Goal: Task Accomplishment & Management: Use online tool/utility

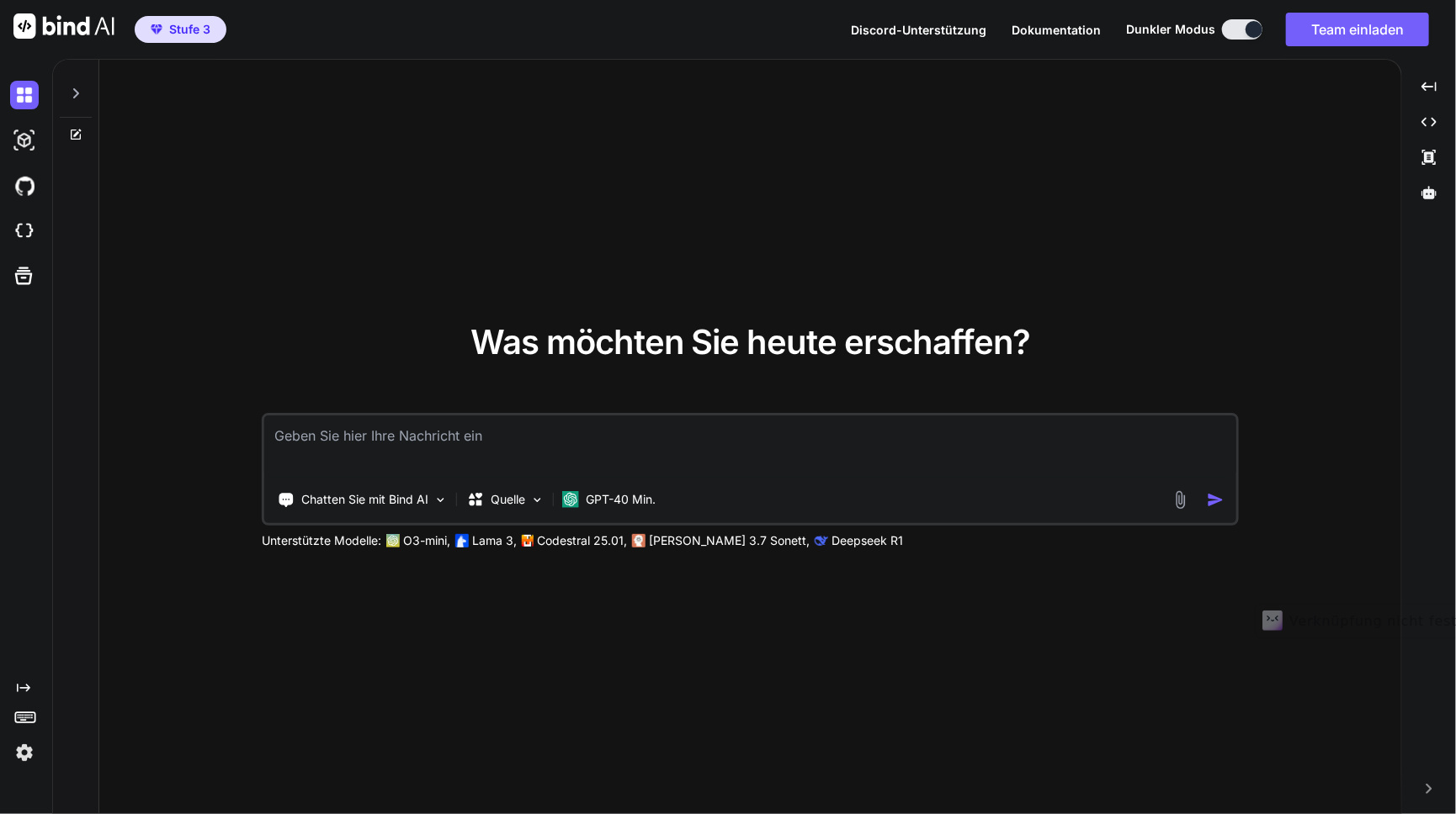
type textarea "x"
click at [26, 227] on img at bounding box center [25, 231] width 29 height 28
click at [1431, 191] on icon at bounding box center [1428, 192] width 15 height 12
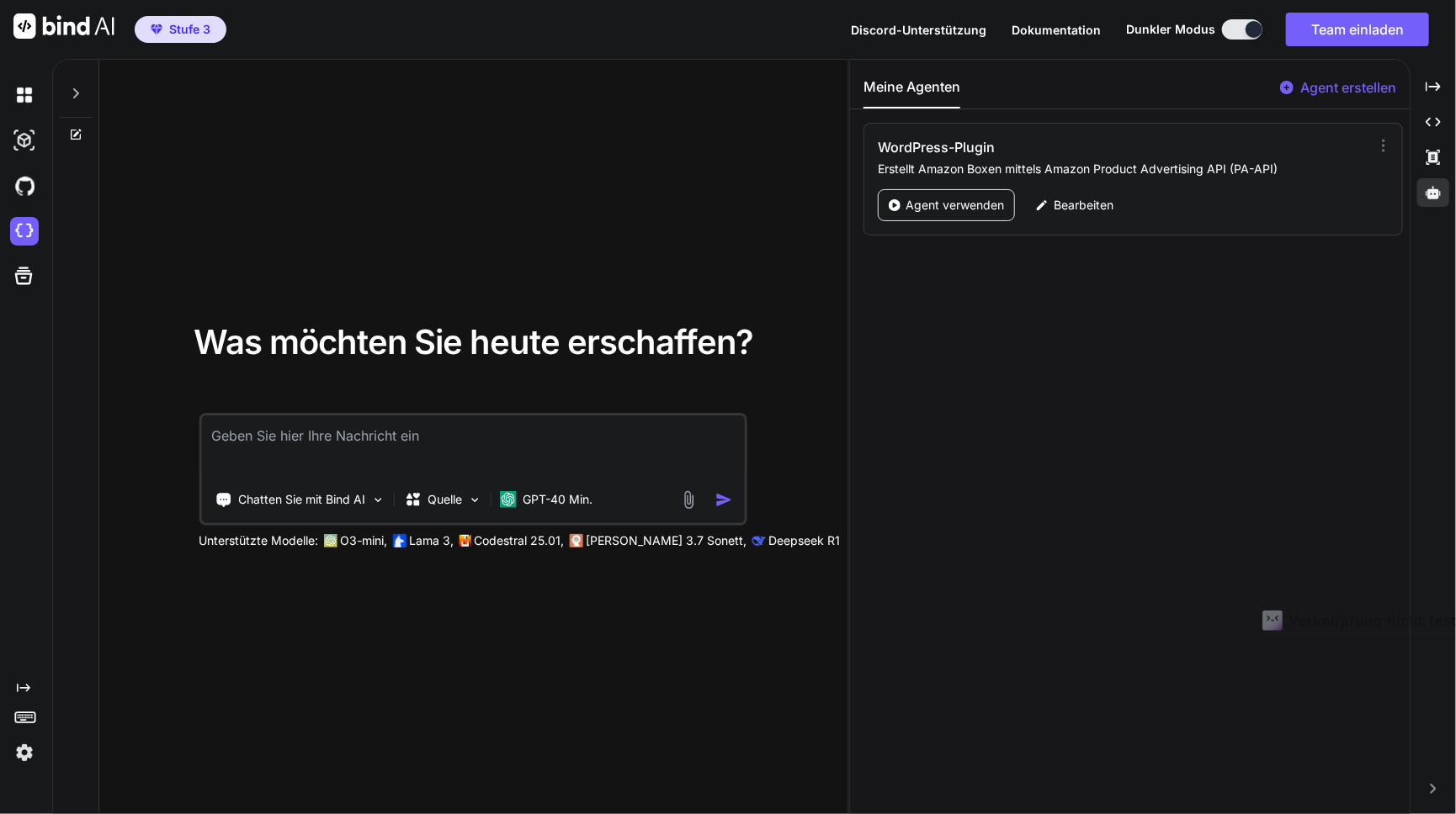
click at [1326, 86] on font "Agent erstellen" at bounding box center [1348, 87] width 96 height 17
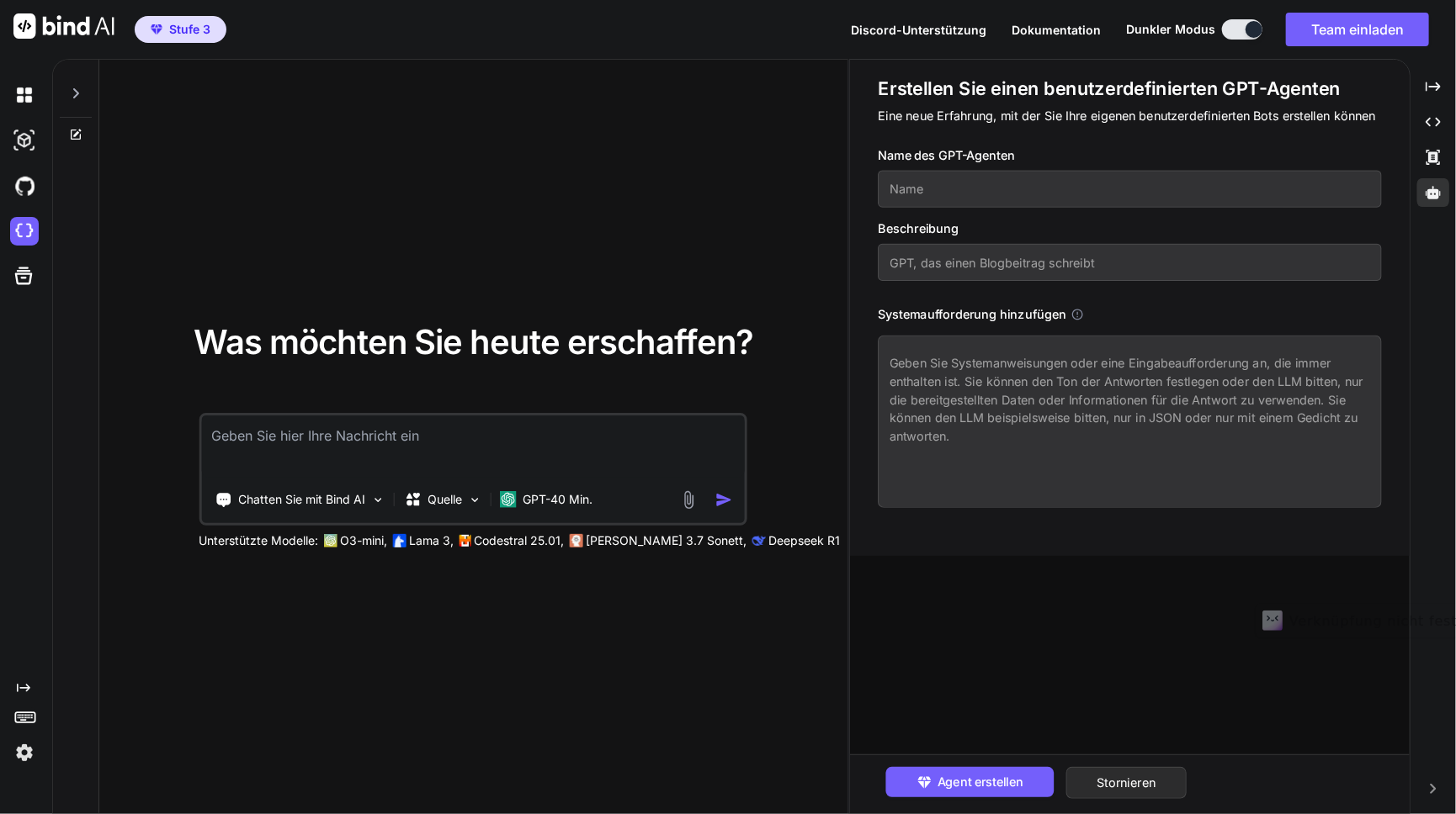
paste input "Spec-to-App (DE)"
type input "Spec-to-App (DE)"
click at [938, 364] on textarea at bounding box center [1129, 422] width 504 height 173
paste textarea "<Prompt> <Meta> <name>Spec-to-App (DE)</name> <version>1.0</version> <goal>Aus …"
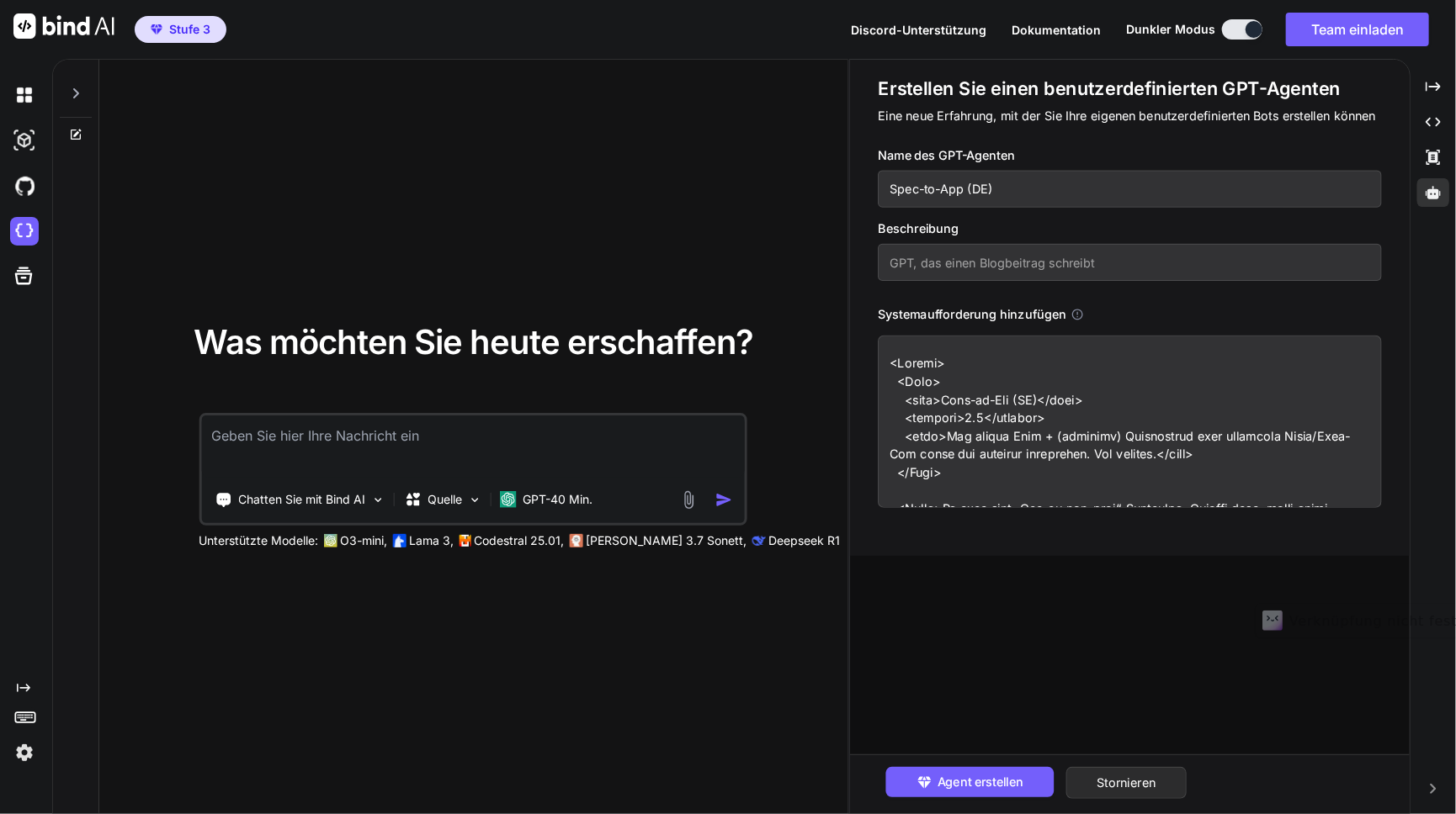
type textarea "<Prompt> <Meta> <name>Spec-to-App (DE)</name> <version>1.0</version> <goal>Aus …"
click at [958, 268] on input "text" at bounding box center [1129, 262] width 504 height 37
paste input "Ein deutschsprachiger „Bau-es-für-mich“-Agent, der aus deiner Idee und optional…"
type input "Ein deutschsprachiger „Bau-es-für-mich“-Agent, der aus deiner Idee und optional…"
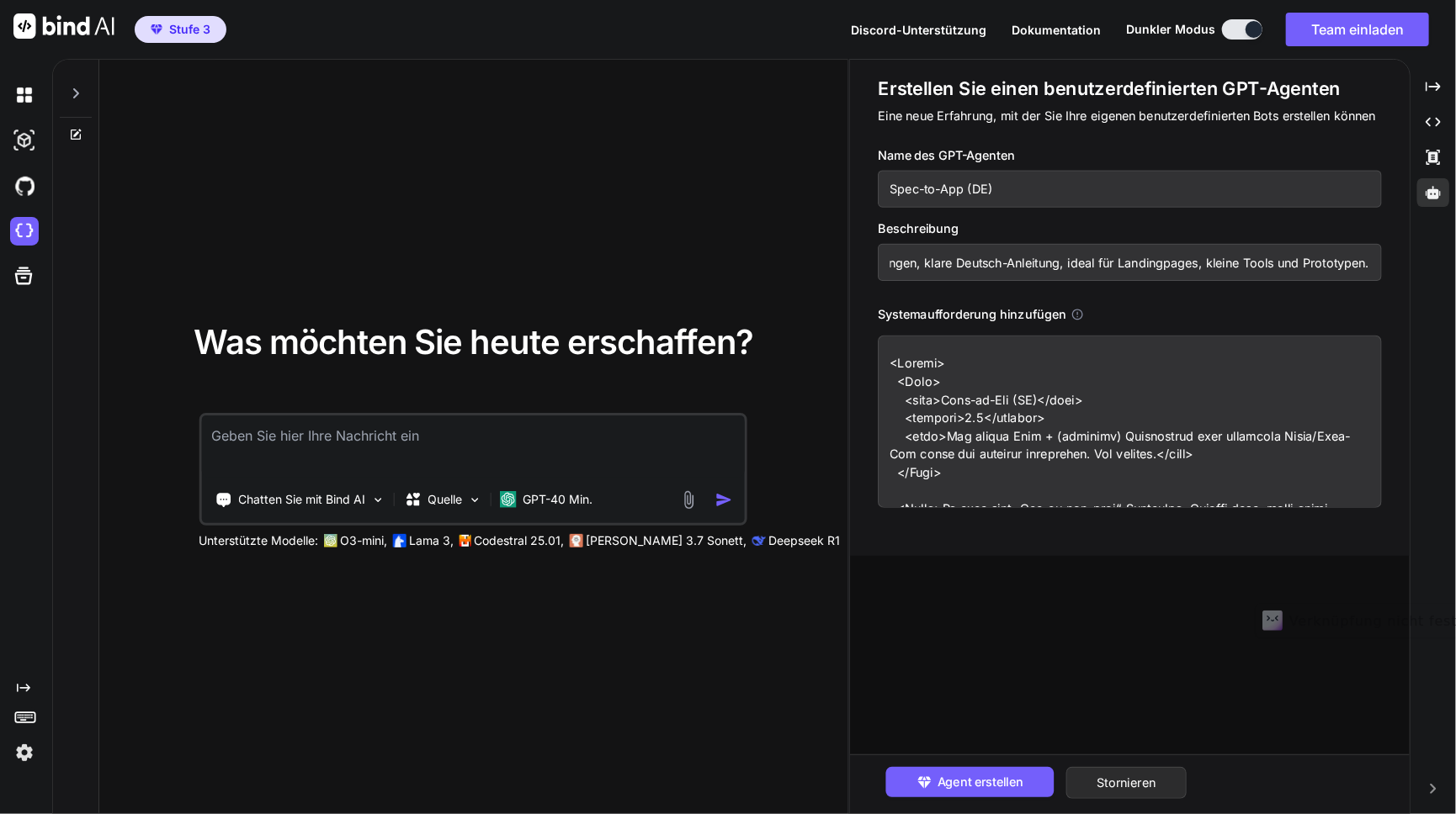
scroll to position [0, 0]
click at [1009, 782] on font "Agent erstellen" at bounding box center [980, 782] width 86 height 15
click at [1380, 304] on div "Name des GPT-Agenten Spec-to-App (DE) Beschreibung Ein deutschsprachiger „Bau-e…" at bounding box center [1135, 327] width 516 height 362
click at [1208, 403] on textarea at bounding box center [1129, 422] width 504 height 173
click at [983, 765] on div "Erstellen... Stornieren" at bounding box center [1129, 784] width 560 height 59
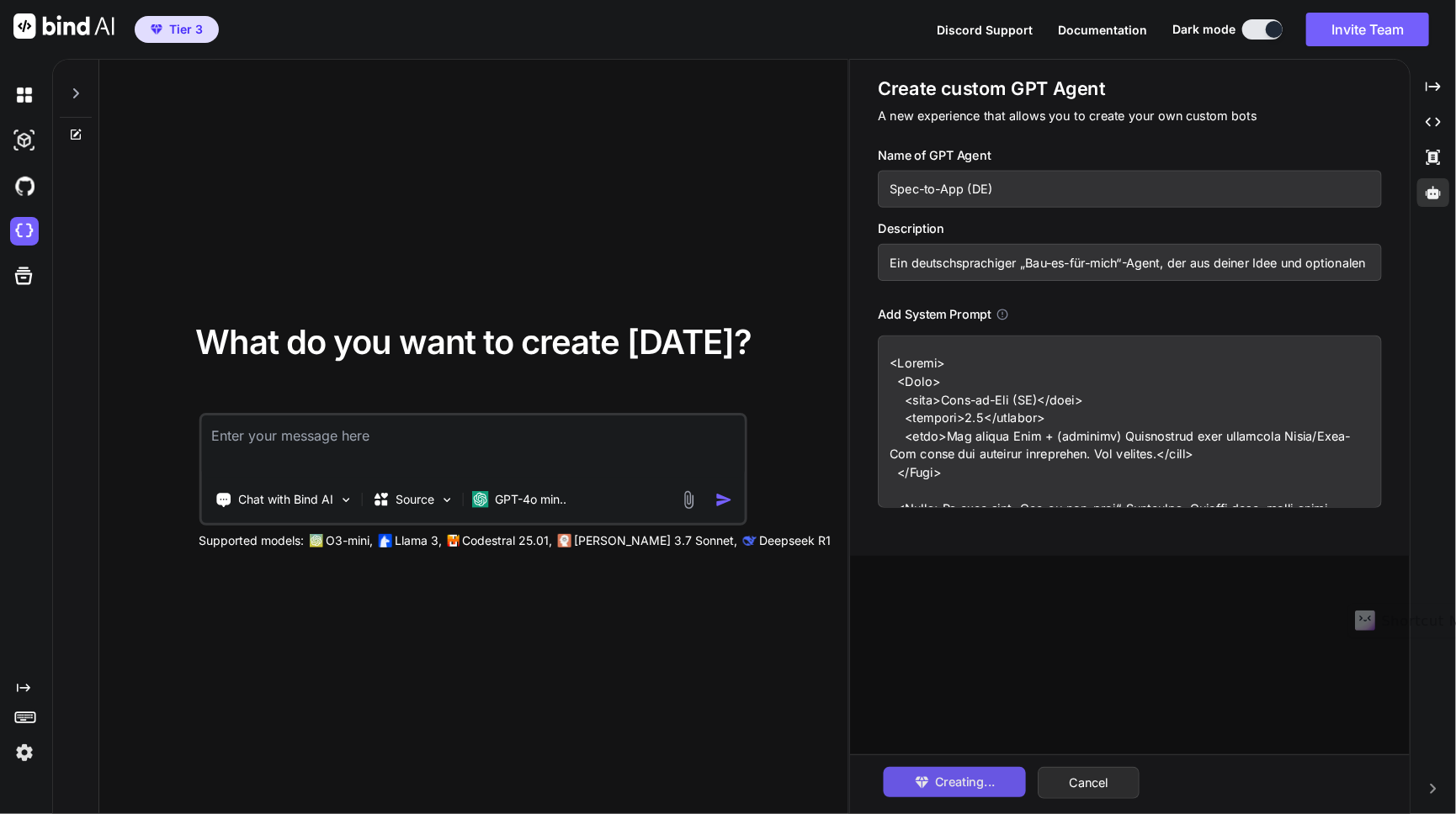
click at [1373, 126] on div "Create custom GPT Agent A new experience that allows you to create your own cus…" at bounding box center [1129, 293] width 504 height 431
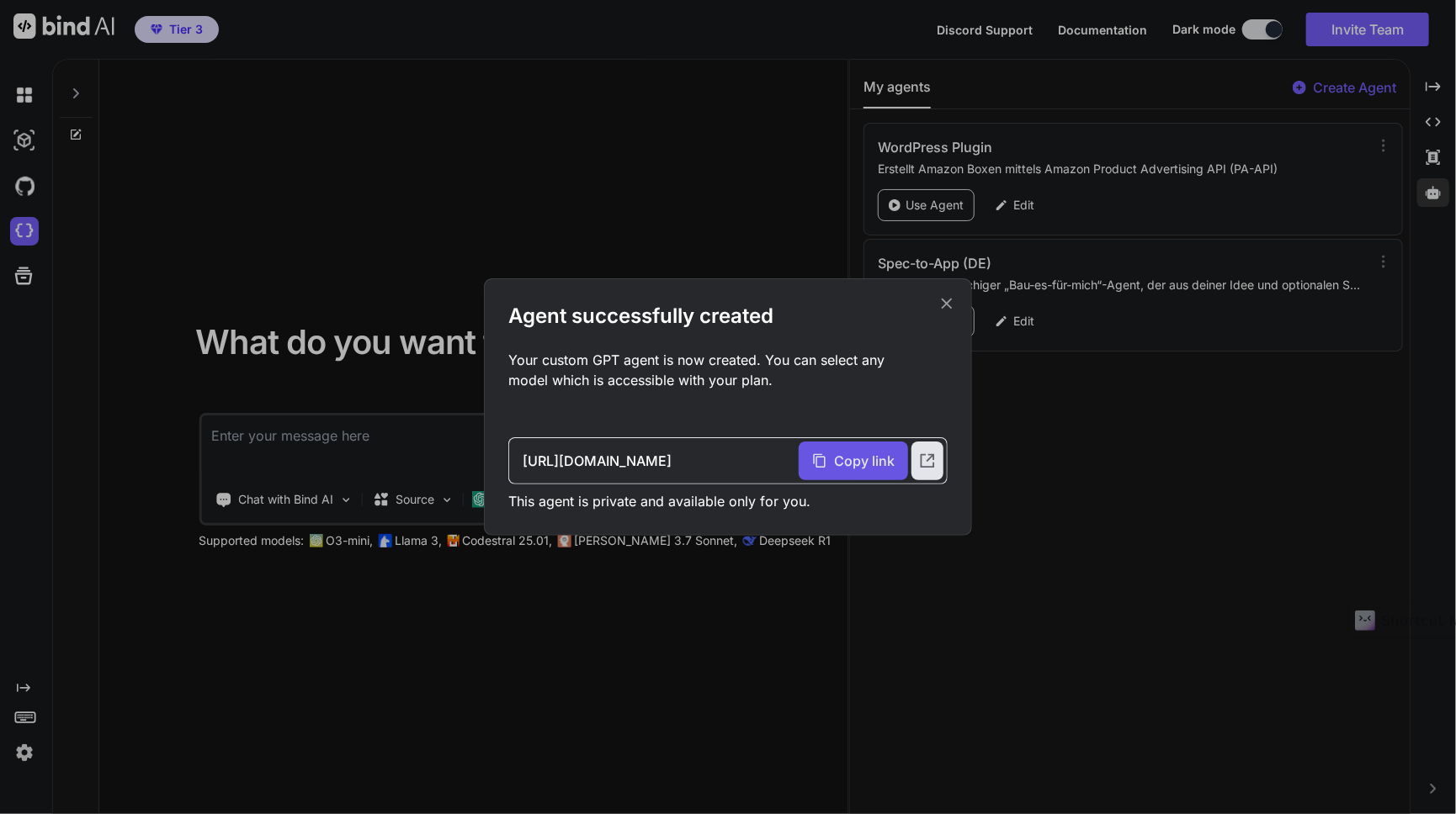
click at [838, 465] on span "Copy link" at bounding box center [864, 461] width 61 height 20
click at [948, 313] on div "Agent successfully created Your custom GPT agent is now created. You can select…" at bounding box center [728, 407] width 489 height 257
click at [944, 301] on icon at bounding box center [948, 304] width 11 height 11
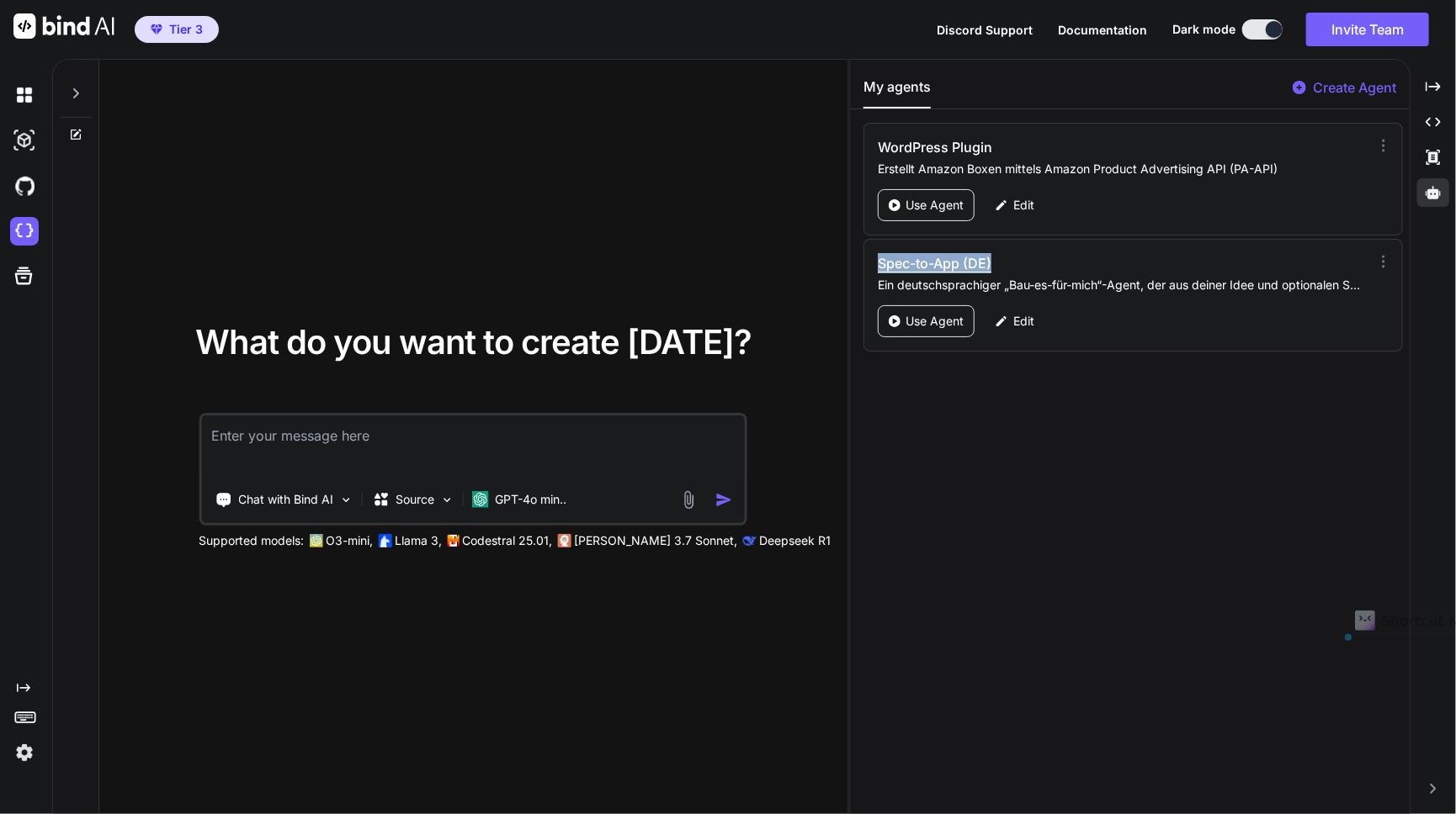
drag, startPoint x: 871, startPoint y: 261, endPoint x: 1009, endPoint y: 262, distance: 138.0
click at [1009, 262] on div "Spec-to-App (DE) Ein deutschsprachiger „Bau-es-für-mich“-Agent, der aus deiner …" at bounding box center [1133, 294] width 540 height 113
copy h3 "Spec-to-App (DE)"
drag, startPoint x: 1054, startPoint y: 464, endPoint x: 1093, endPoint y: 297, distance: 171.5
click at [1054, 464] on div "My agents Create Agent WordPress Plugin Erstellt Amazon Boxen mittels Amazon Pr…" at bounding box center [1129, 436] width 560 height 753
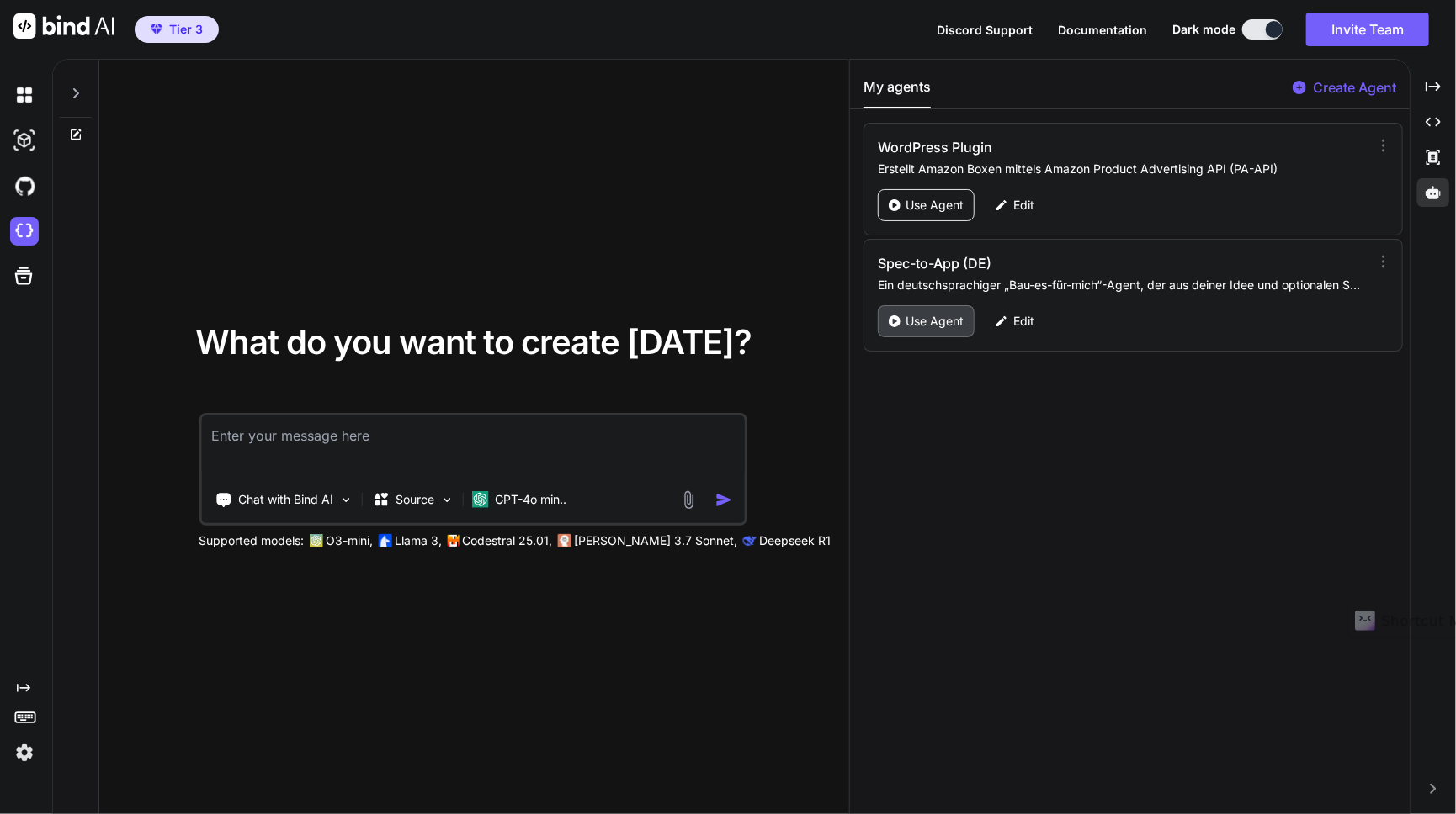
click at [929, 327] on p "Use Agent" at bounding box center [934, 321] width 58 height 17
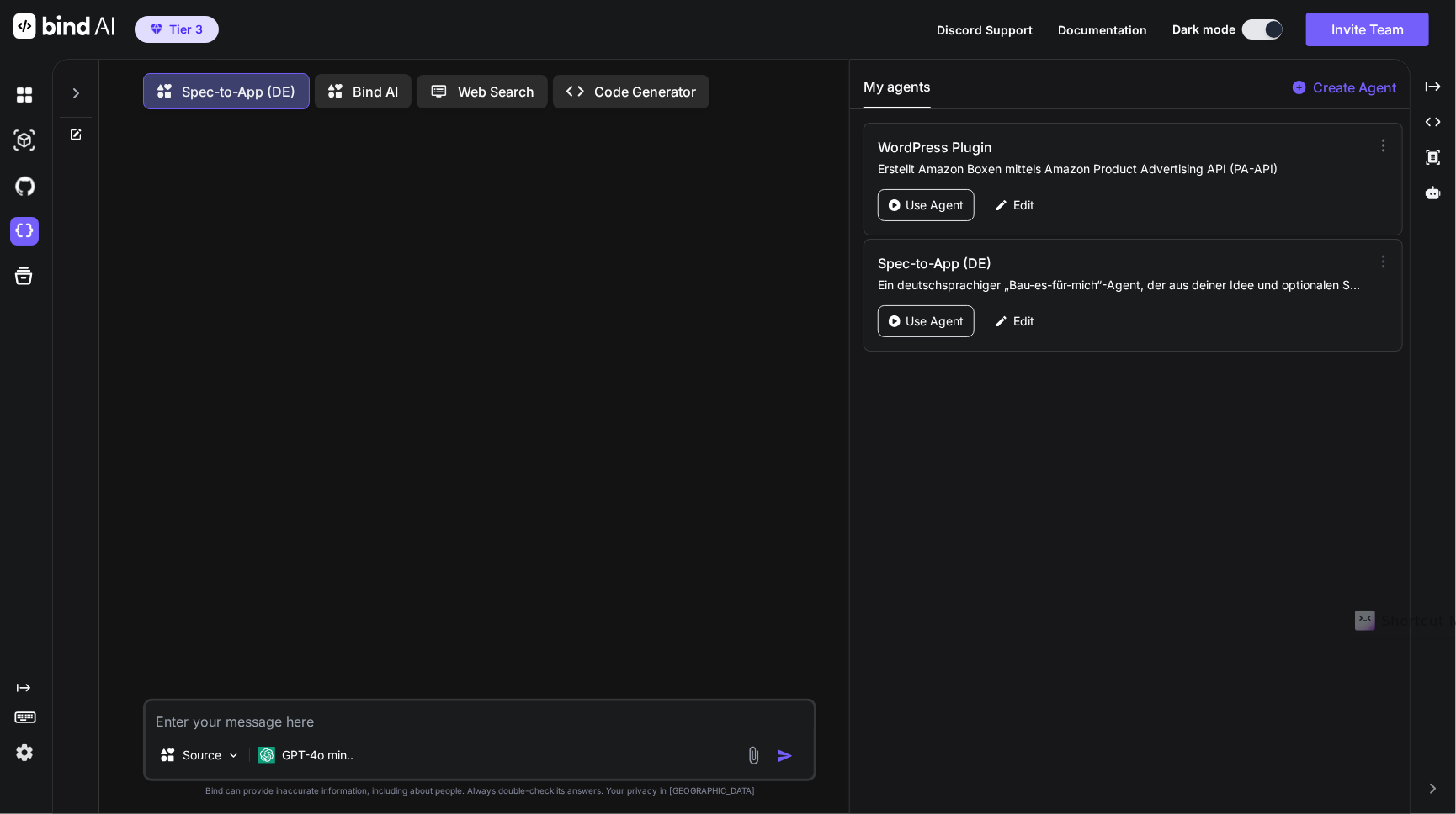
click at [1375, 260] on icon at bounding box center [1384, 262] width 17 height 17
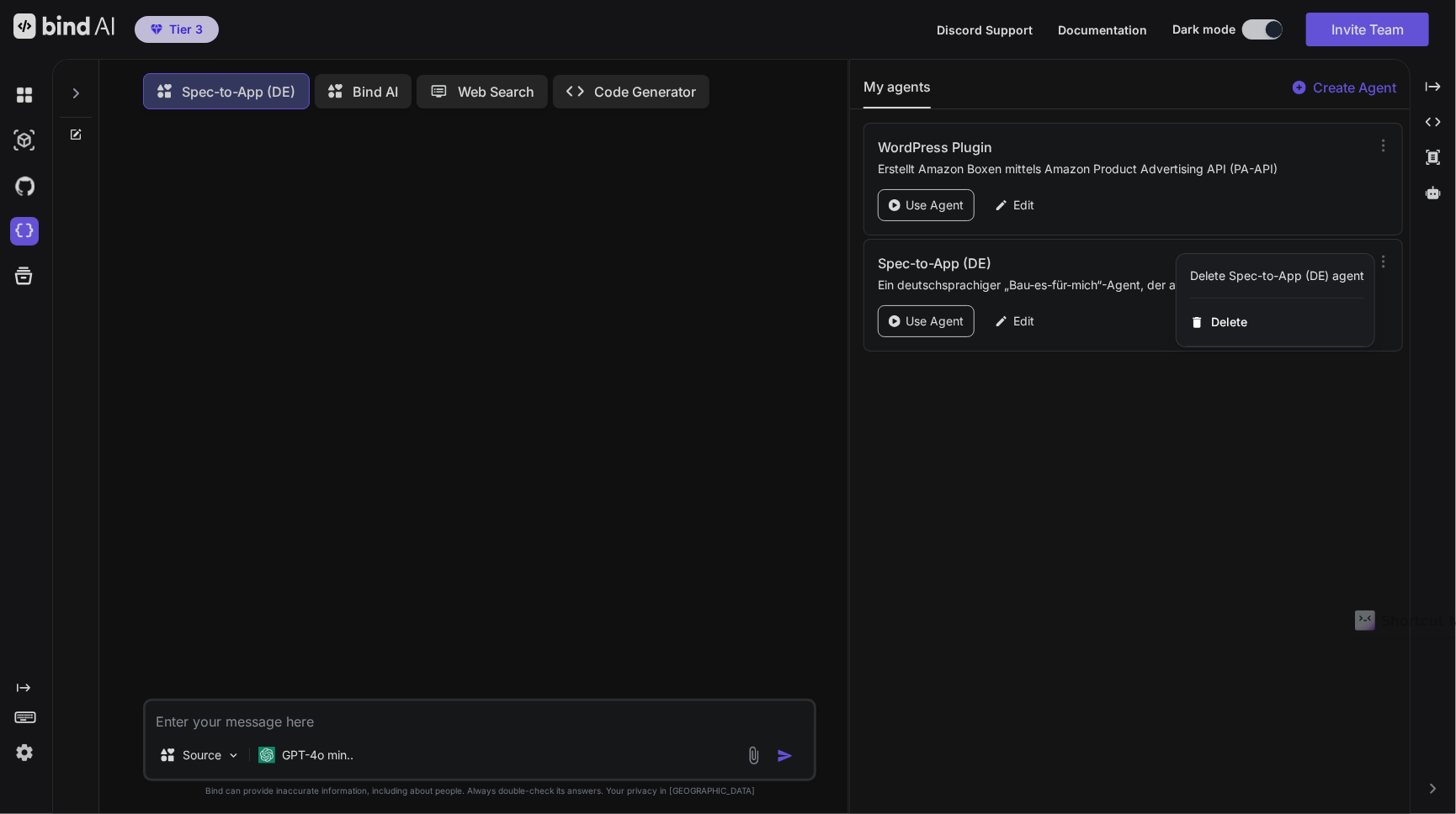
click at [1200, 593] on div at bounding box center [728, 407] width 1456 height 814
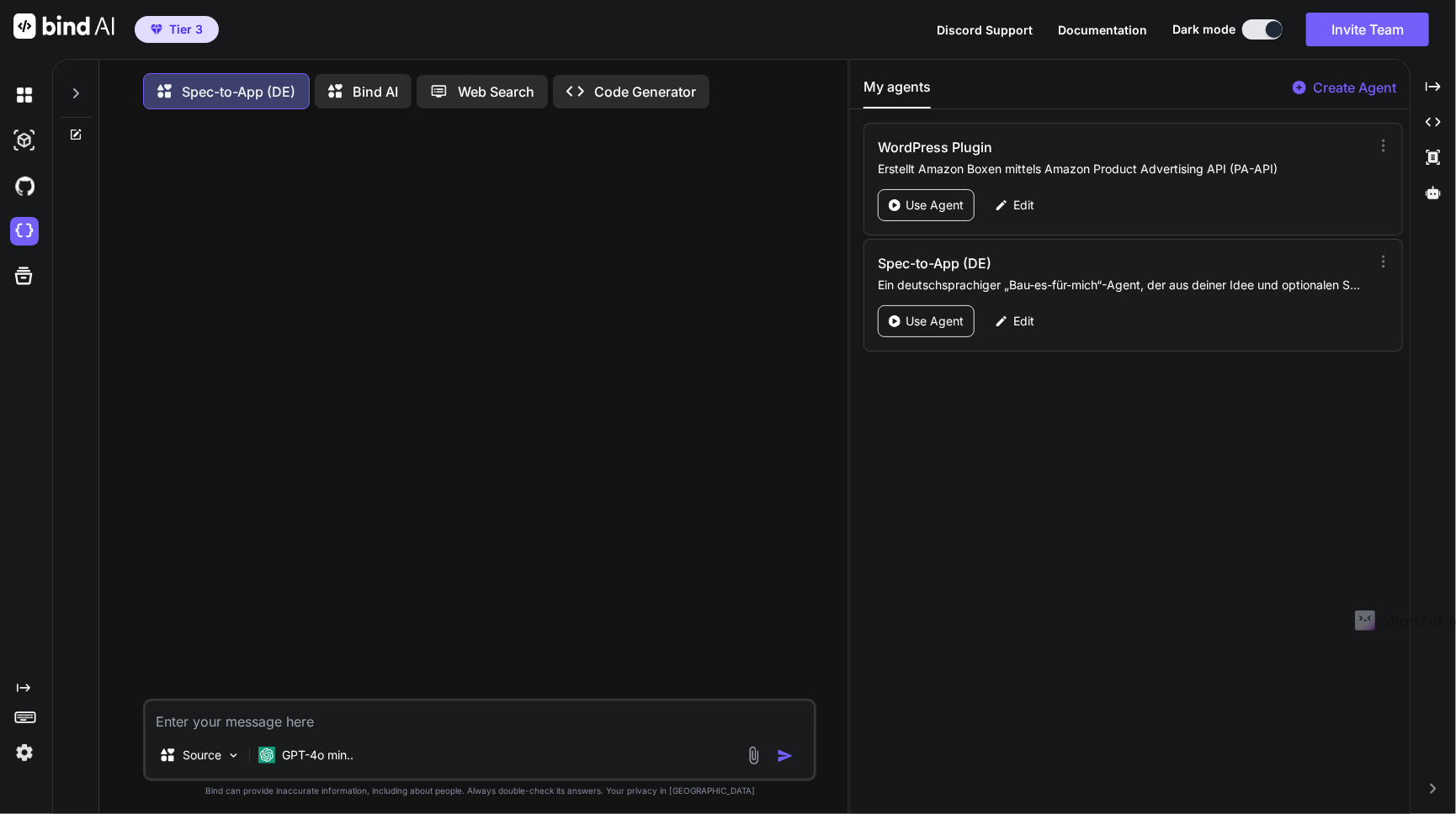
click at [391, 720] on textarea at bounding box center [479, 716] width 668 height 30
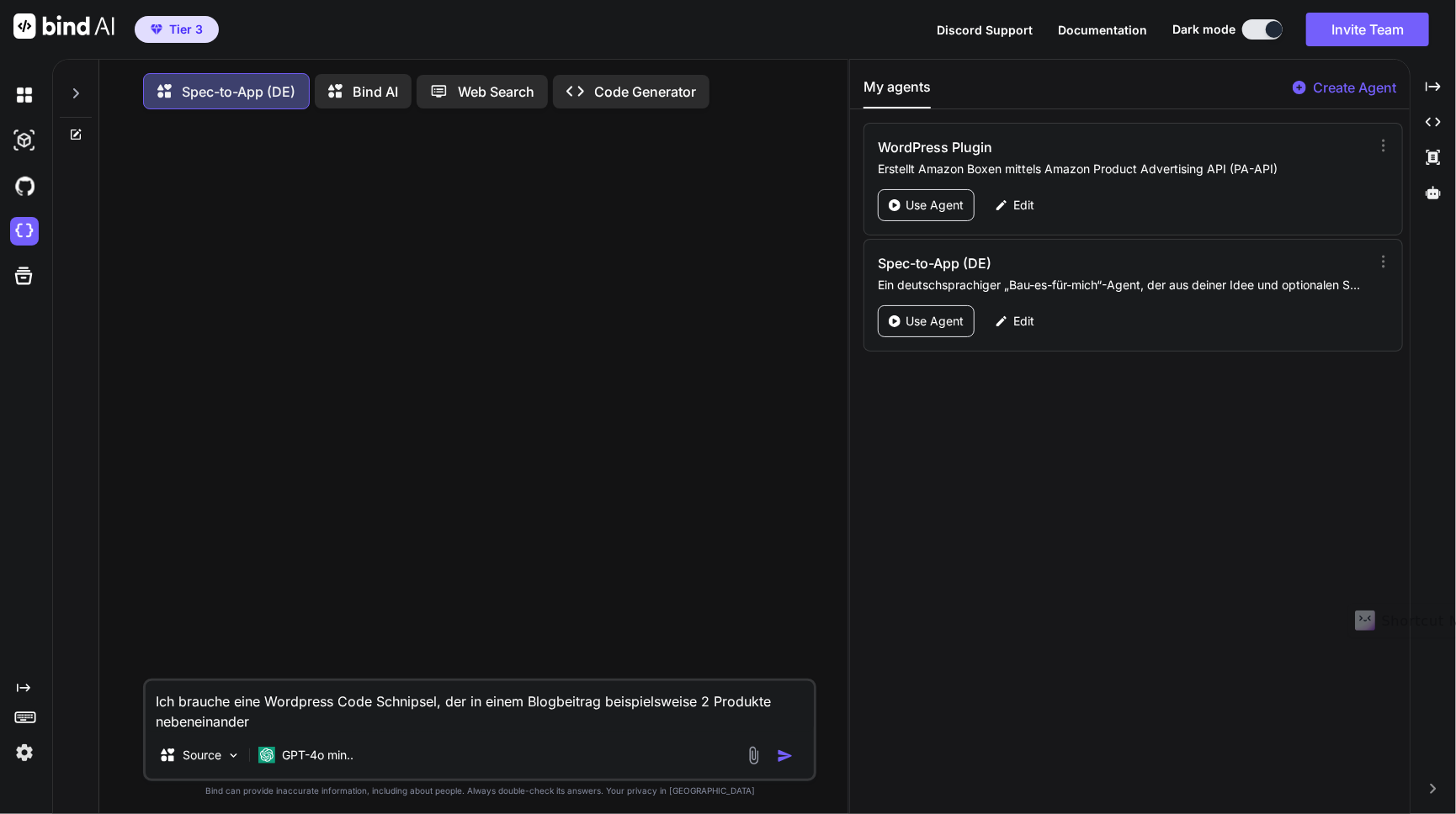
click at [701, 709] on textarea "Ich brauche eine Wordpress Code Schnipsel, der in einem Blogbeitrag beispielswe…" at bounding box center [479, 706] width 668 height 50
click at [343, 725] on textarea "Ich brauche eine Wordpress Code Schnipsel, der in einem Blogbeitrag beispielswe…" at bounding box center [479, 706] width 668 height 50
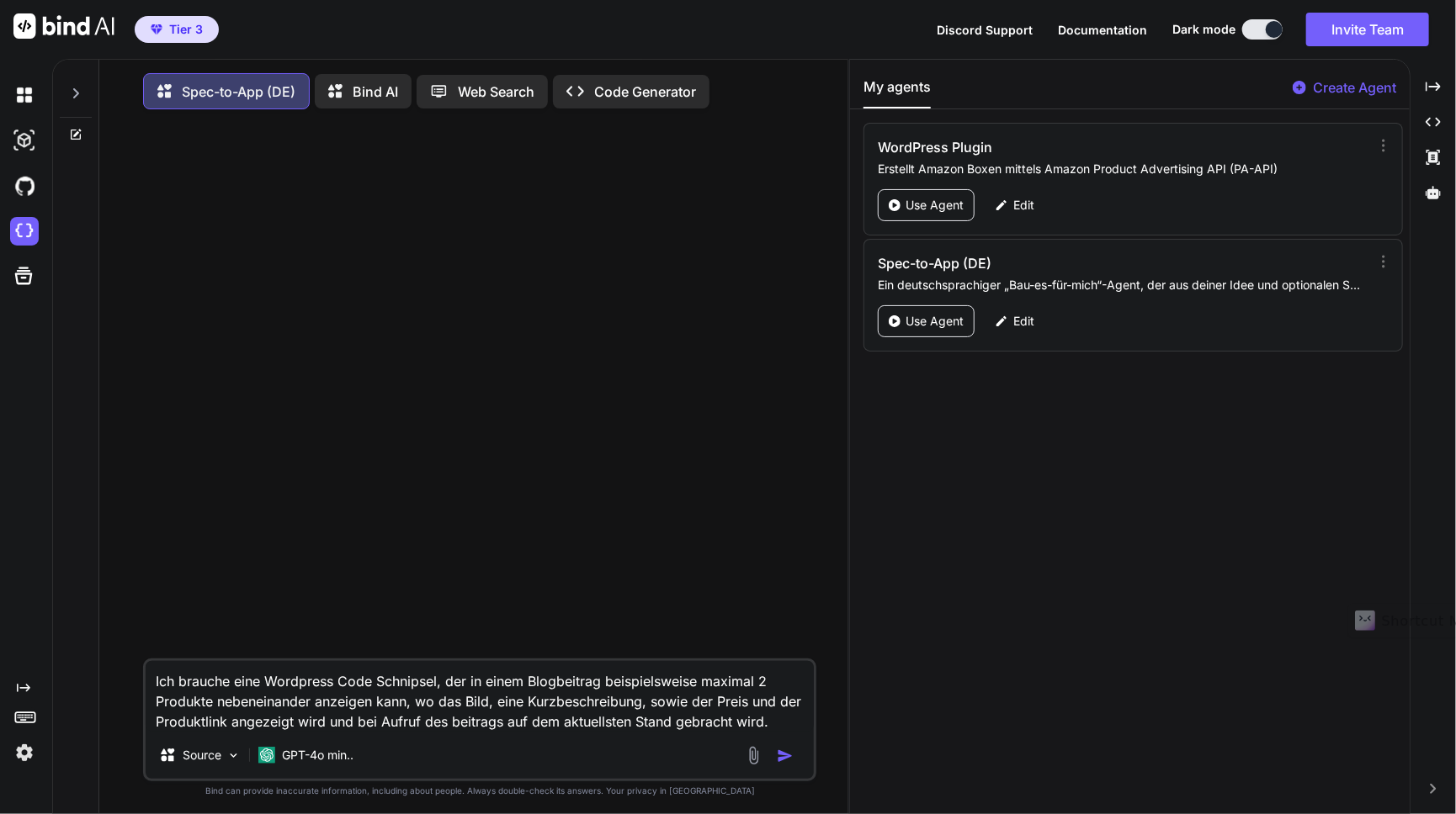
click at [463, 730] on textarea "Ich brauche eine Wordpress Code Schnipsel, der in einem Blogbeitrag beispielswe…" at bounding box center [479, 696] width 668 height 70
click at [0, 0] on span "Beitrags" at bounding box center [0, 0] width 0 height 0
click at [645, 710] on textarea "Ich brauche eine Wordpress Code Schnipsel, der in einem Blogbeitrag beispielswe…" at bounding box center [479, 696] width 668 height 70
click at [0, 0] on span "," at bounding box center [0, 0] width 0 height 0
click at [546, 729] on textarea "Ich brauche eine Wordpress Code Schnipsel, der in einem Blogbeitrag beispielswe…" at bounding box center [479, 696] width 668 height 70
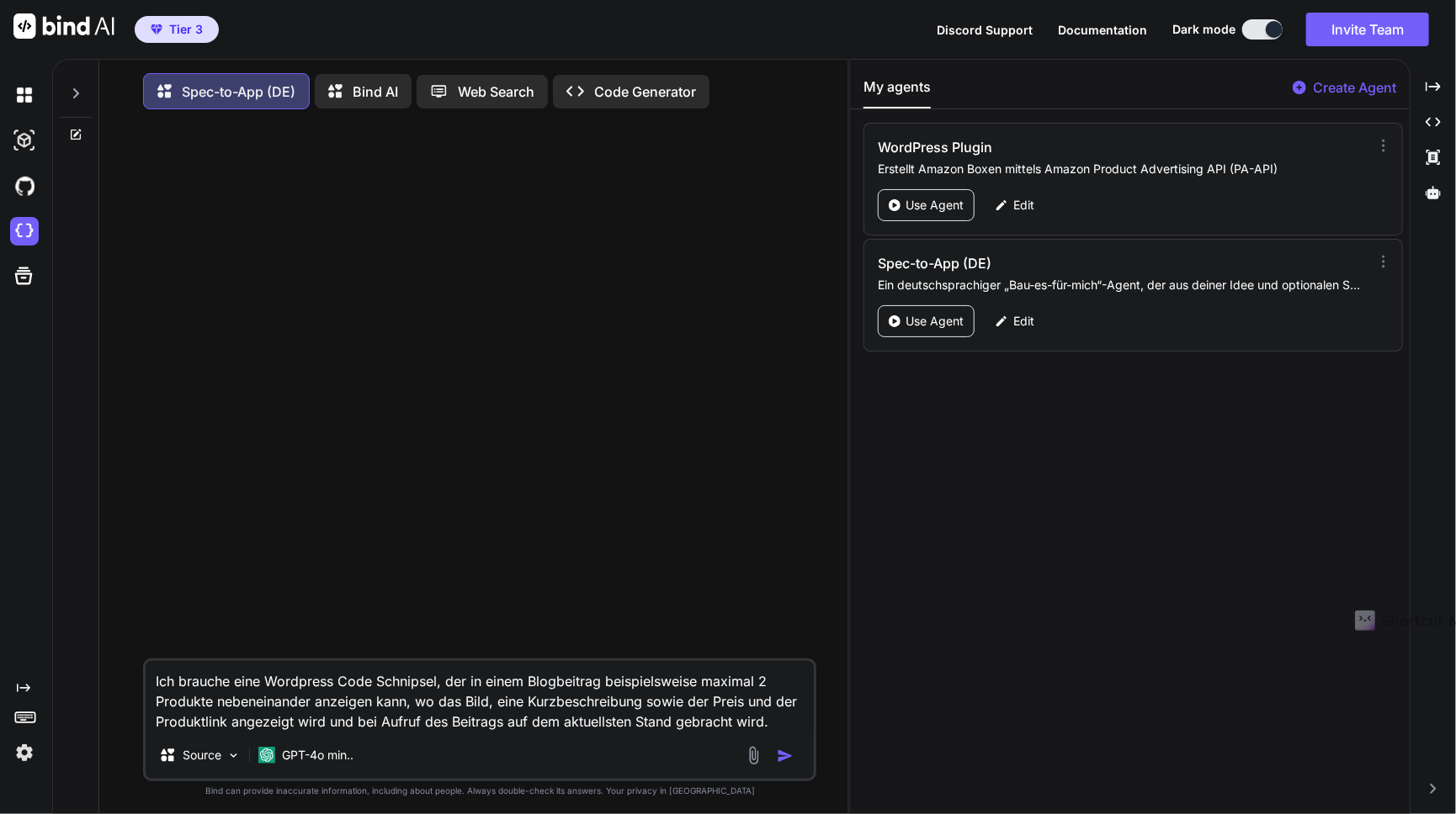
click at [0, 0] on span "den" at bounding box center [0, 0] width 0 height 0
click at [757, 727] on textarea "Ich brauche eine Wordpress Code Schnipsel, der in einem Blogbeitrag beispielswe…" at bounding box center [479, 696] width 668 height 70
click at [0, 0] on span "werden" at bounding box center [0, 0] width 0 height 0
click at [316, 727] on textarea "Ich brauche eine Wordpress Code Schnipsel, der in einem Blogbeitrag beispielswe…" at bounding box center [479, 696] width 668 height 70
click at [0, 0] on span "werden" at bounding box center [0, 0] width 0 height 0
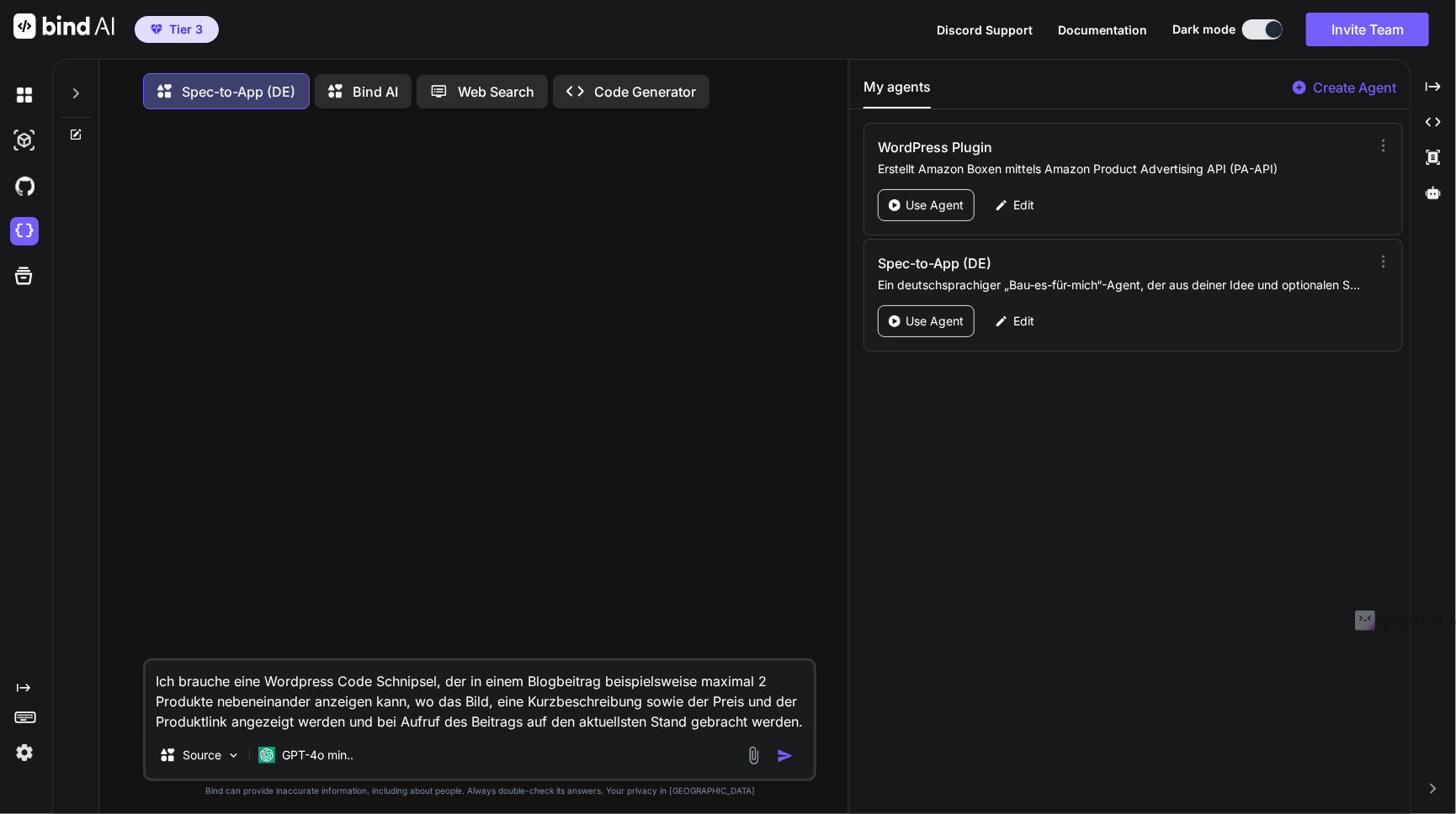
click at [249, 689] on textarea "Ich brauche eine Wordpress Code Schnipsel, der in einem Blogbeitrag beispielswe…" at bounding box center [479, 696] width 668 height 70
click at [0, 0] on span "einen WordPress-Code-Schnipsel" at bounding box center [0, 0] width 0 height 0
click at [327, 731] on textarea "Ich brauche einen WordPress-Code-Schnipsel, der in einem Blogbeitrag beispielsw…" at bounding box center [479, 696] width 668 height 70
click at [534, 746] on div "Source GPT-4o min.." at bounding box center [479, 758] width 668 height 40
drag, startPoint x: 343, startPoint y: 727, endPoint x: 297, endPoint y: 726, distance: 46.0
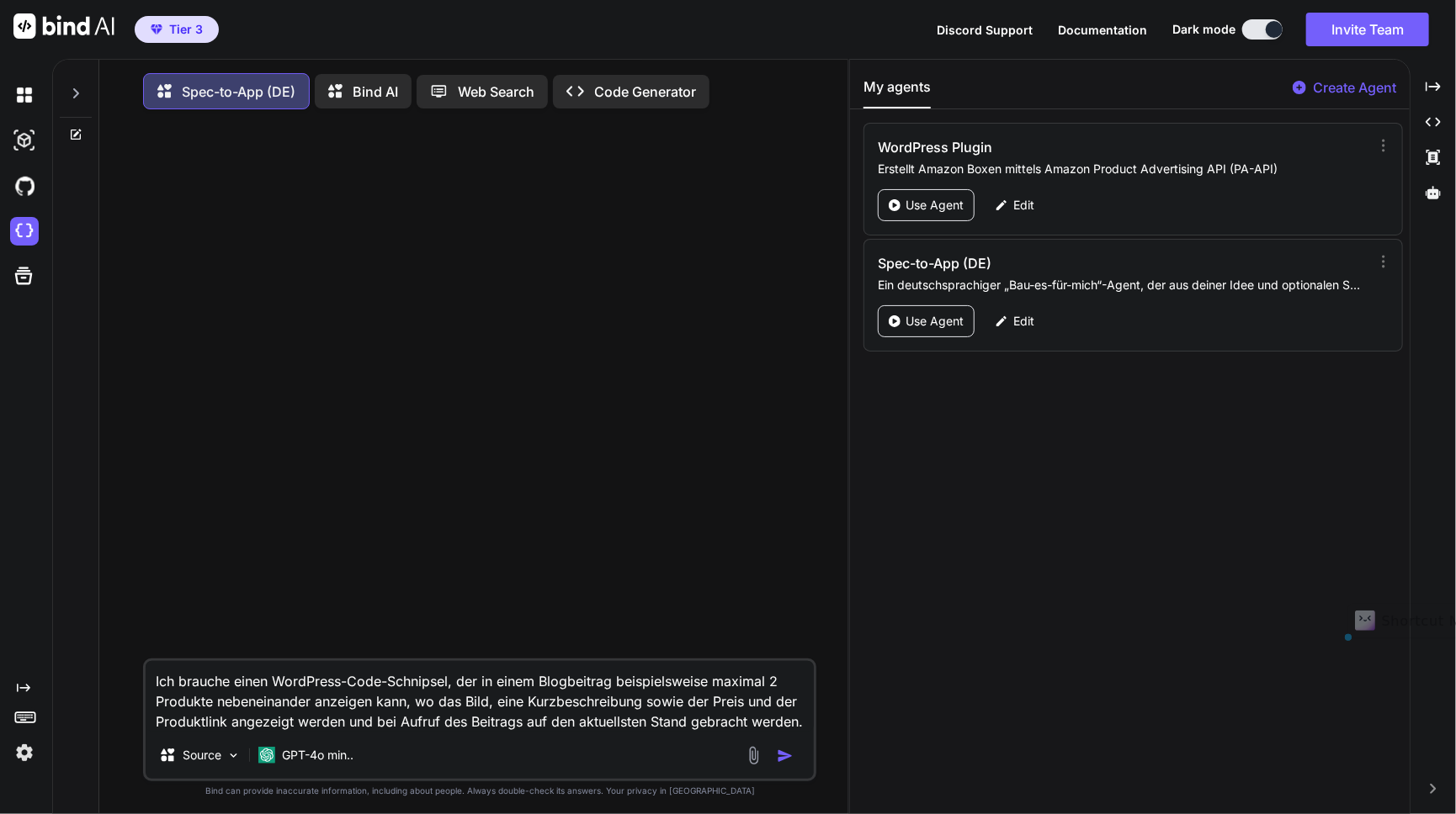
click at [297, 726] on textarea "Ich brauche einen WordPress-Code-Schnipsel, der in einem Blogbeitrag beispielsw…" at bounding box center [479, 696] width 668 height 70
click at [303, 723] on textarea "Ich brauche einen WordPress-Code-Schnipsel, der in einem Blogbeitrag beispielsw…" at bounding box center [479, 696] width 668 height 70
click at [0, 0] on span "werden" at bounding box center [0, 0] width 0 height 0
click at [665, 692] on textarea "Ich brauche einen WordPress-Code-Schnipsel, der in einem Blogbeitrag beispielsw…" at bounding box center [479, 696] width 668 height 70
drag, startPoint x: 628, startPoint y: 725, endPoint x: 646, endPoint y: 813, distance: 89.8
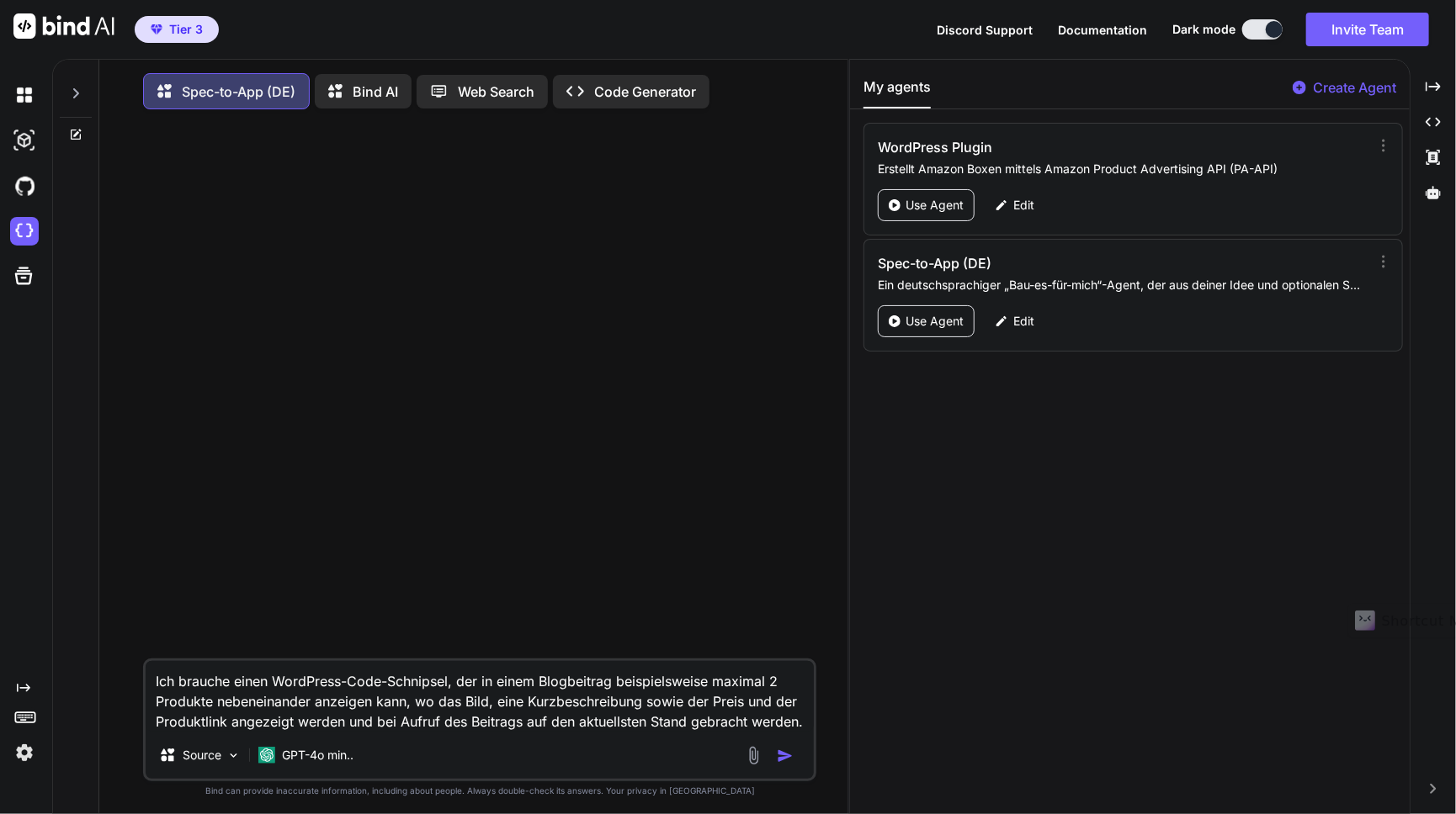
click at [628, 725] on textarea "Ich brauche einen WordPress-Code-Schnipsel, der in einem Blogbeitrag beispielsw…" at bounding box center [479, 696] width 668 height 70
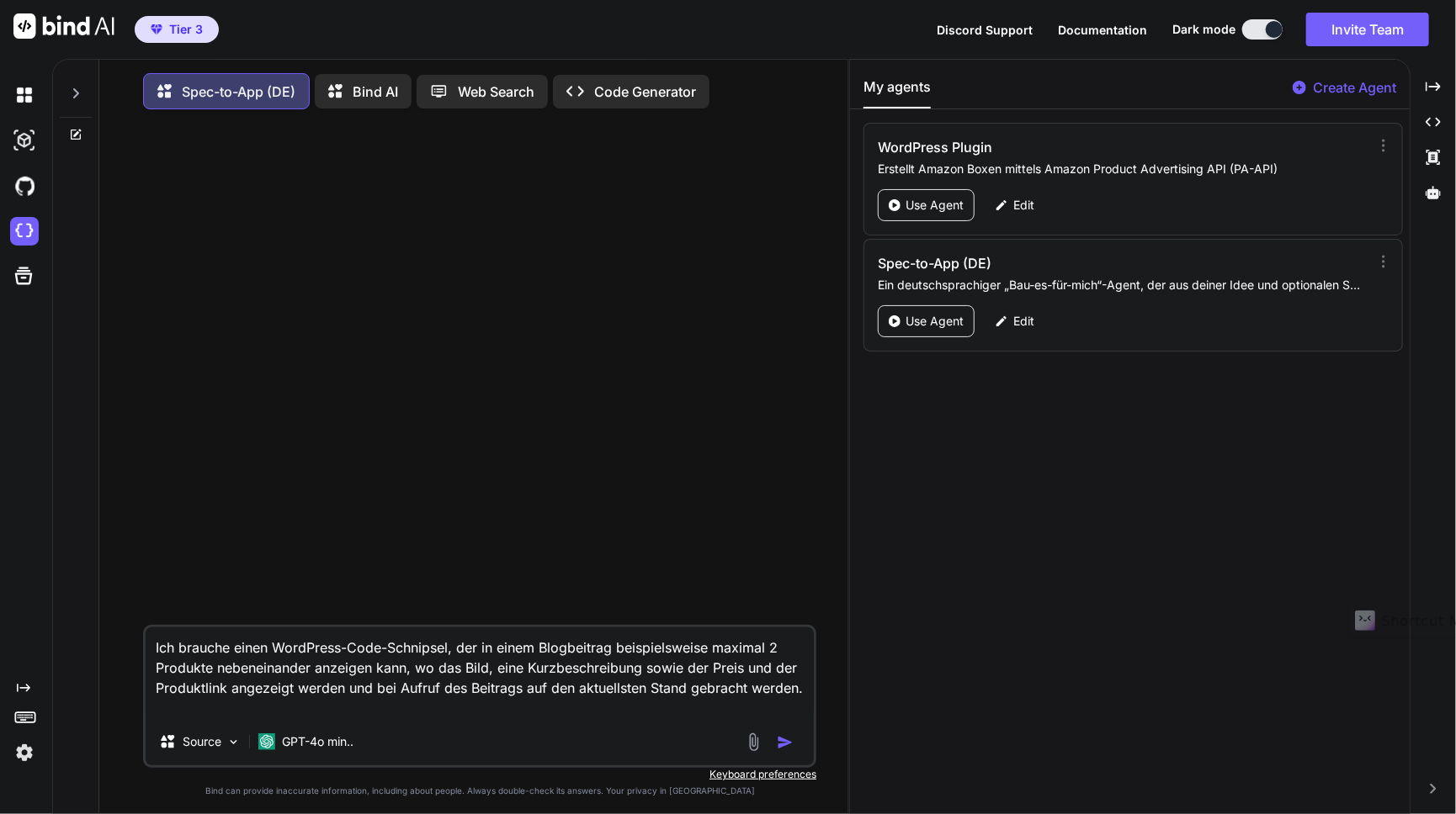
scroll to position [20, 0]
click at [689, 714] on textarea "Ich brauche einen WordPress-Code-Schnipsel, der in einem Blogbeitrag beispielsw…" at bounding box center [479, 673] width 668 height 91
paste textarea "#ff7e00"
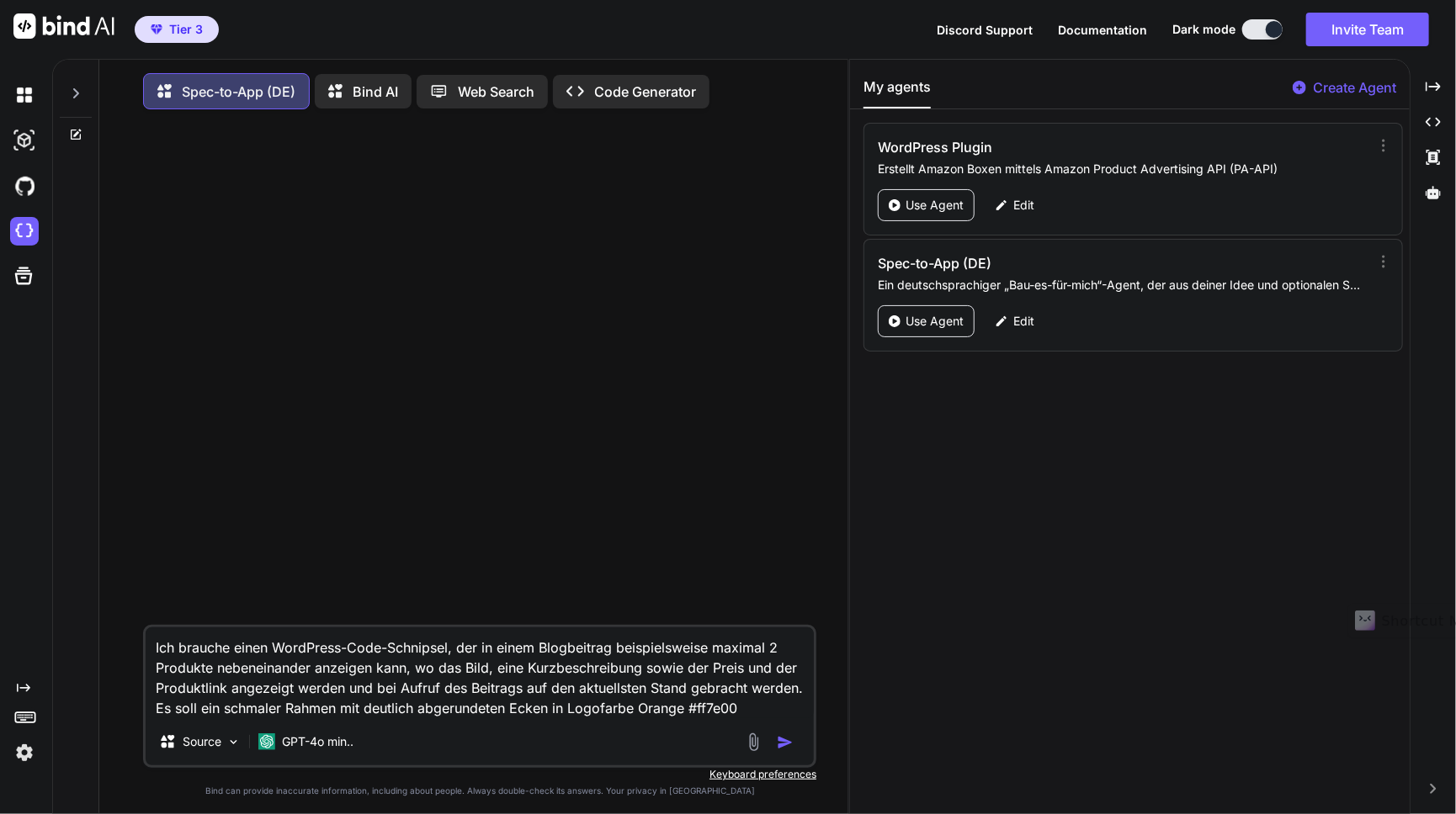
scroll to position [0, 0]
click at [451, 653] on textarea "Ich brauche einen WordPress-Code-Schnipsel, der in einem Blogbeitrag beispielsw…" at bounding box center [479, 673] width 668 height 91
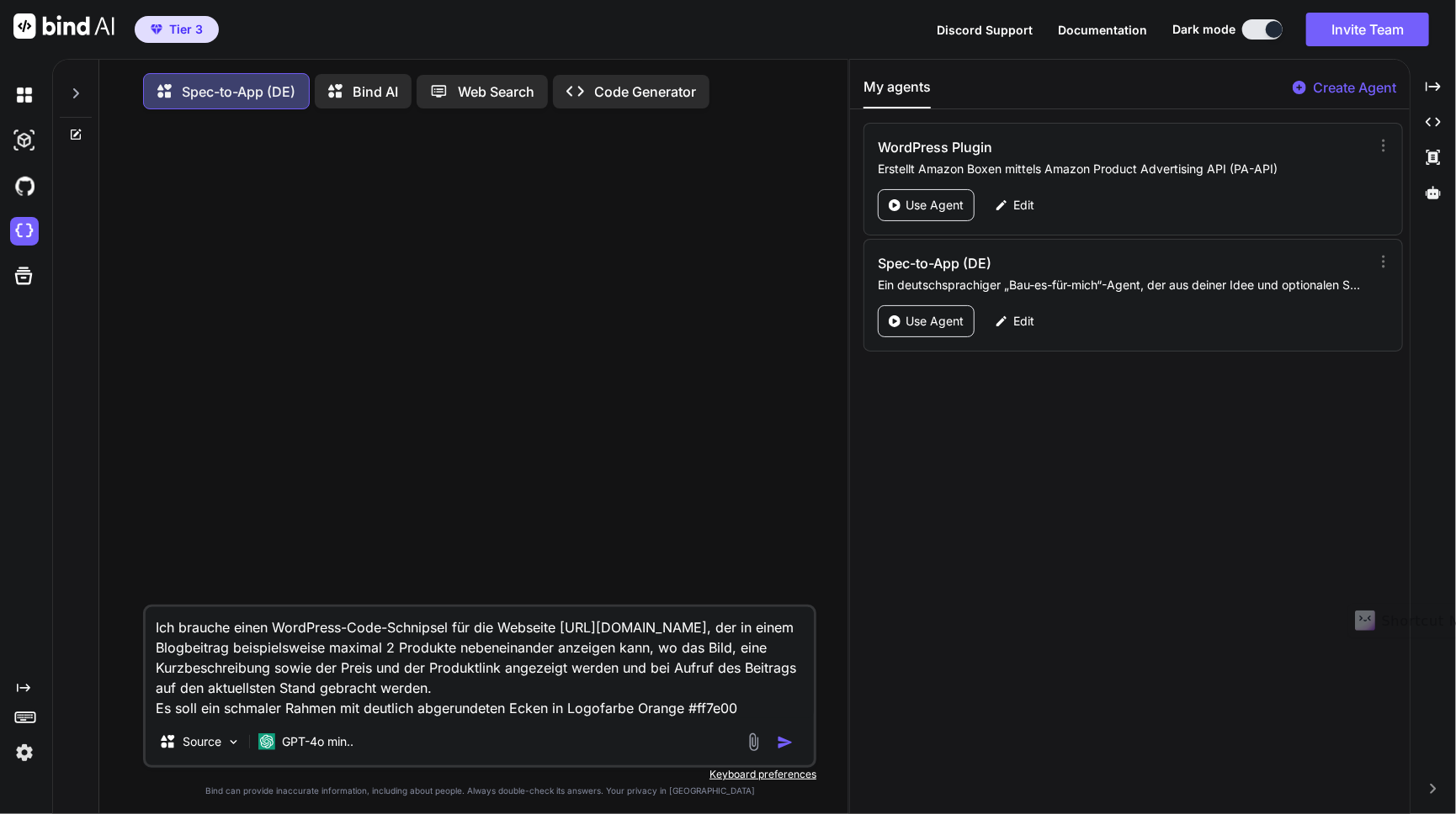
click at [743, 714] on textarea "Ich brauche einen WordPress-Code-Schnipsel für die Webseite http://meinerfahrun…" at bounding box center [479, 662] width 668 height 111
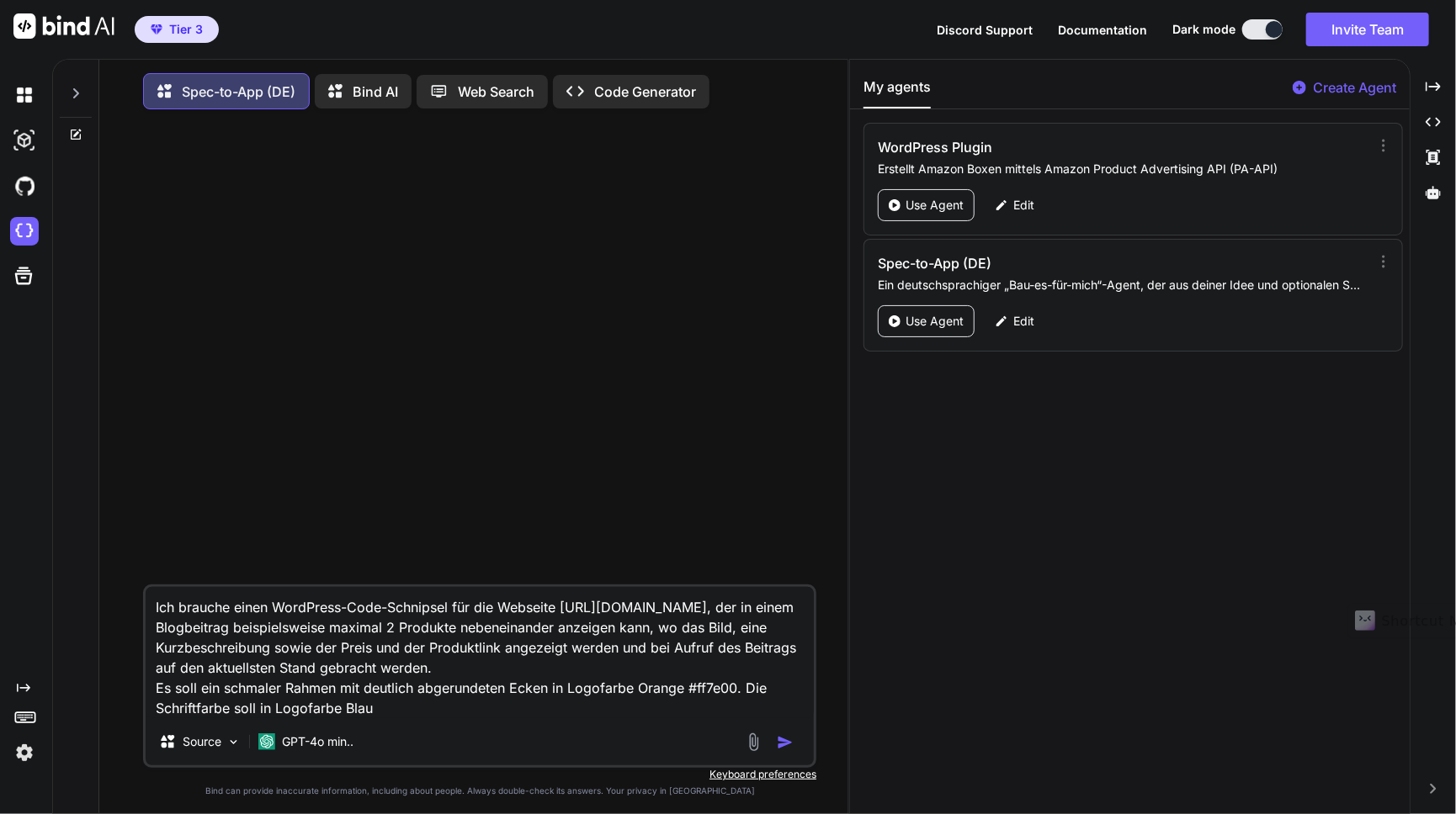
click at [396, 718] on textarea "Ich brauche einen WordPress-Code-Schnipsel für die Webseite http://meinerfahrun…" at bounding box center [479, 653] width 668 height 131
paste textarea "#000066"
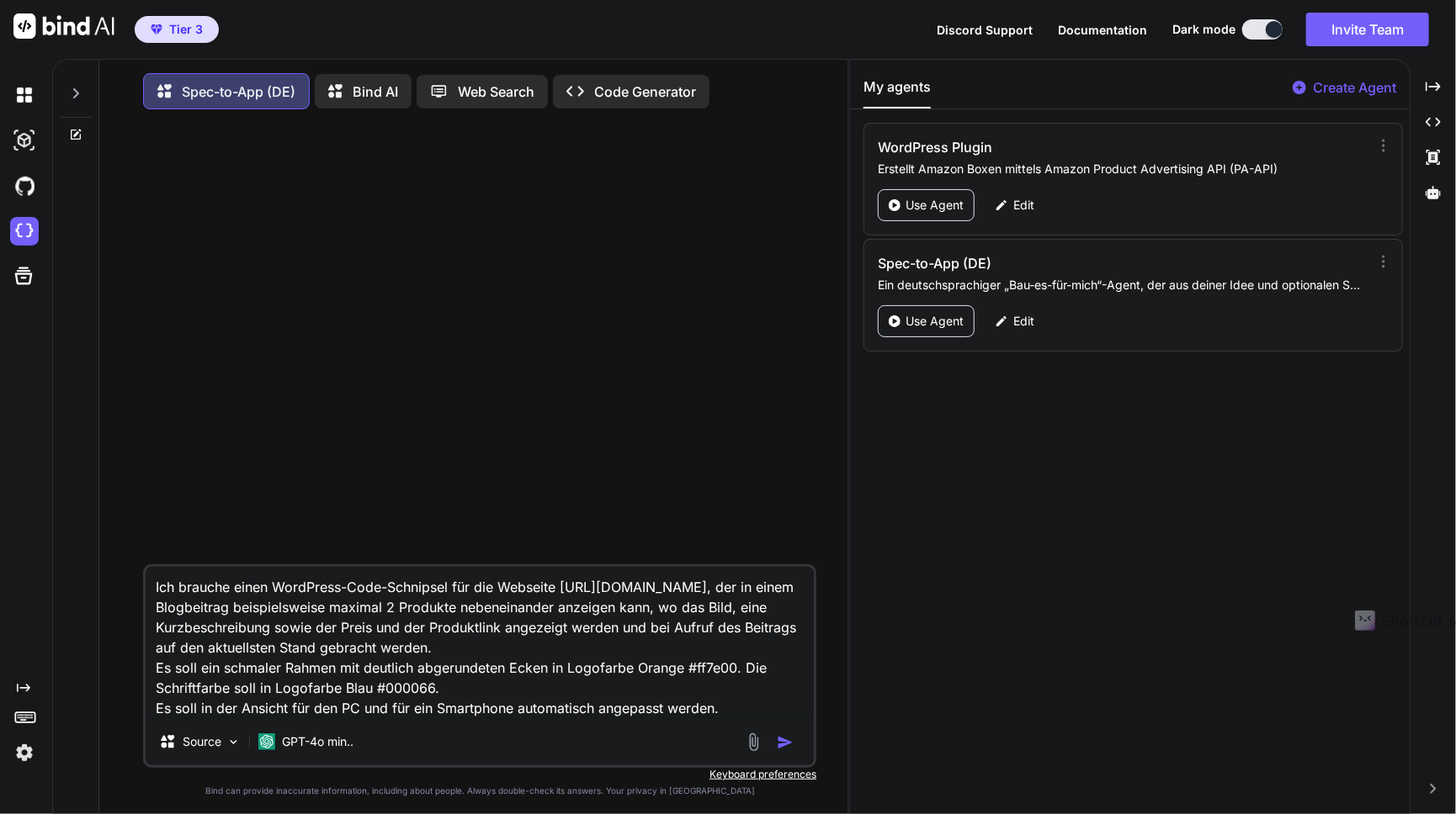
type textarea "Ich brauche einen WordPress-Code-Schnipsel für die Webseite http://meinerfahrun…"
click at [782, 746] on img "button" at bounding box center [785, 743] width 17 height 17
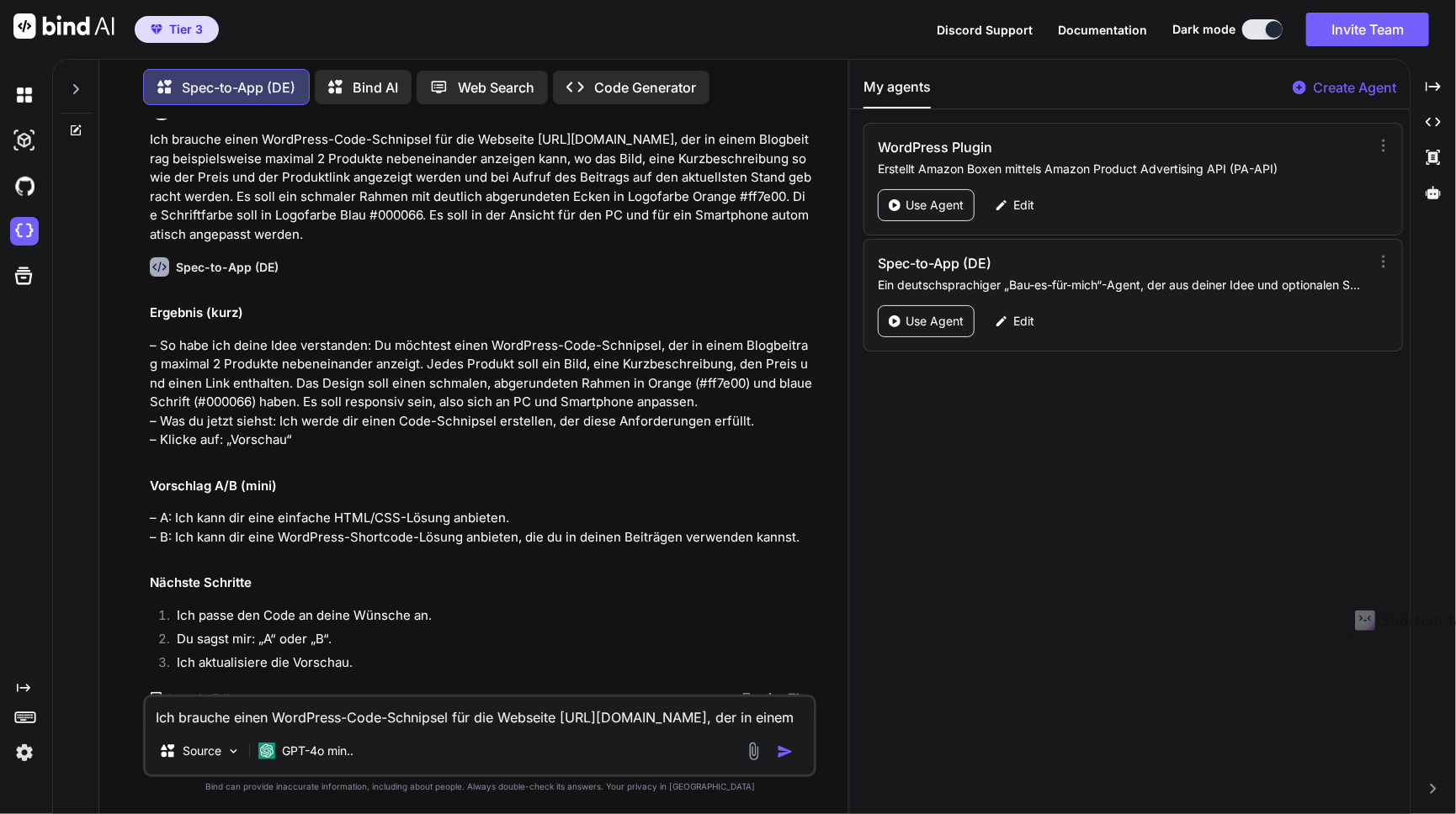
scroll to position [40, 0]
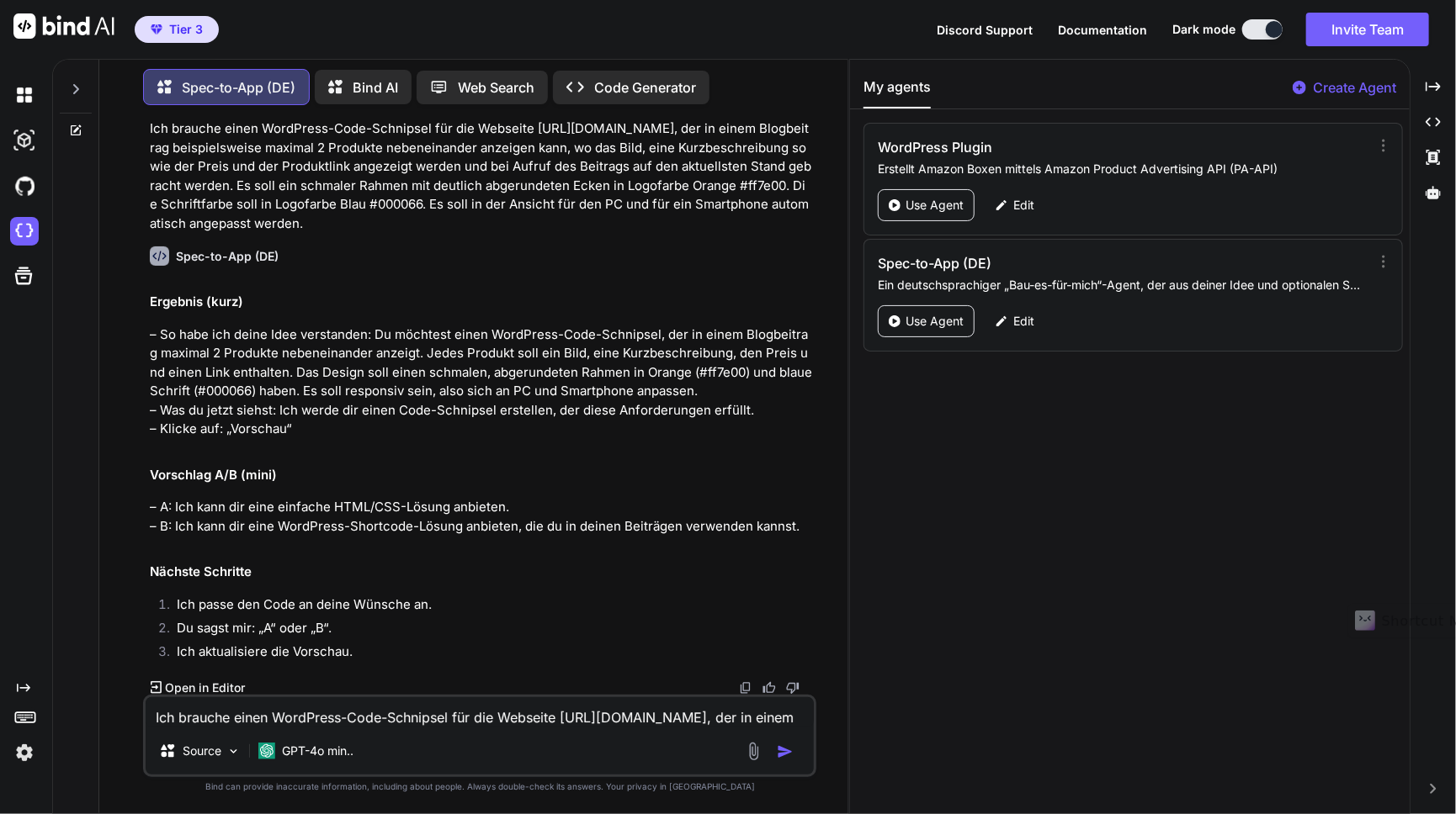
click at [387, 718] on textarea "Ich brauche einen WordPress-Code-Schnipsel für die Webseite http://meinerfahrun…" at bounding box center [479, 712] width 668 height 30
type textarea "B"
click at [782, 756] on img "button" at bounding box center [785, 752] width 17 height 17
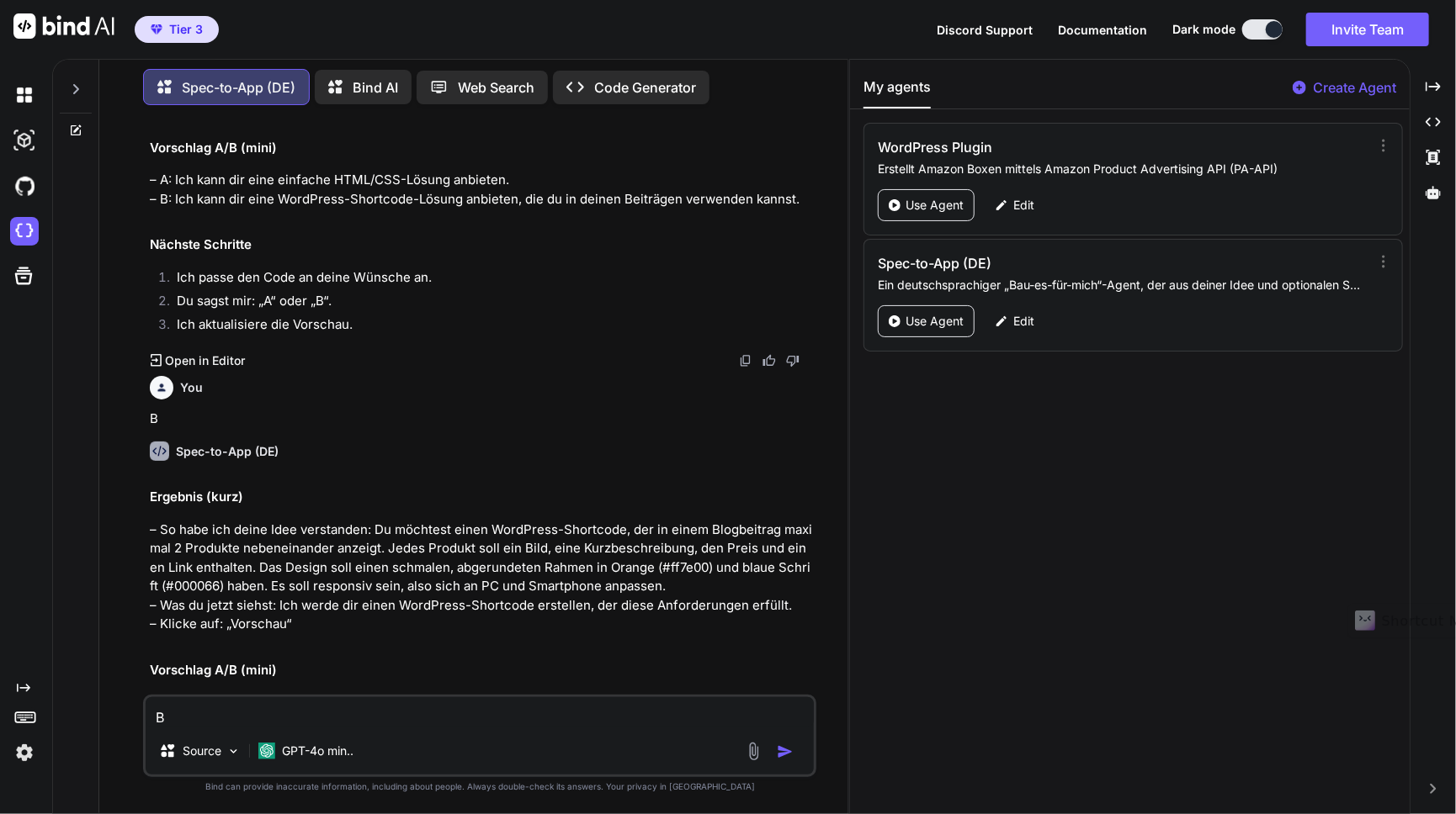
scroll to position [386, 0]
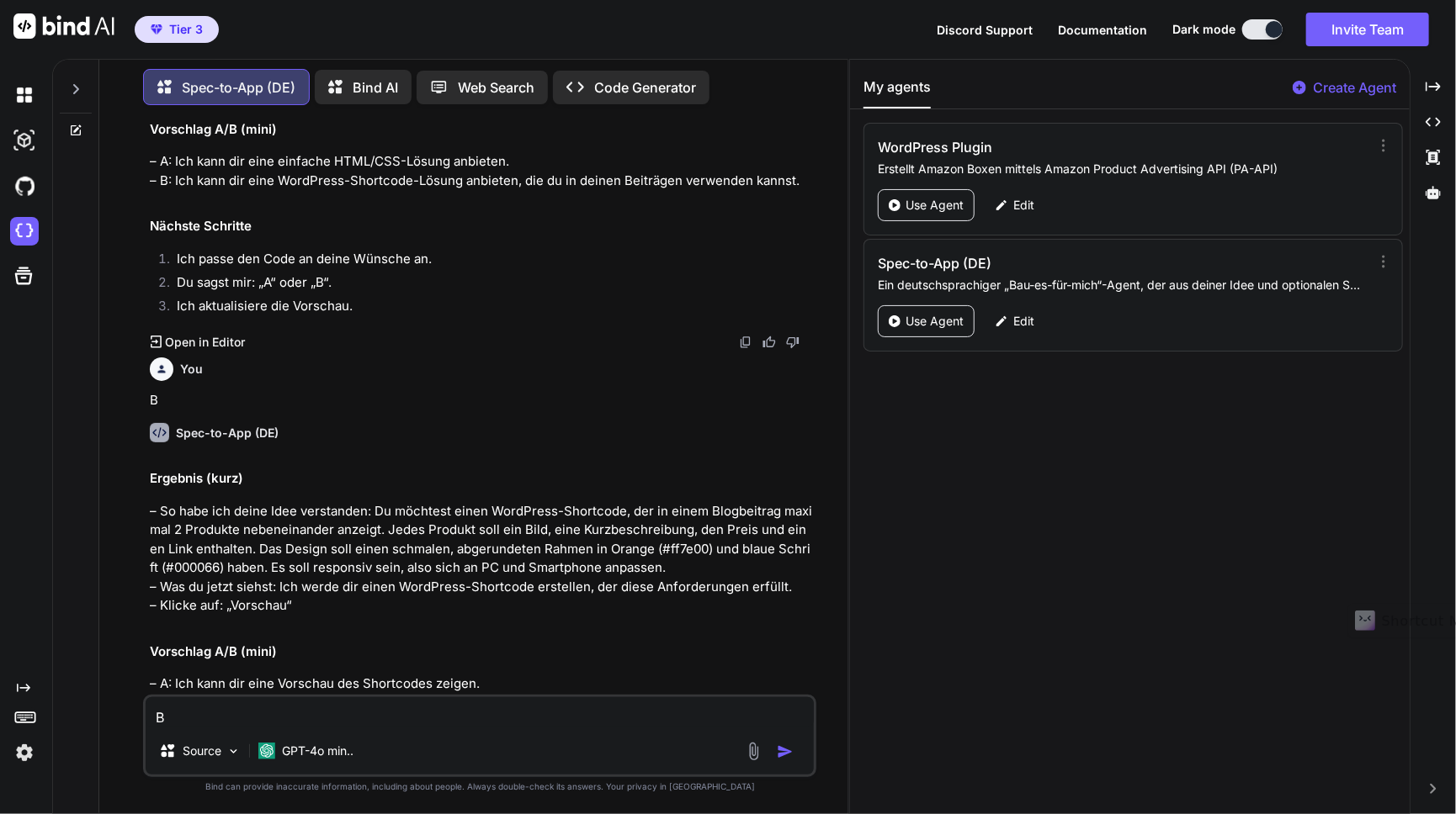
click at [74, 83] on icon at bounding box center [76, 89] width 13 height 13
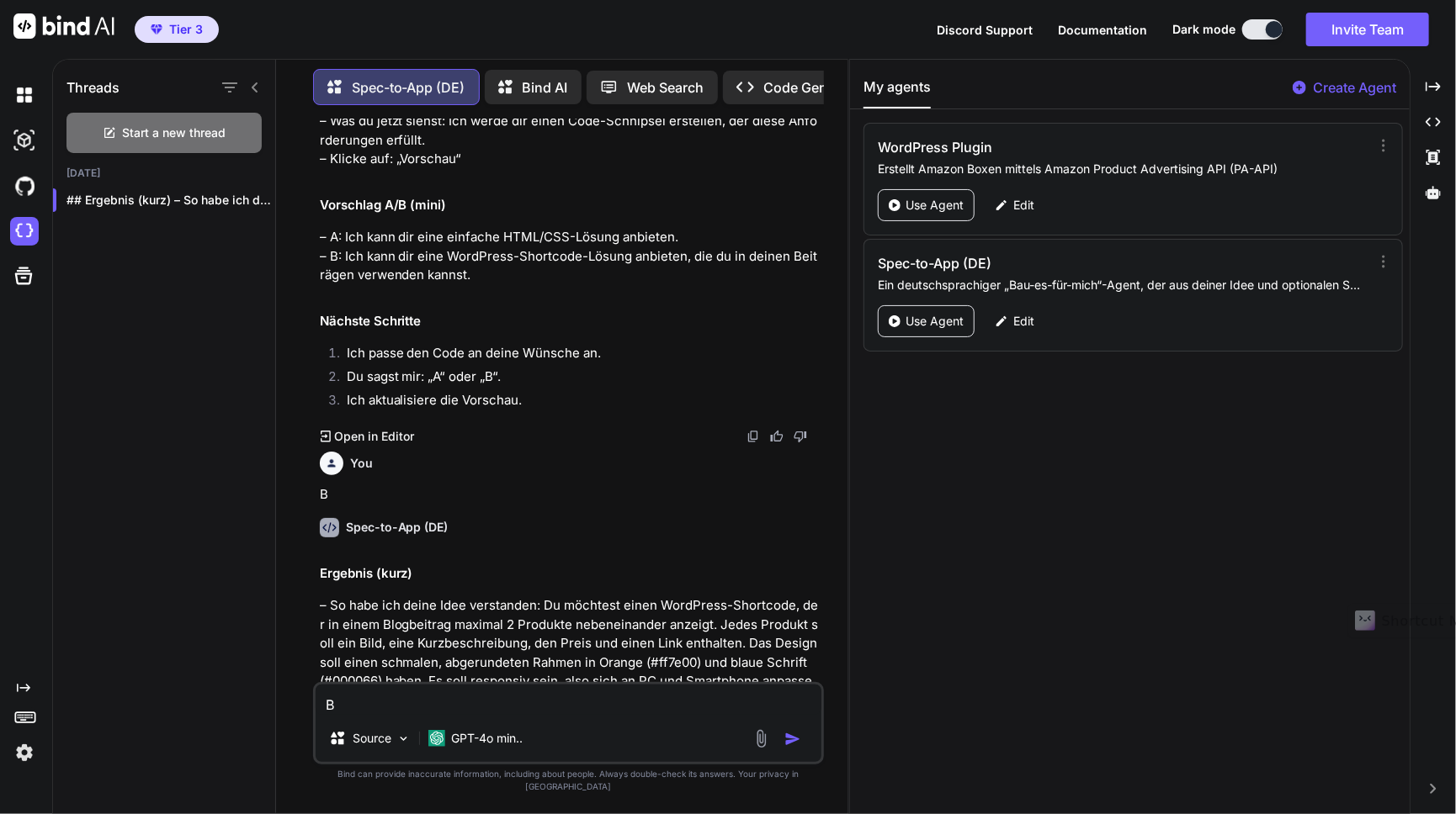
scroll to position [461, 0]
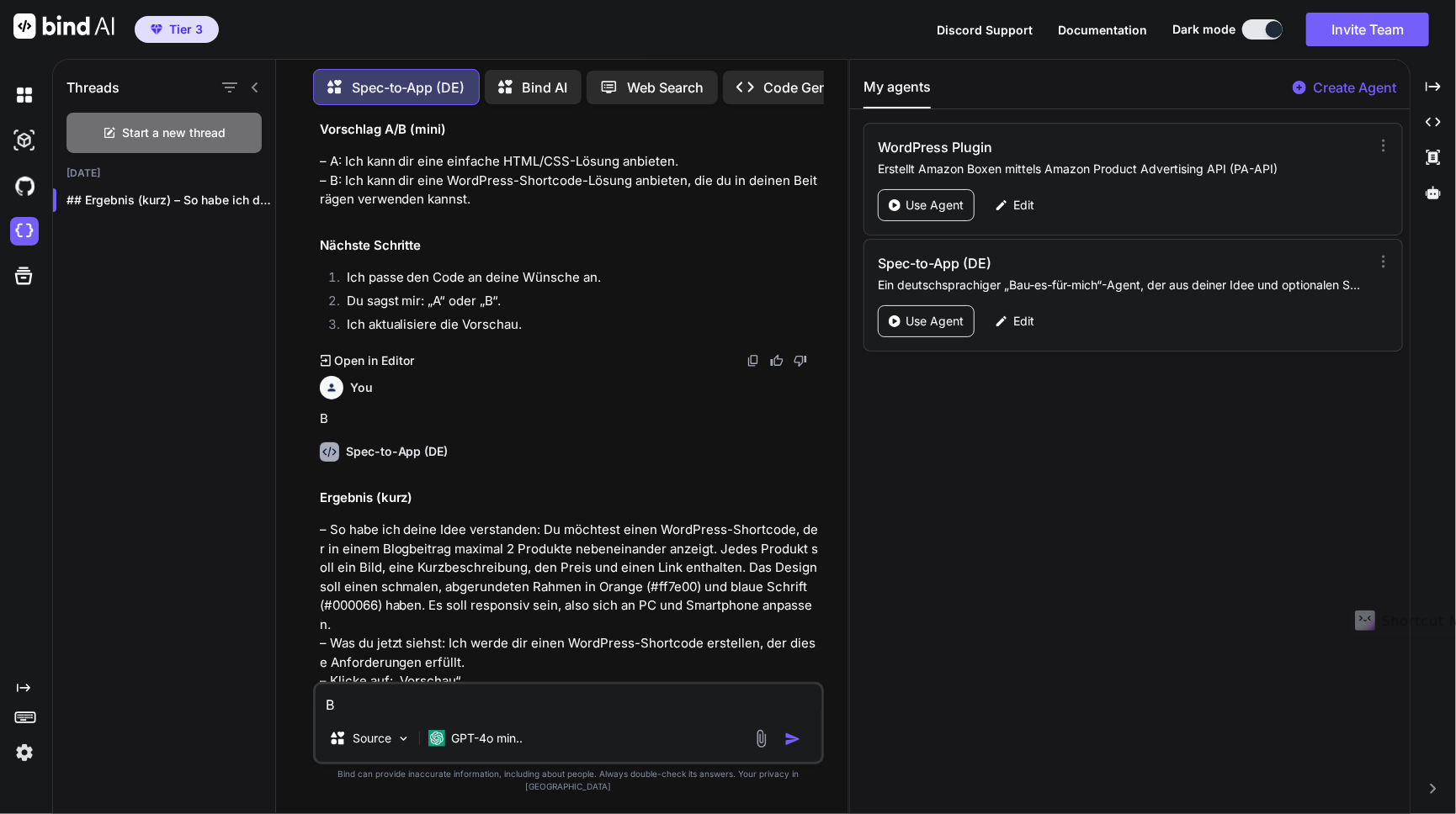
click at [259, 85] on icon at bounding box center [255, 87] width 13 height 13
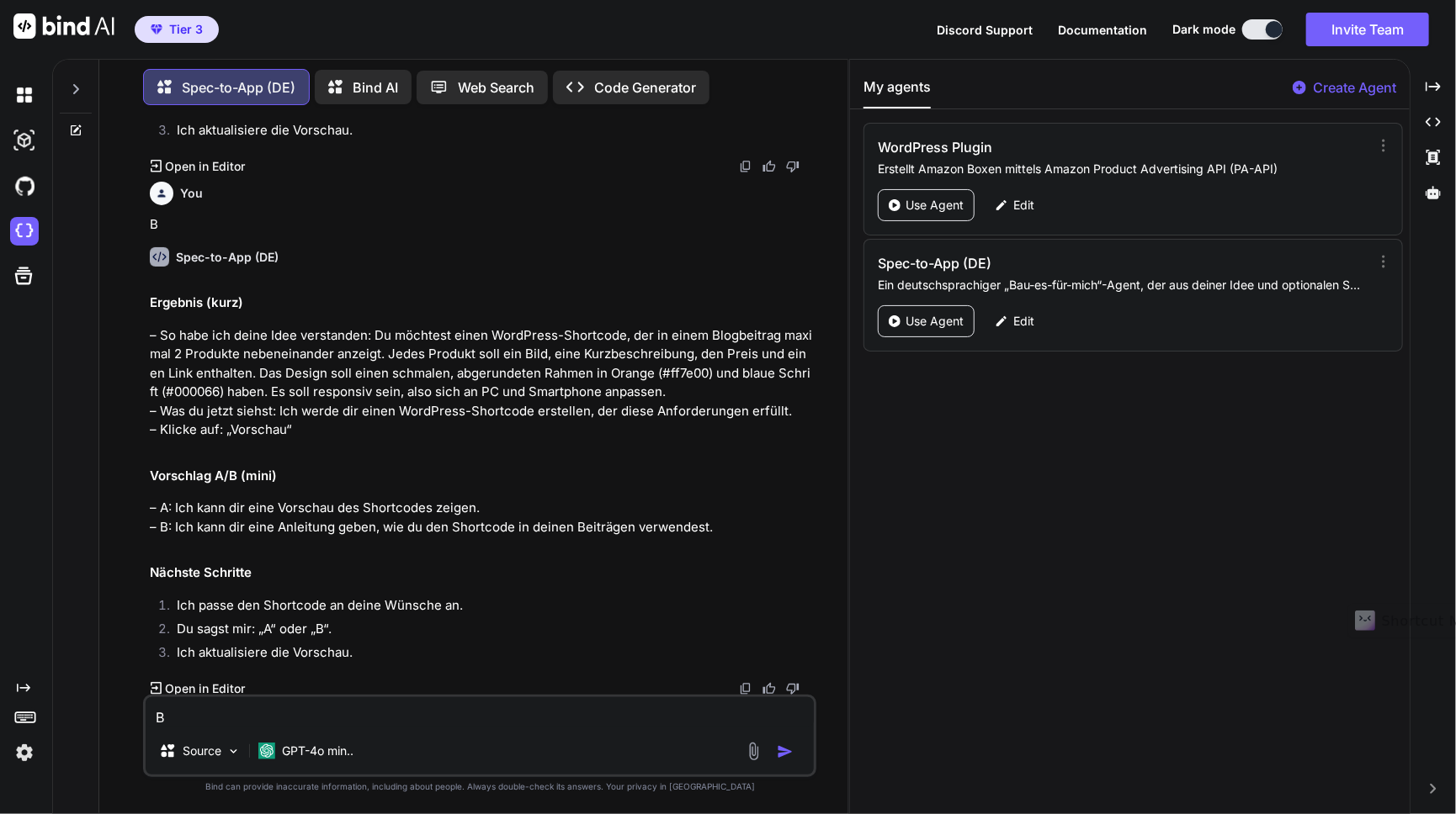
scroll to position [561, 0]
click at [168, 690] on p "Open in Editor" at bounding box center [205, 688] width 80 height 17
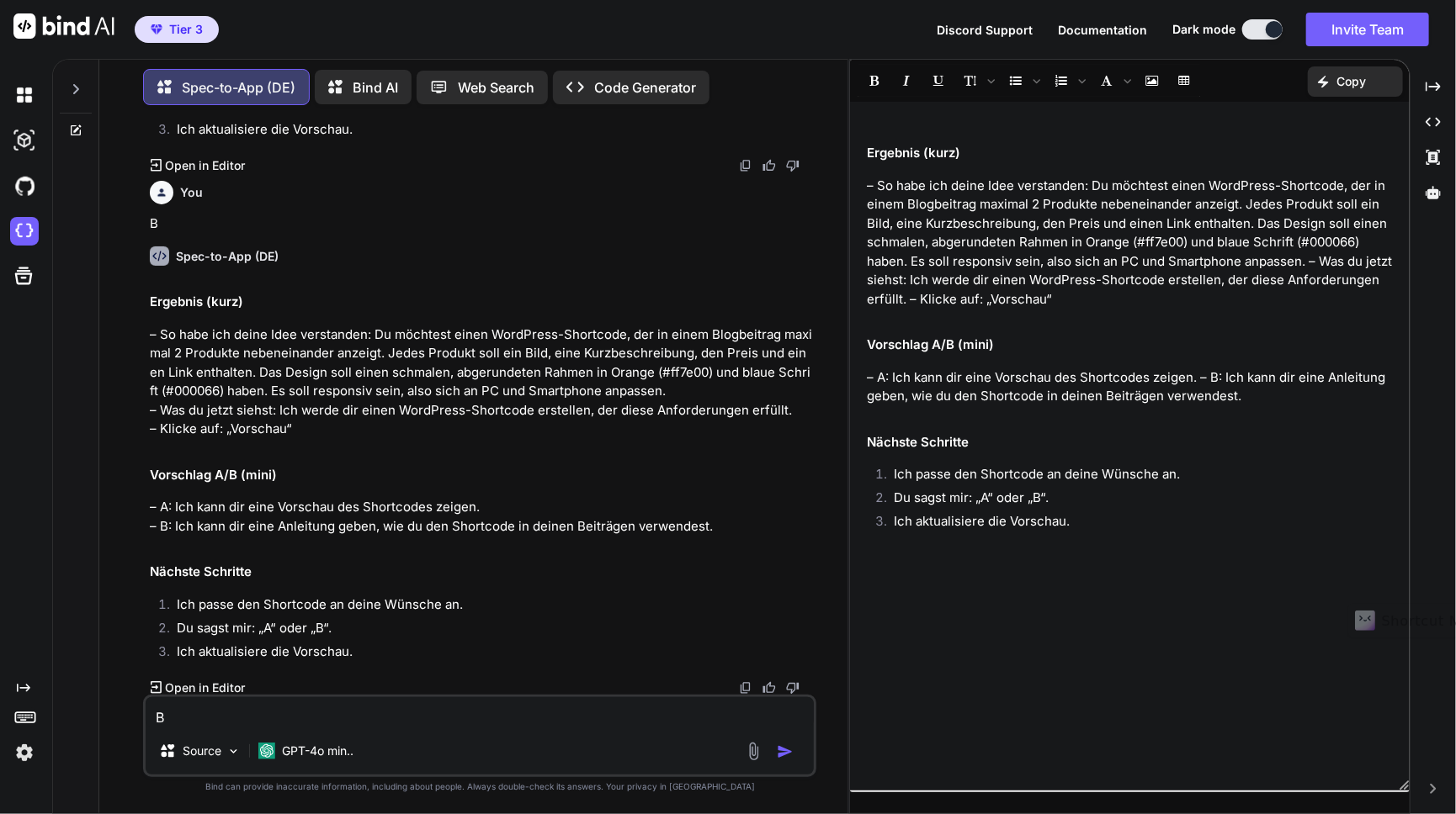
click at [161, 691] on icon at bounding box center [156, 687] width 11 height 11
click at [205, 166] on p "Open in Editor" at bounding box center [205, 166] width 80 height 17
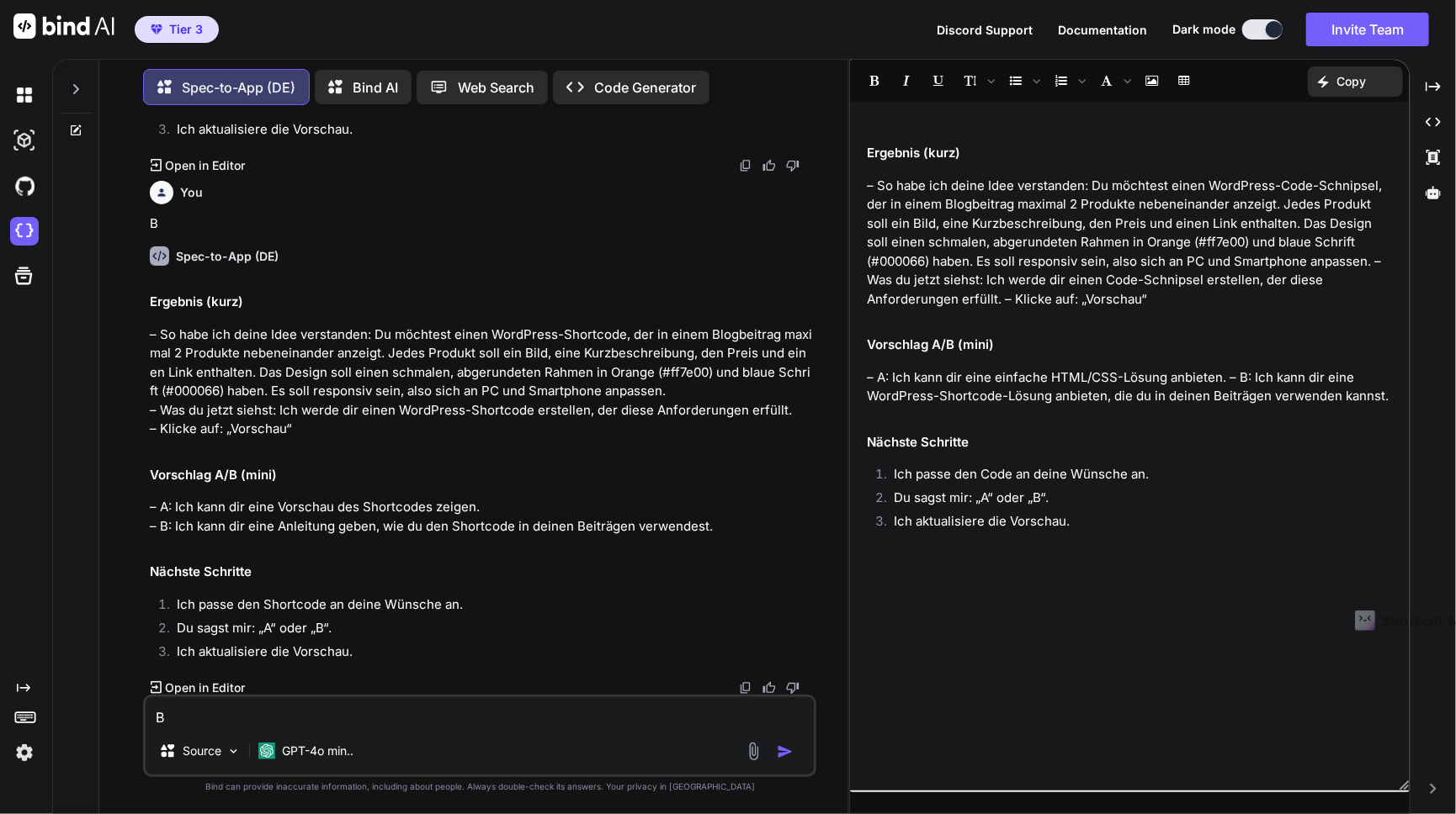
click at [173, 689] on p "Open in Editor" at bounding box center [205, 688] width 80 height 17
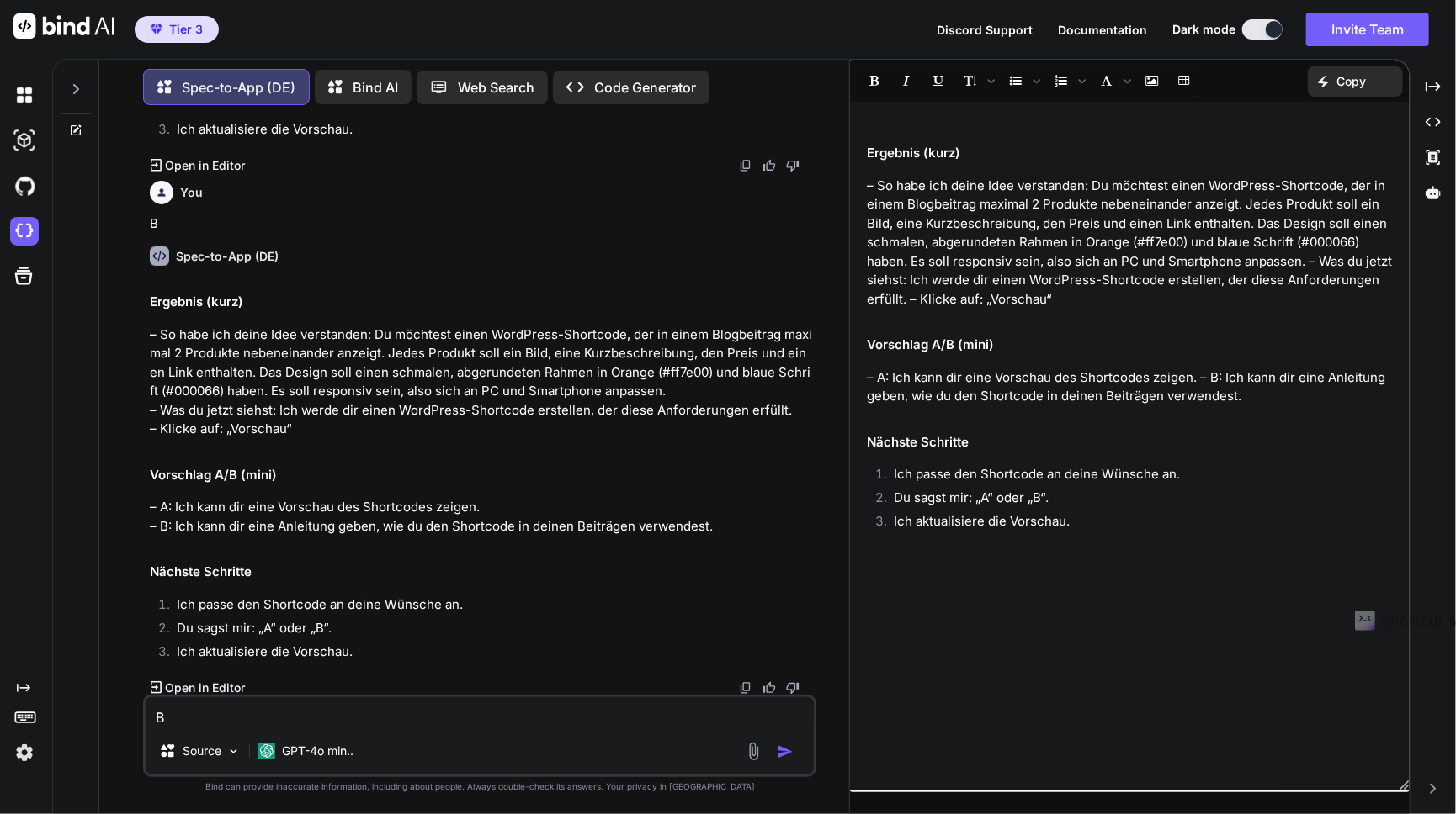
click at [263, 720] on textarea "B" at bounding box center [479, 712] width 668 height 30
type textarea "A"
click at [783, 749] on img "button" at bounding box center [785, 752] width 17 height 17
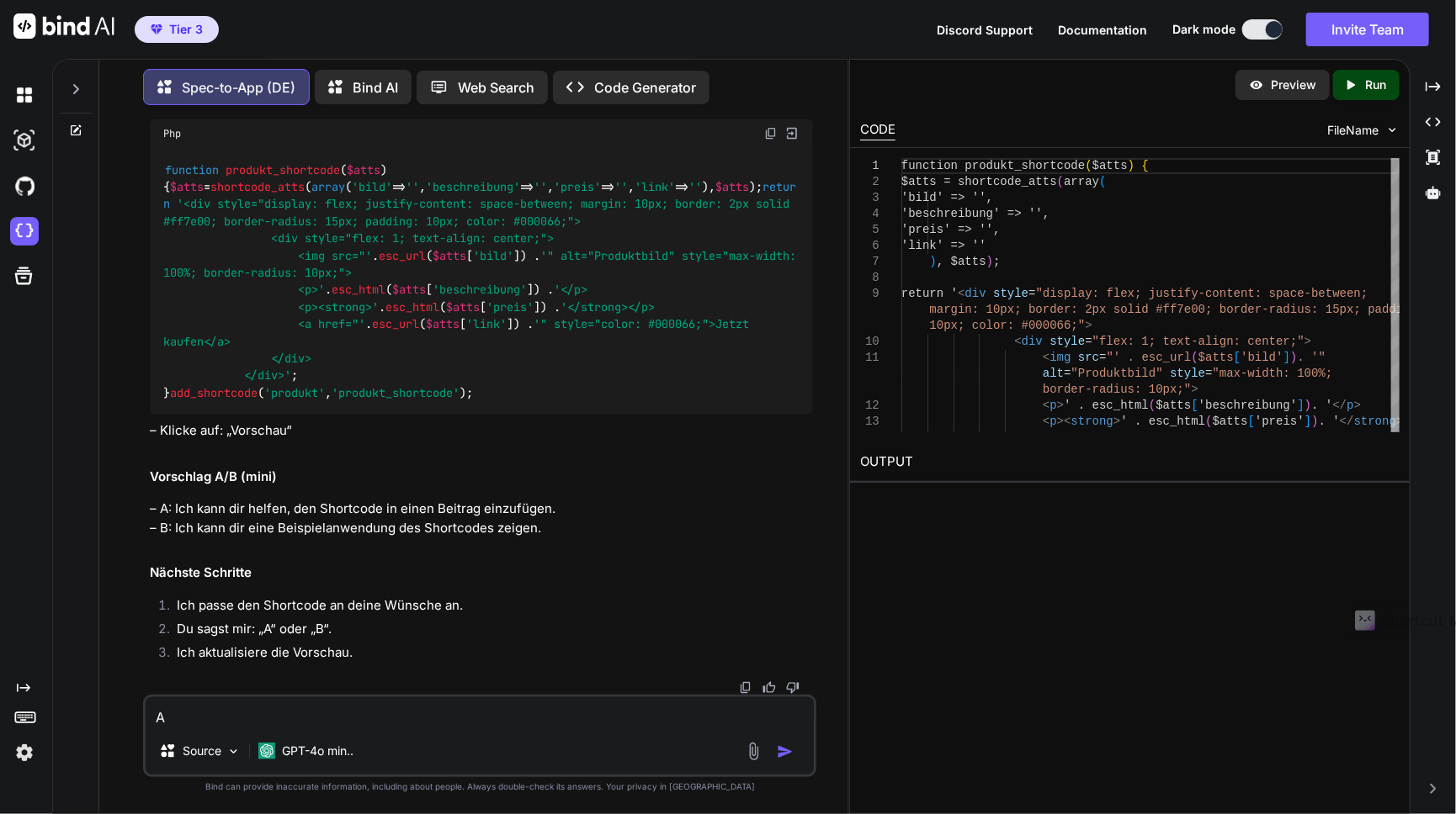
scroll to position [1435, 0]
click at [1310, 85] on p "Preview" at bounding box center [1293, 85] width 46 height 17
click at [1366, 88] on p "Run" at bounding box center [1375, 85] width 21 height 17
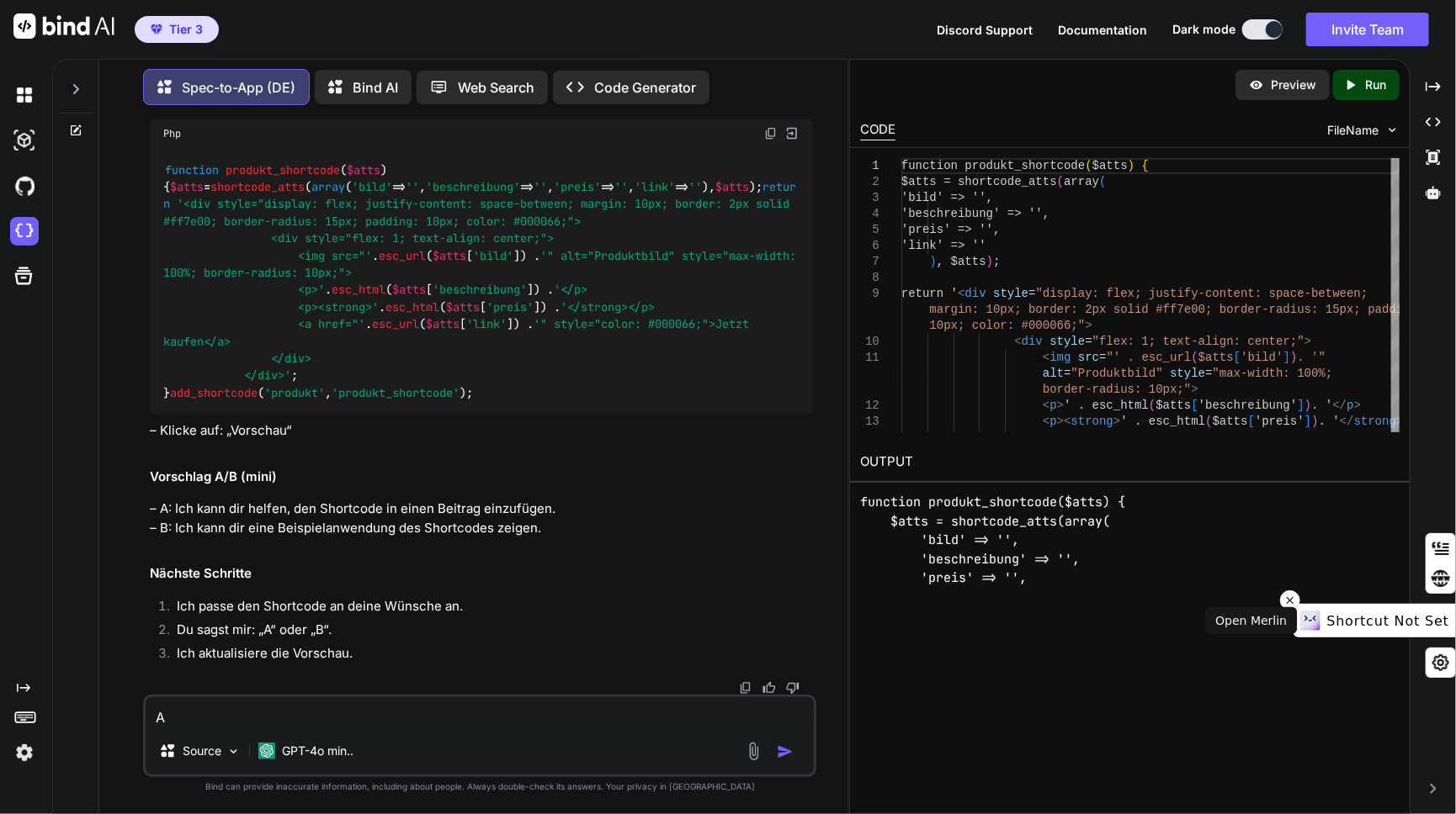
drag, startPoint x: 1397, startPoint y: 577, endPoint x: 1401, endPoint y: 620, distance: 43.2
click at [1401, 620] on html "Originaltext Diese Übersetzung bewerten Mit deinem Feedback können wir Google Ü…" at bounding box center [728, 407] width 1456 height 814
click at [1132, 756] on div "Preview Created with Pixso. Run CODE FileName 1 2 3 4 5 6 7 8 9 10 11 12 13 fun…" at bounding box center [1129, 436] width 562 height 755
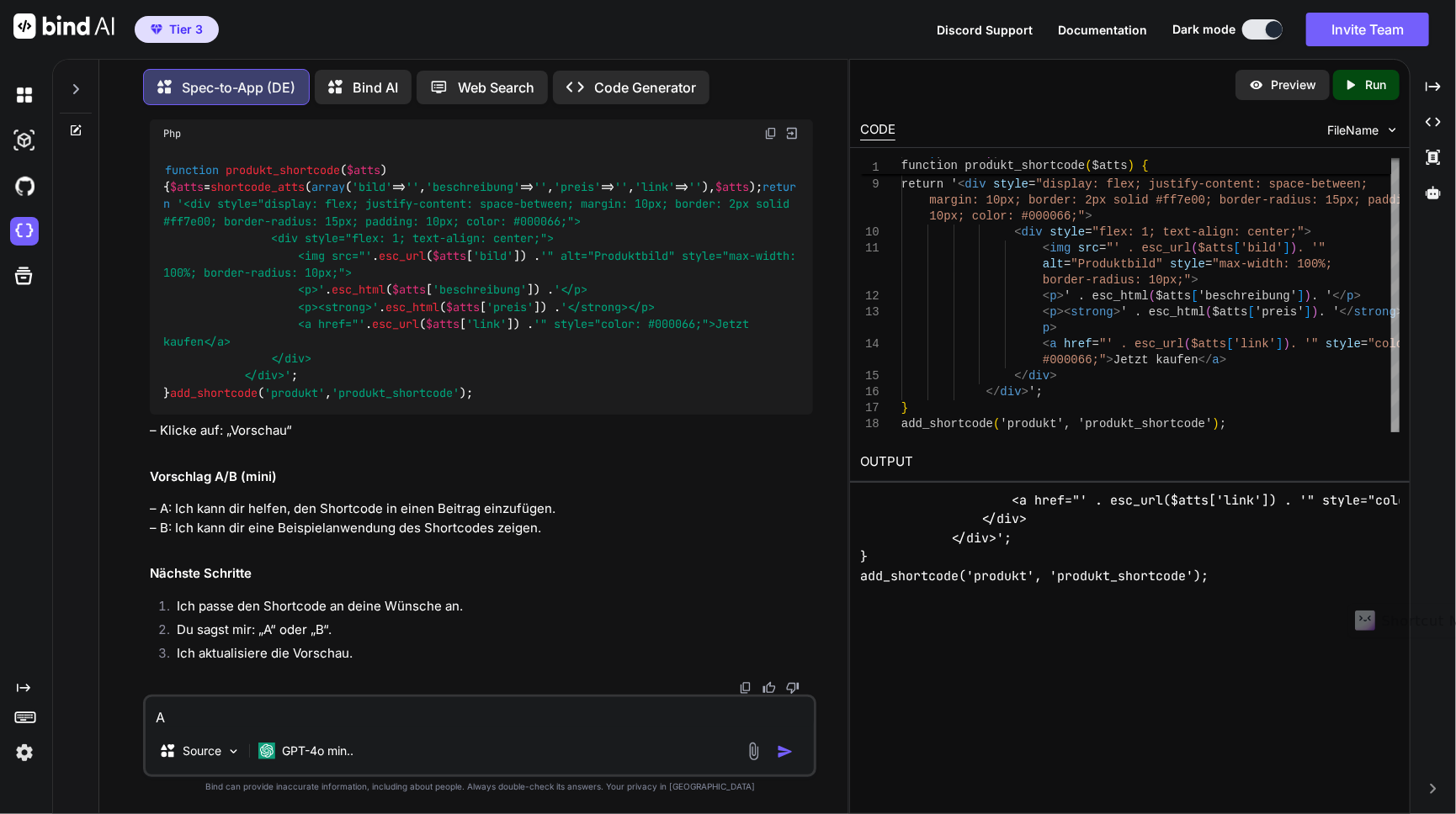
scroll to position [1506, 0]
click at [244, 721] on textarea "A" at bounding box center [479, 712] width 668 height 30
type textarea "A"
click at [787, 749] on img "button" at bounding box center [785, 752] width 17 height 17
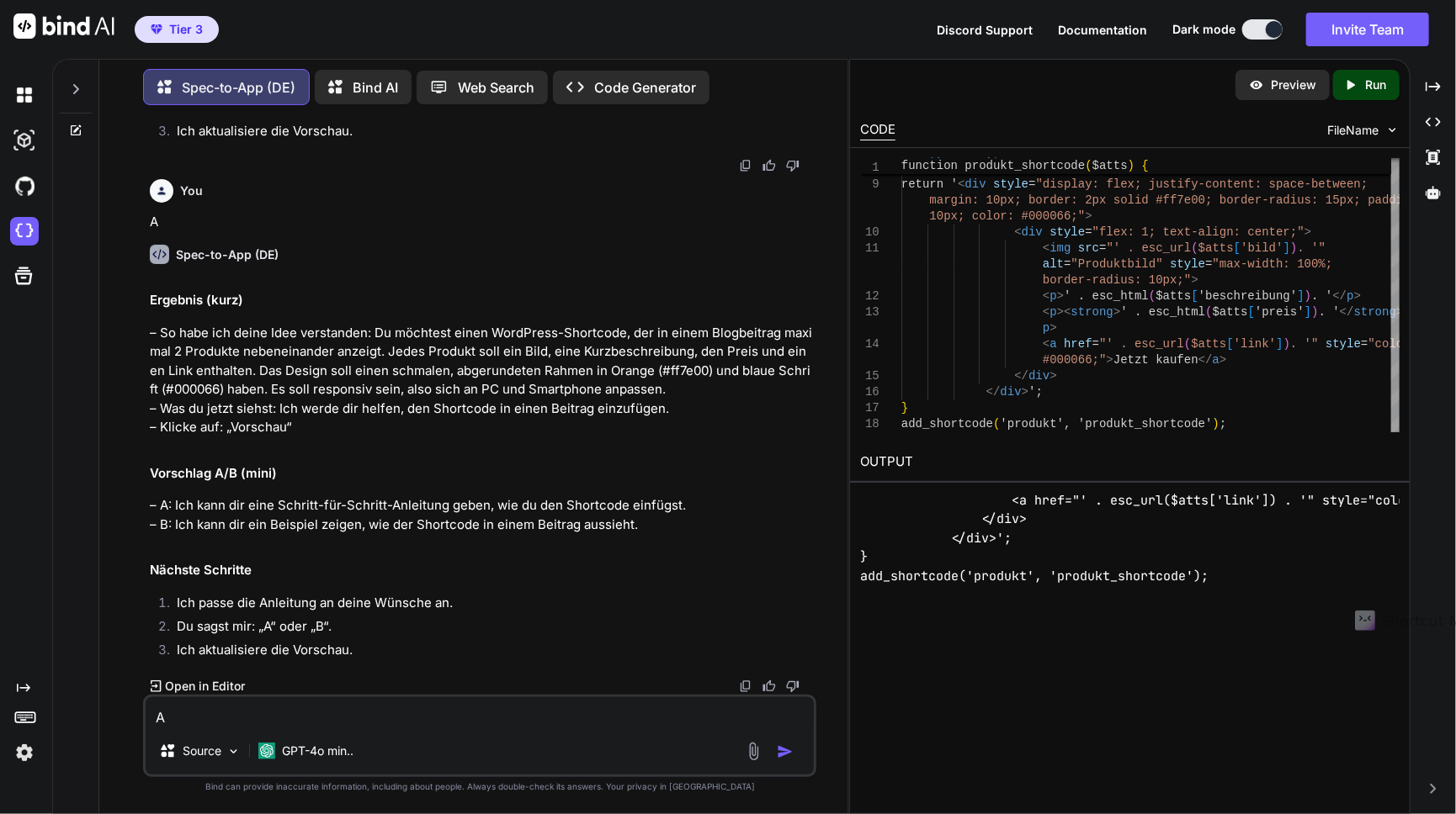
scroll to position [2029, 0]
click at [1299, 85] on p "Preview" at bounding box center [1293, 85] width 46 height 17
drag, startPoint x: 677, startPoint y: 410, endPoint x: 136, endPoint y: 408, distance: 541.0
click at [136, 408] on div "You Ich brauche einen WordPress-Code-Schnipsel für die Webseite http://meinerfa…" at bounding box center [480, 465] width 735 height 694
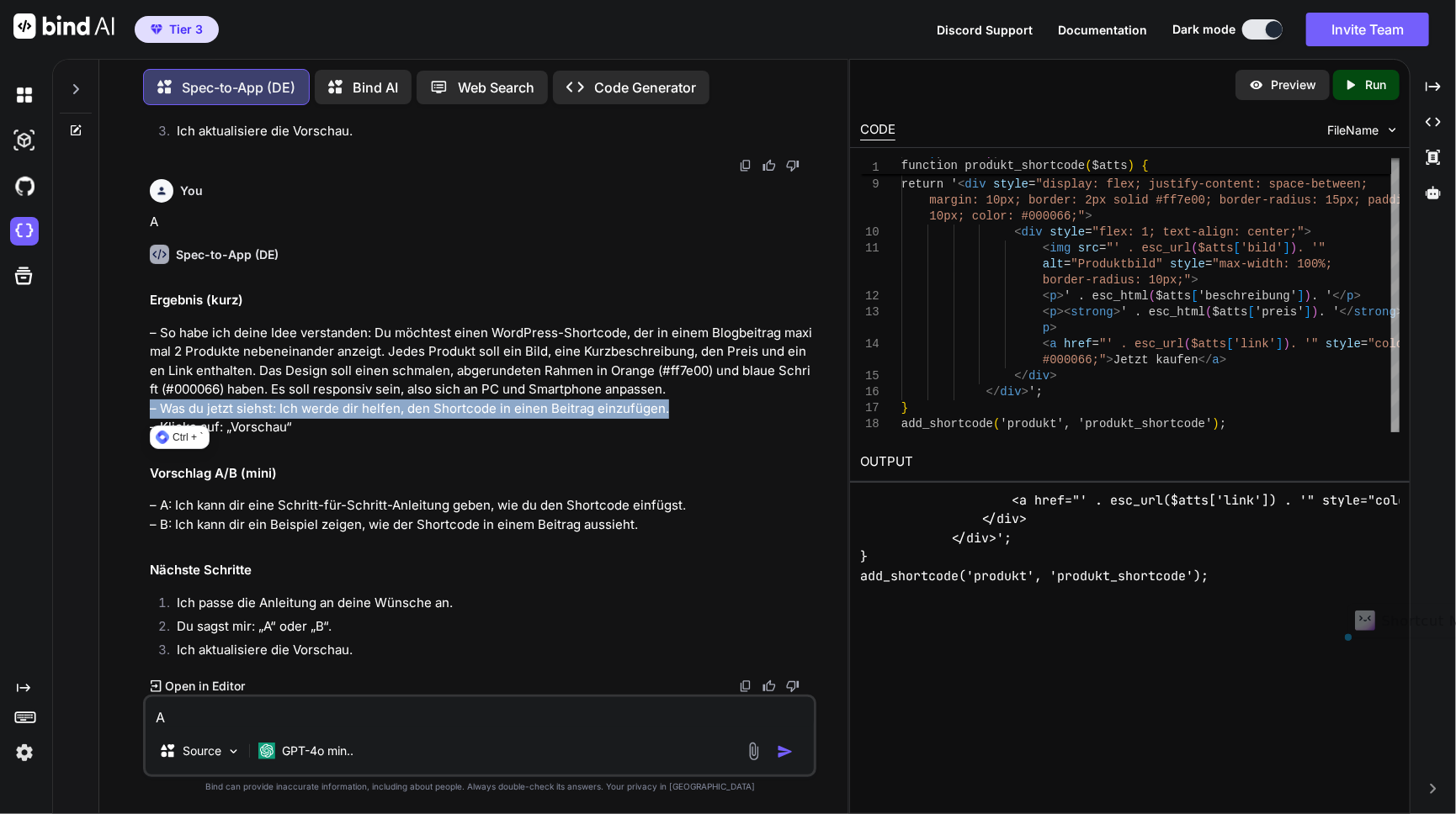
copy p "– Was du jetzt siehst: Ich werde dir helfen, den Shortcode in einen Beitrag ein…"
click at [324, 721] on textarea "A" at bounding box center [479, 712] width 668 height 30
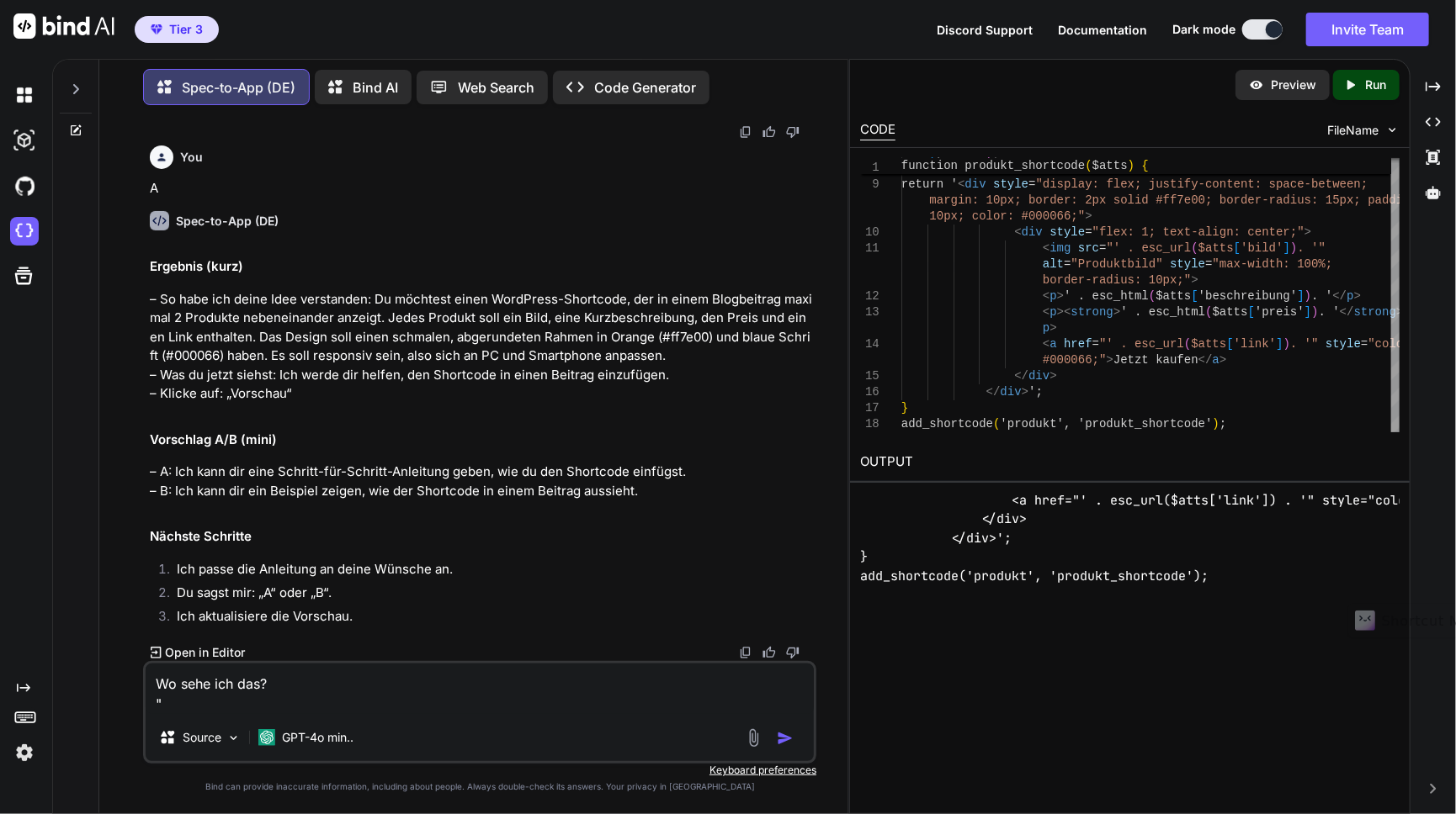
paste textarea "– Was du jetzt siehst: Ich werde dir helfen, den Shortcode in einen Beitrag ein…"
type textarea "Wo sehe ich das? "– Was du jetzt siehst: Ich werde dir helfen, den Shortcode in…"
click at [791, 731] on img "button" at bounding box center [785, 739] width 17 height 17
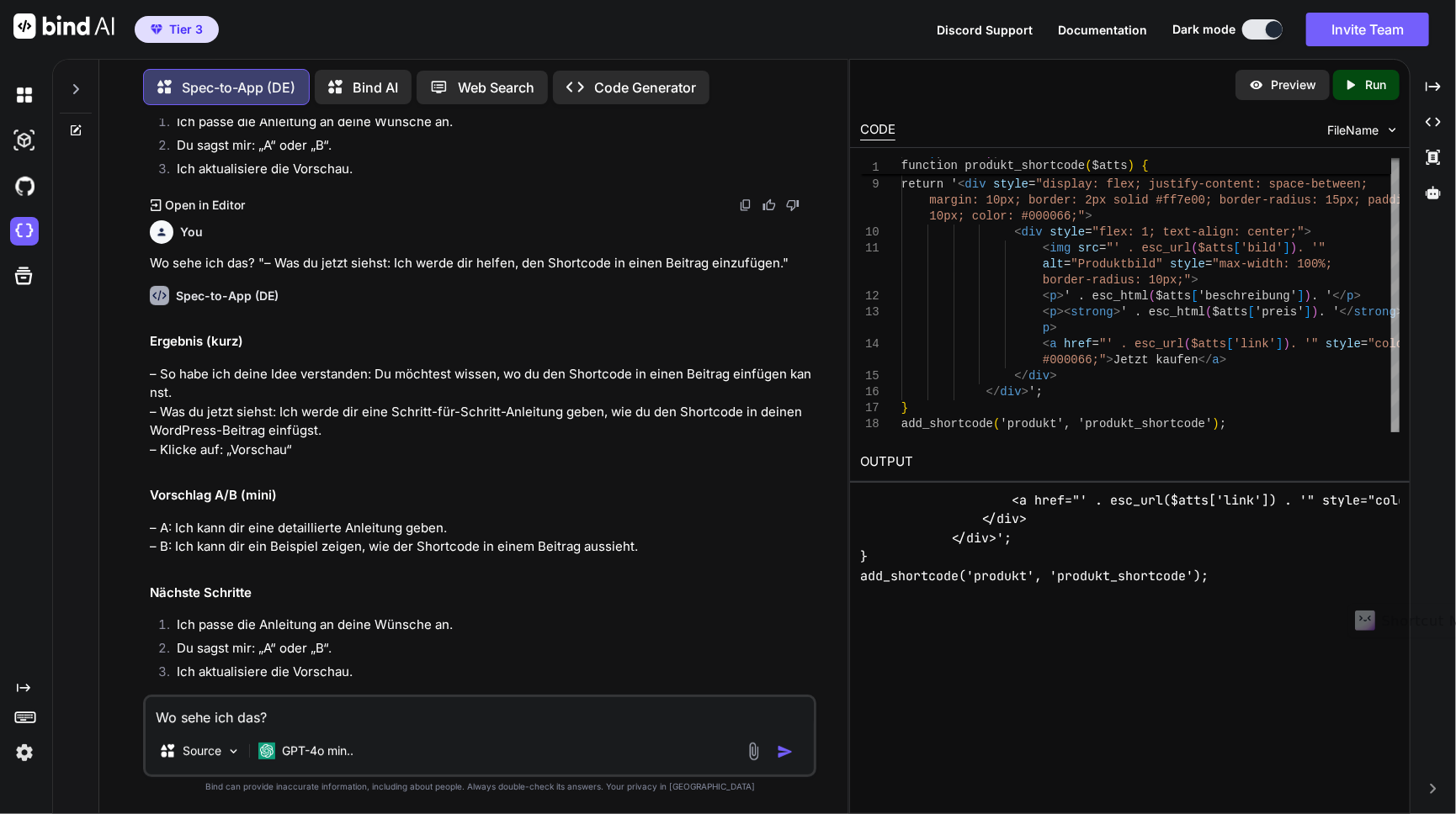
scroll to position [2364, 0]
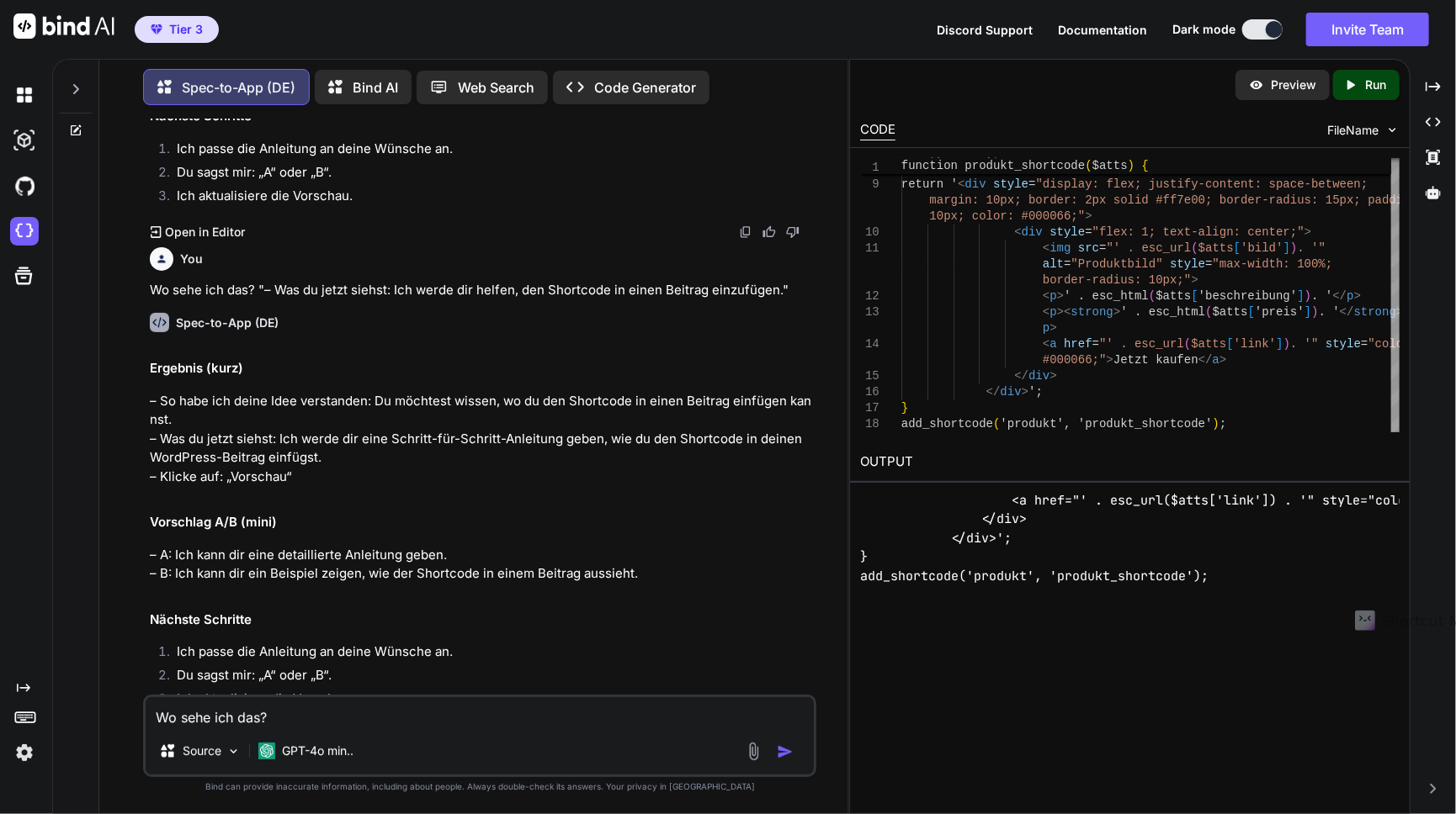
click at [1290, 92] on p "Preview" at bounding box center [1293, 85] width 46 height 17
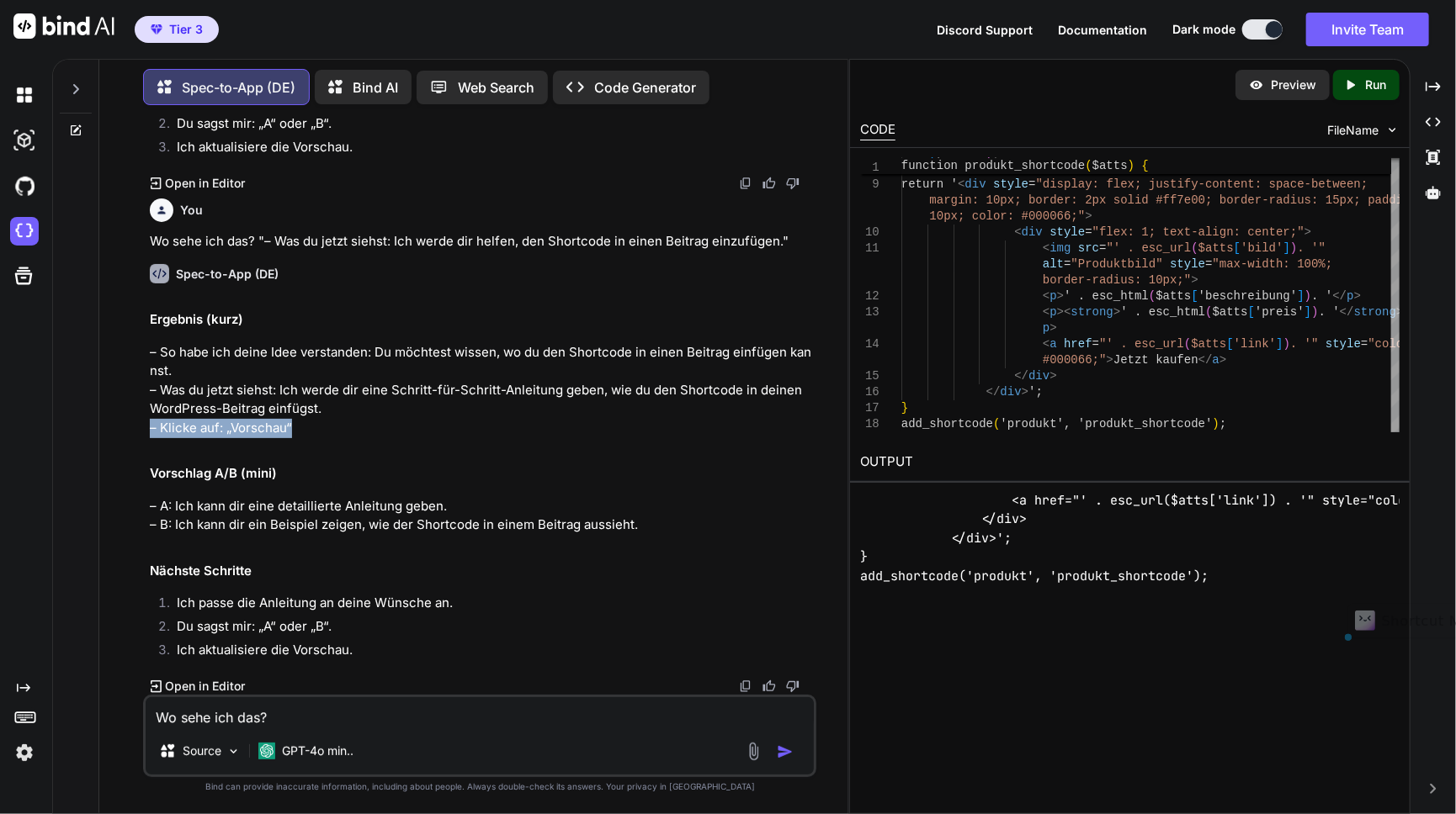
drag, startPoint x: 306, startPoint y: 429, endPoint x: 145, endPoint y: 424, distance: 161.1
click at [146, 424] on div "You Ich brauche einen WordPress-Code-Schnipsel für die Webseite http://meinerfa…" at bounding box center [481, 407] width 670 height 577
copy p "– Klicke auf: „Vorschau“"
click at [286, 723] on textarea "Wo sehe ich das? "– Was du jetzt siehst: Ich werde dir helfen, den Shortcode in…" at bounding box center [479, 712] width 668 height 30
paste textarea "– Klicke auf: „Vorschau“"
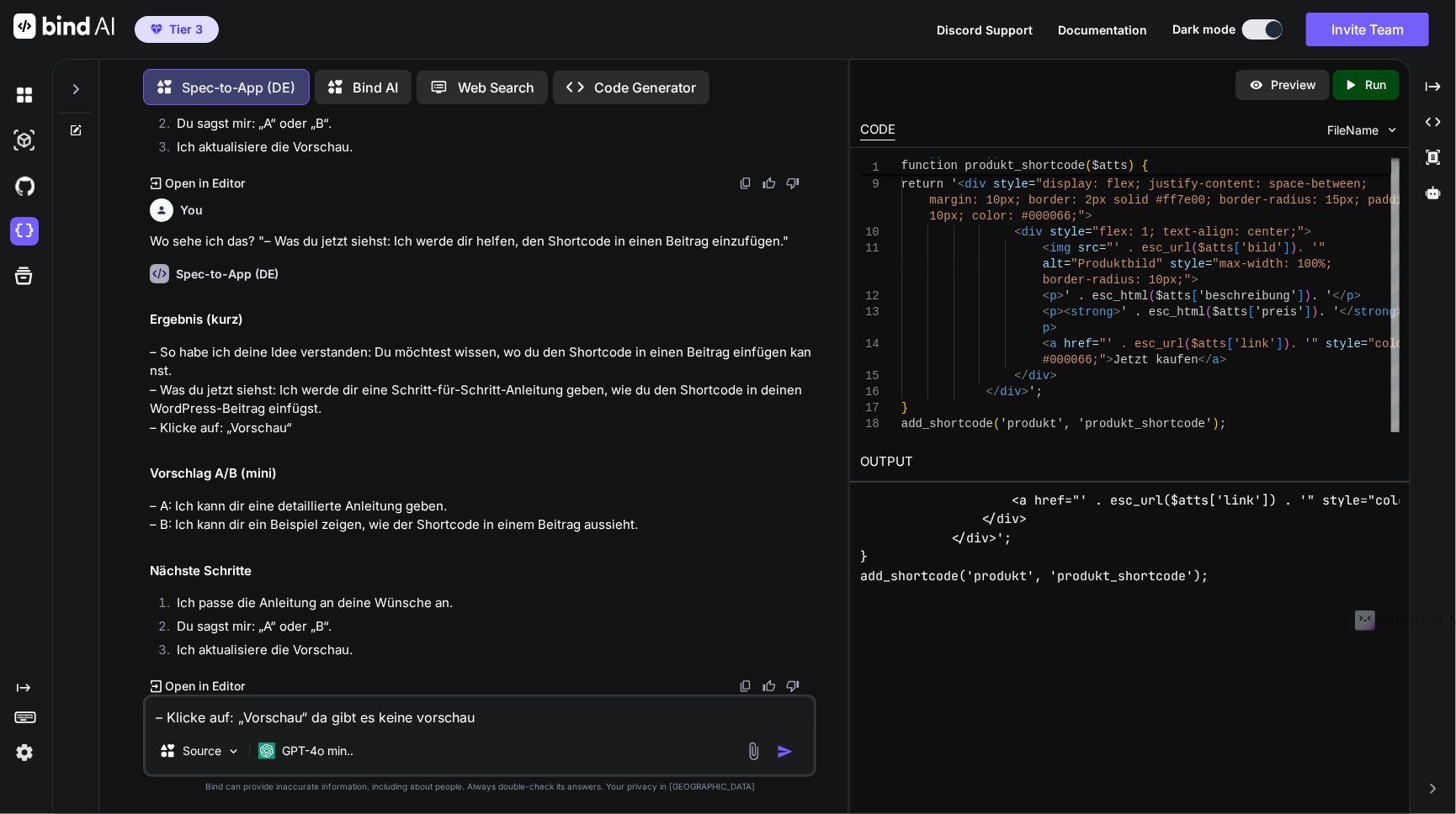
click at [422, 723] on textarea "– Klicke auf: „Vorschau“ da gibt es keine vorschau" at bounding box center [479, 712] width 668 height 30
click at [491, 712] on textarea "– Klicke auf: „Vorschau“ da gibt es keine Vorschau" at bounding box center [479, 712] width 668 height 30
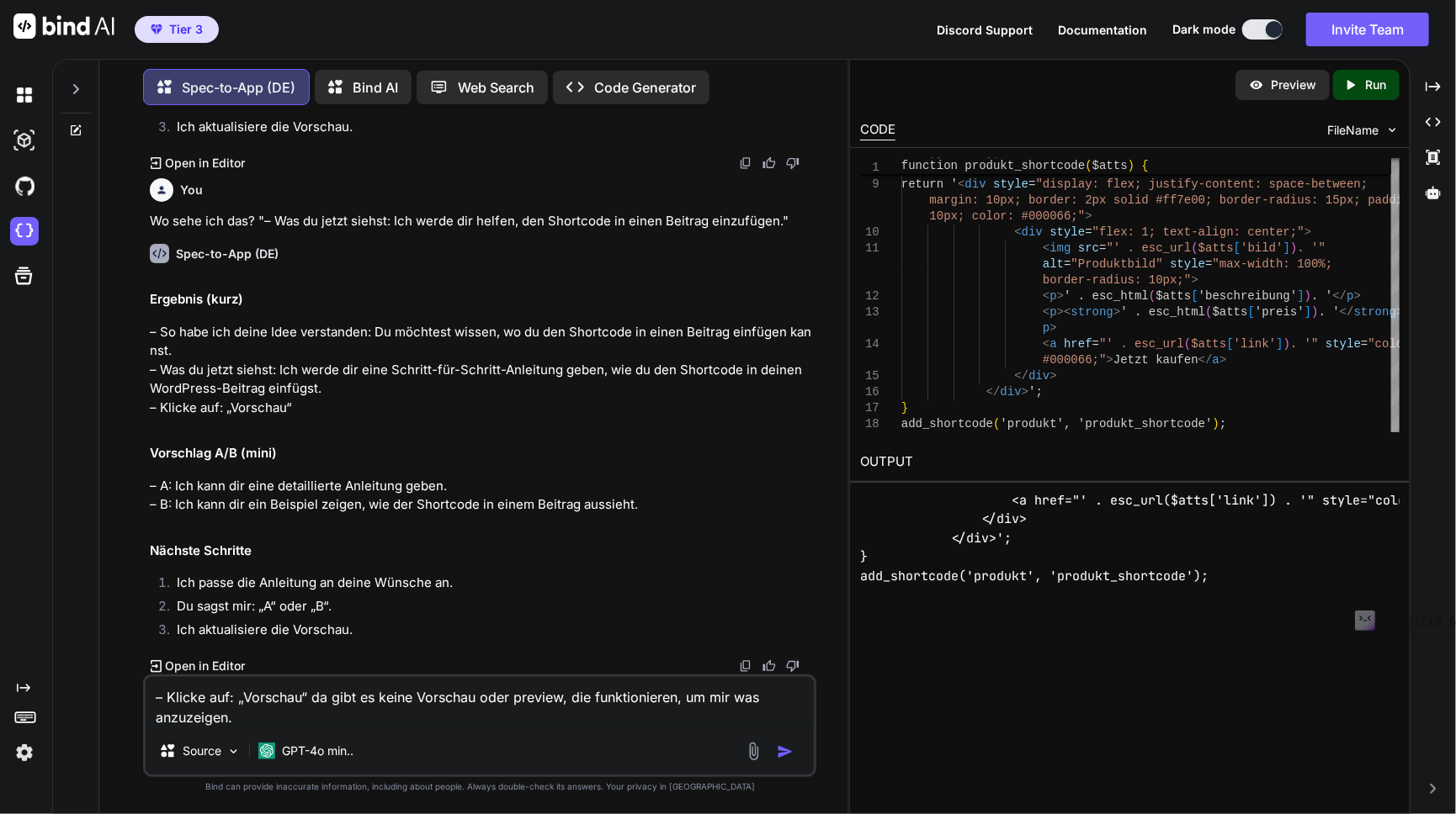
click at [306, 704] on textarea "– Klicke auf: „Vorschau“ da gibt es keine Vorschau oder preview, die funktionie…" at bounding box center [479, 702] width 668 height 50
click at [0, 0] on span "“. Da" at bounding box center [0, 0] width 0 height 0
click at [529, 706] on textarea "– Klicke auf: „Vorschau“. Da gibt es keine Vorschau oder preview, die funktioni…" at bounding box center [479, 702] width 668 height 50
click at [0, 0] on span "Preview" at bounding box center [0, 0] width 0 height 0
type textarea "– Klicke auf: „Vorschau“. Da gibt es keine Vorschau oder Preview, die funktioni…"
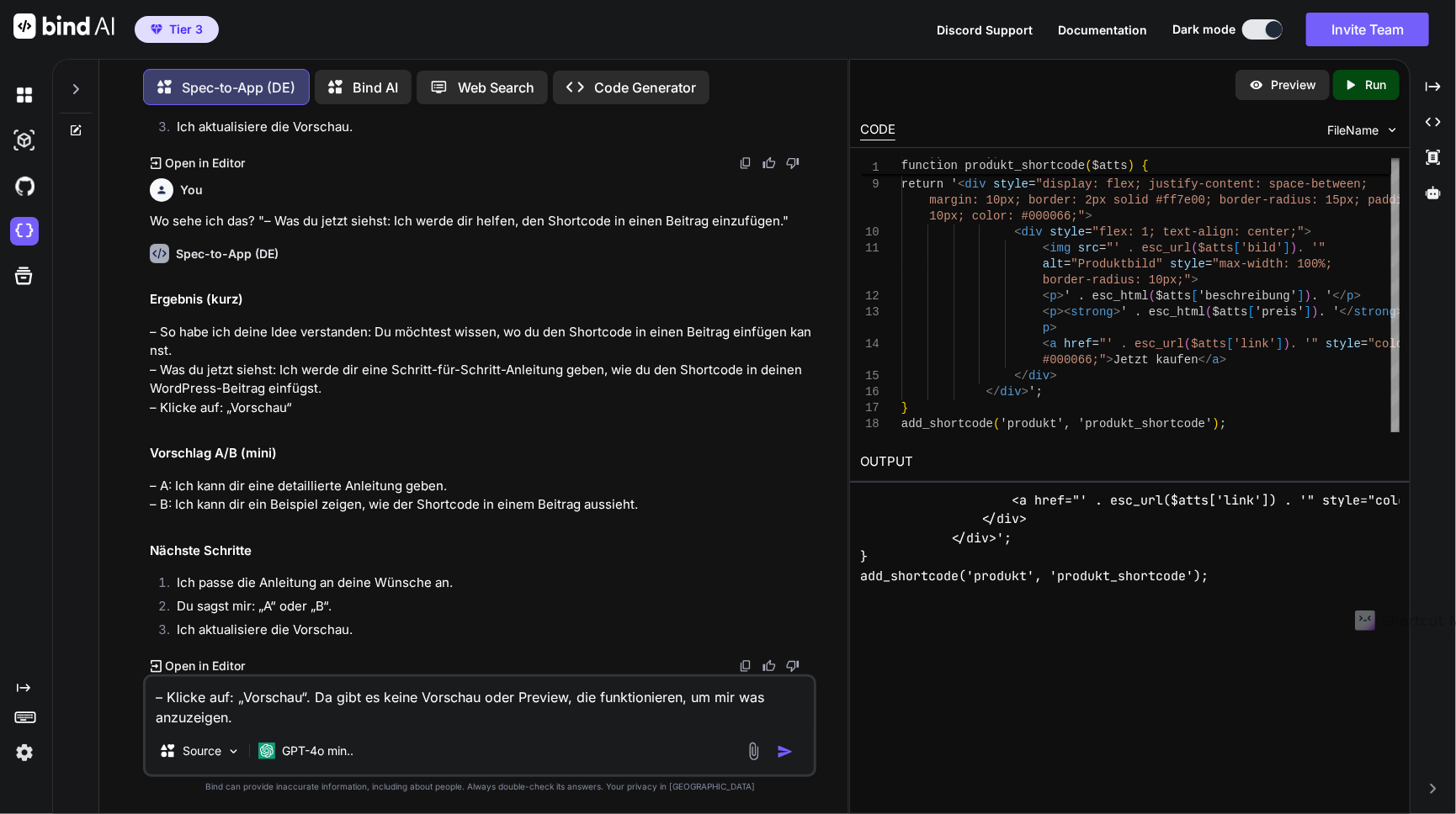
click at [783, 757] on img "button" at bounding box center [785, 752] width 17 height 17
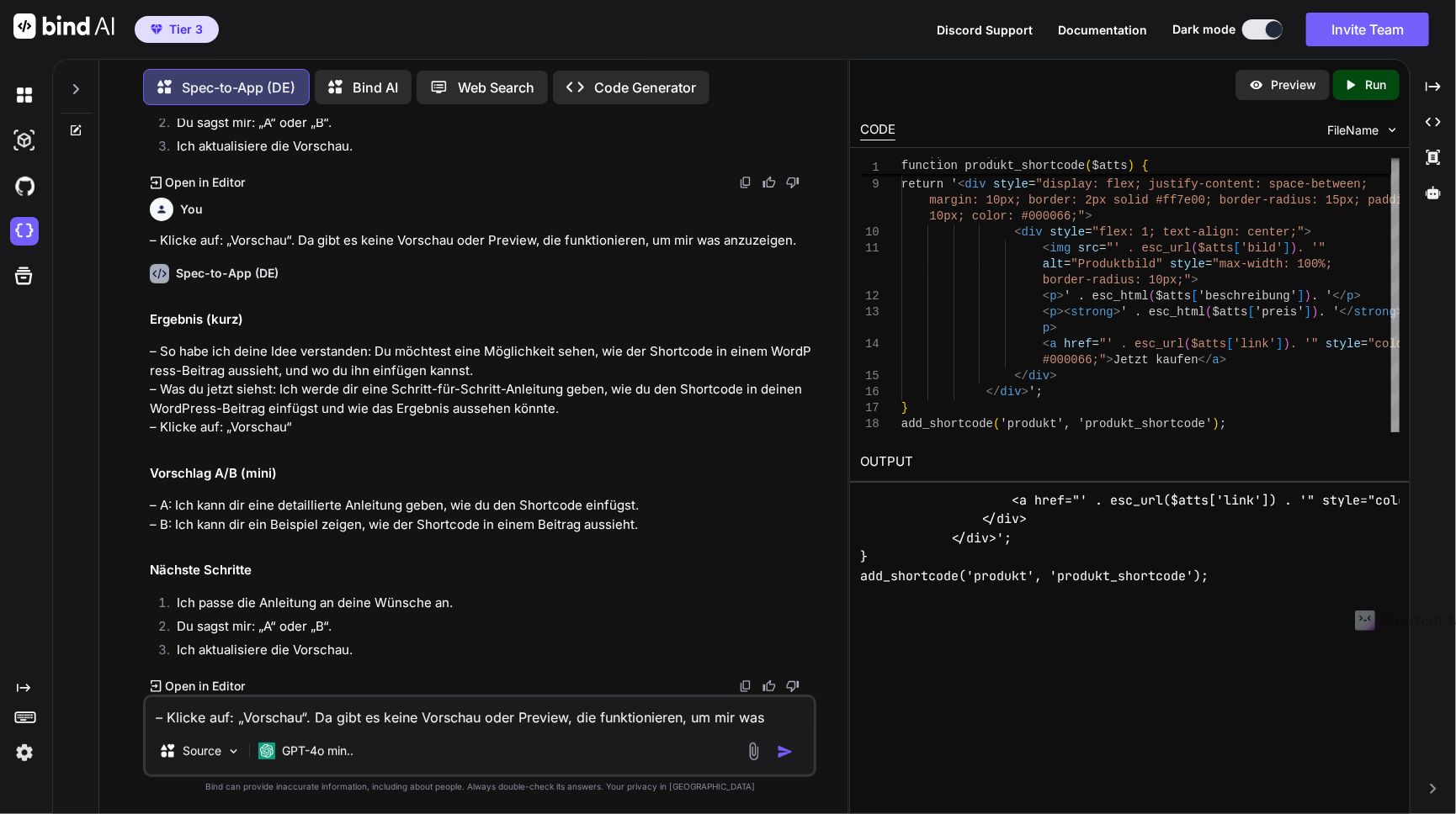
scroll to position [3035, 0]
click at [268, 705] on textarea "– Klicke auf: „Vorschau“. Da gibt es keine Vorschau oder Preview, die funktioni…" at bounding box center [479, 712] width 668 height 30
type textarea "B"
click at [790, 752] on img "button" at bounding box center [785, 752] width 17 height 17
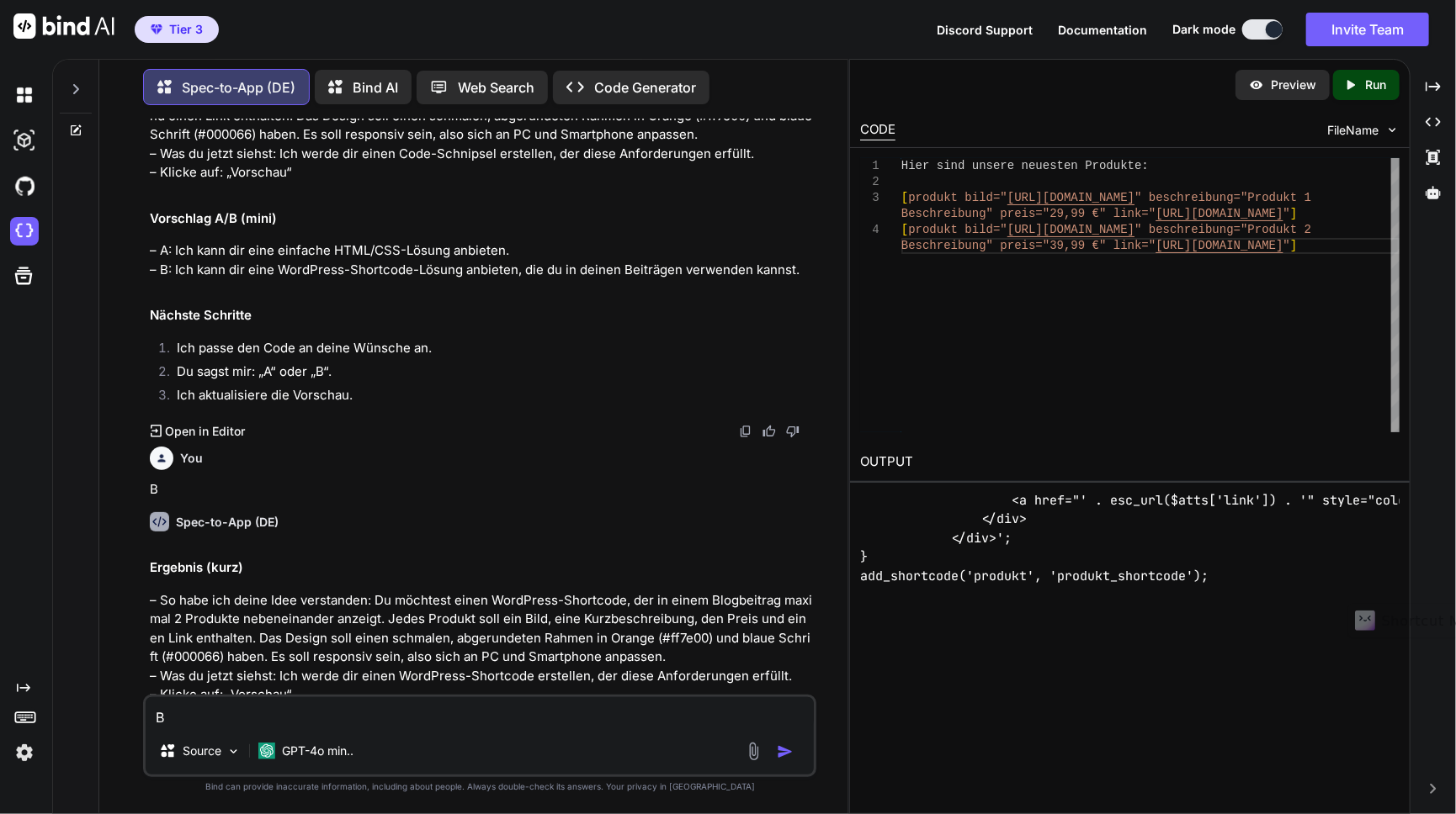
scroll to position [0, 0]
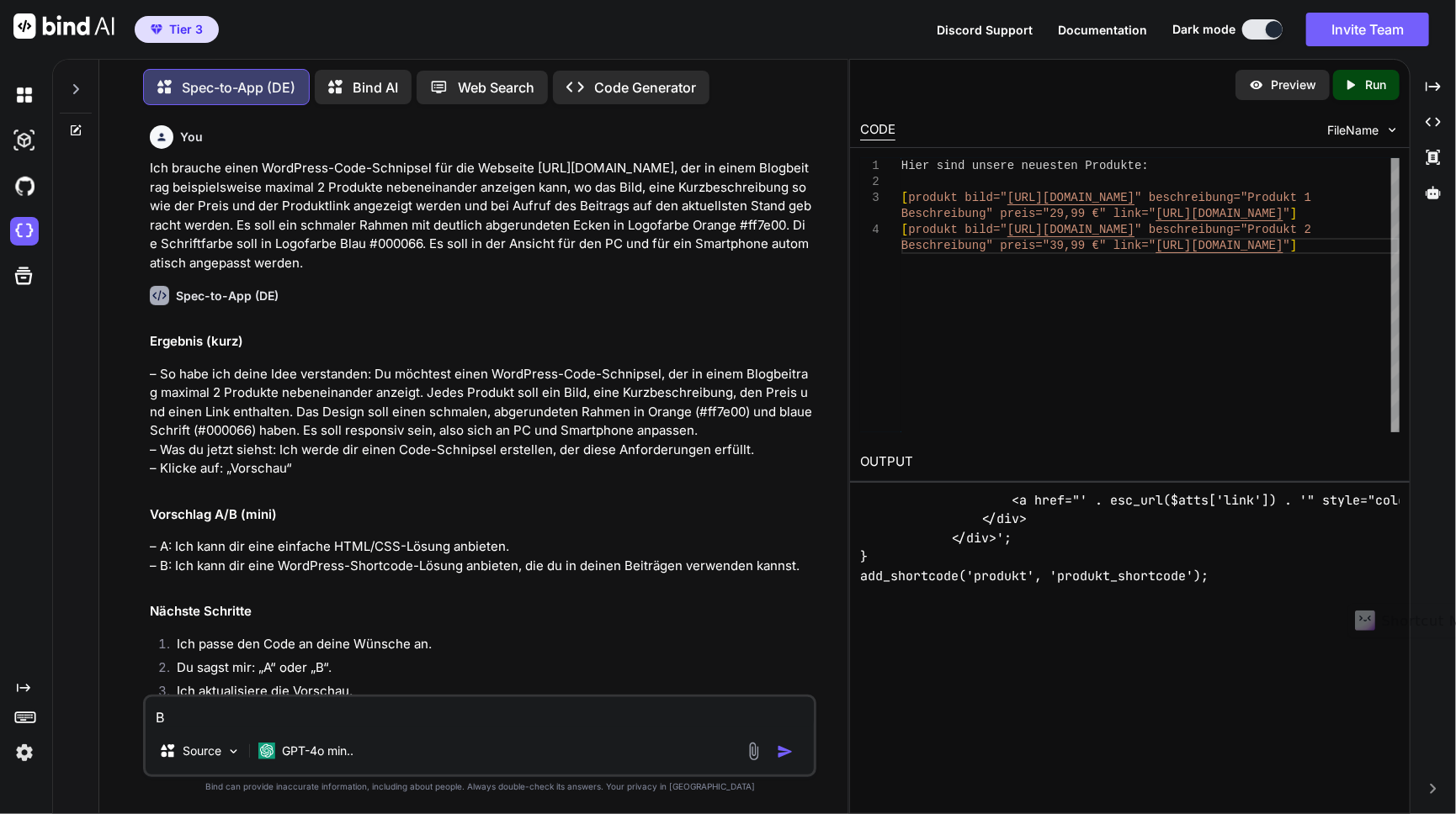
click at [333, 722] on textarea "B" at bounding box center [479, 712] width 668 height 30
type textarea "Werden die Produkte nebeneinander angezeigt?"
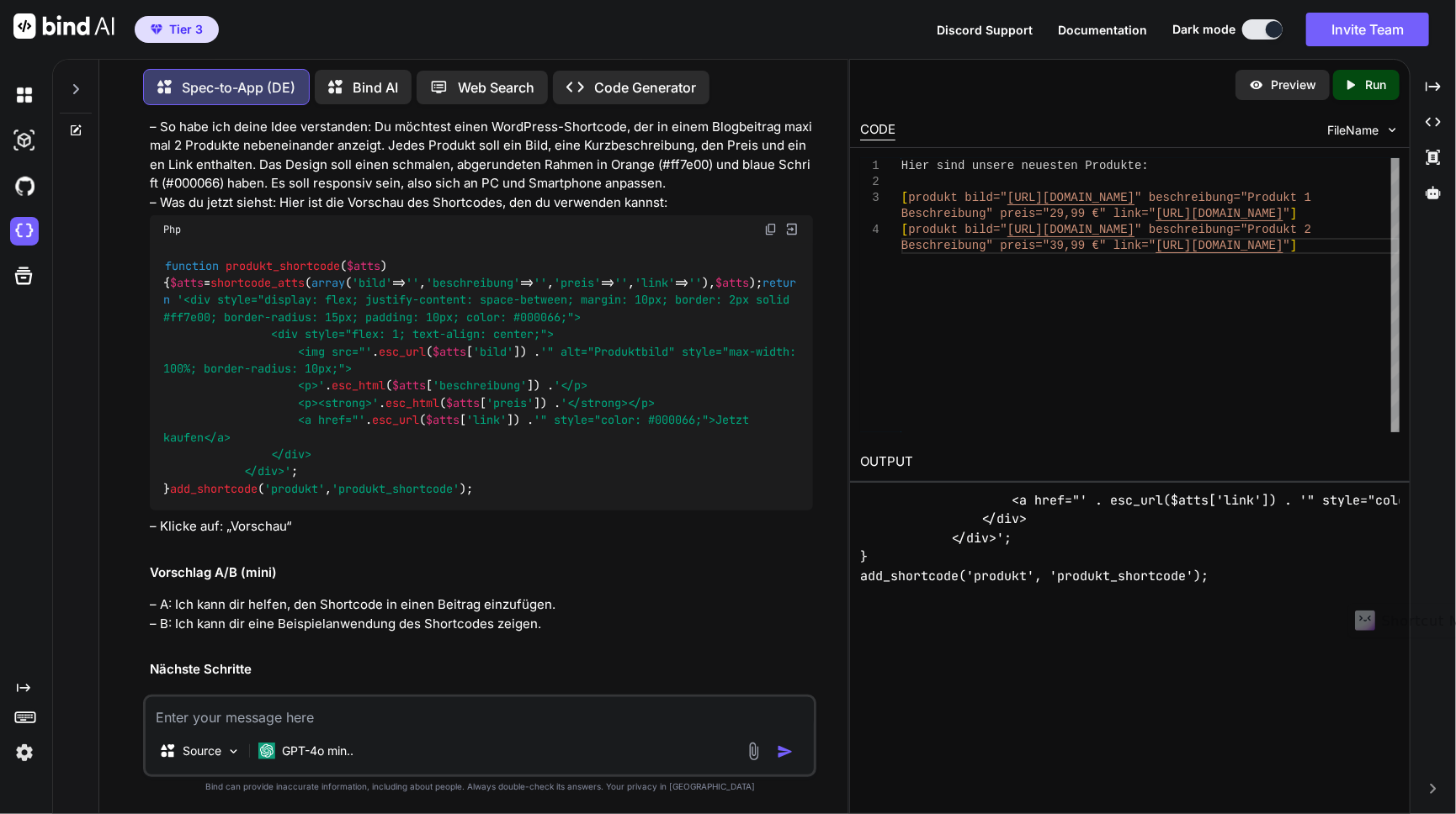
scroll to position [1207, 0]
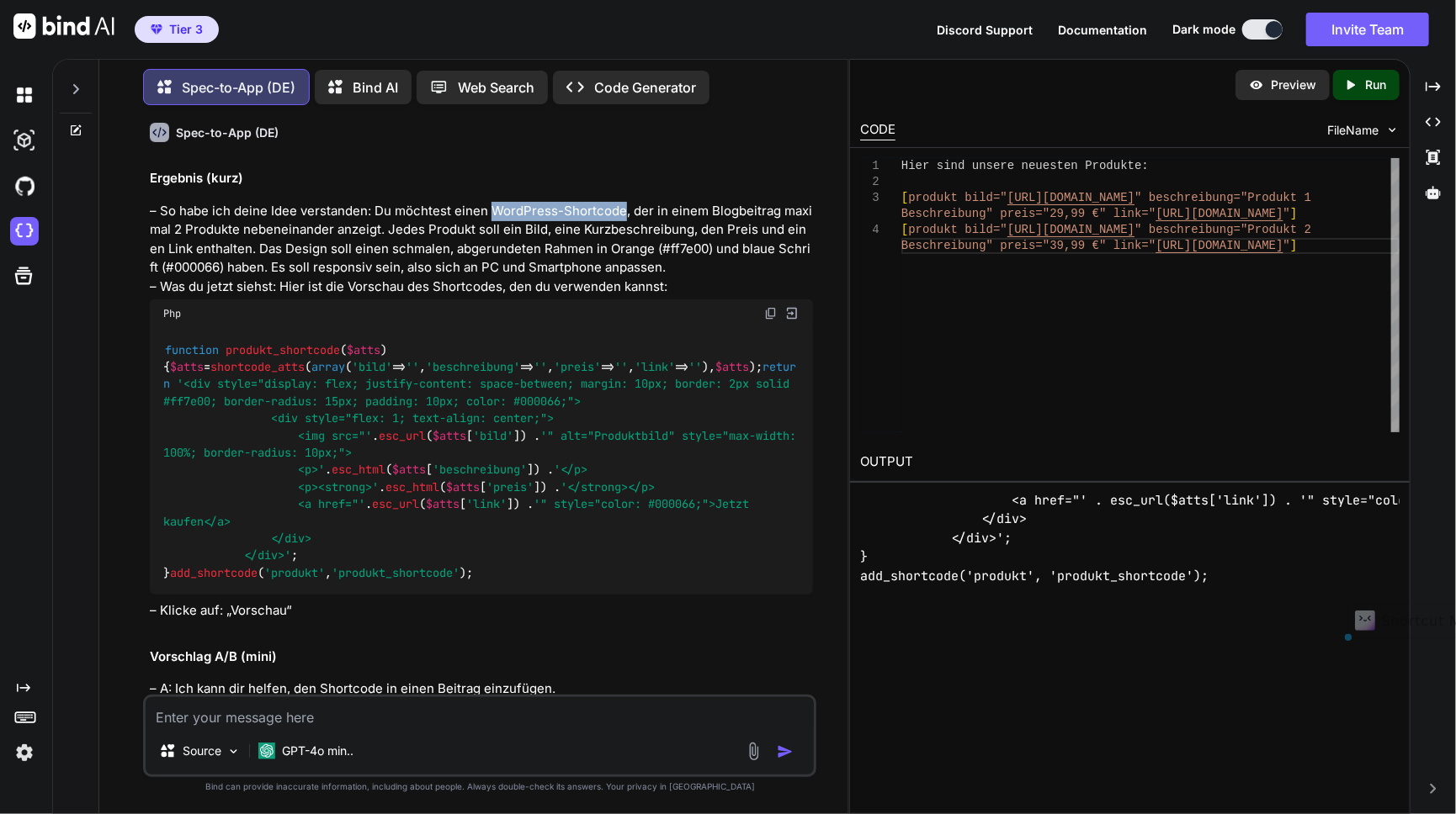
drag, startPoint x: 489, startPoint y: 211, endPoint x: 620, endPoint y: 210, distance: 131.0
click at [620, 210] on p "– So habe ich deine Idee verstanden: Du möchtest einen WordPress-Shortcode, der…" at bounding box center [482, 249] width 663 height 95
copy p "WordPress-Shortcode"
click at [768, 312] on img at bounding box center [771, 313] width 13 height 13
click at [391, 719] on textarea at bounding box center [479, 712] width 668 height 30
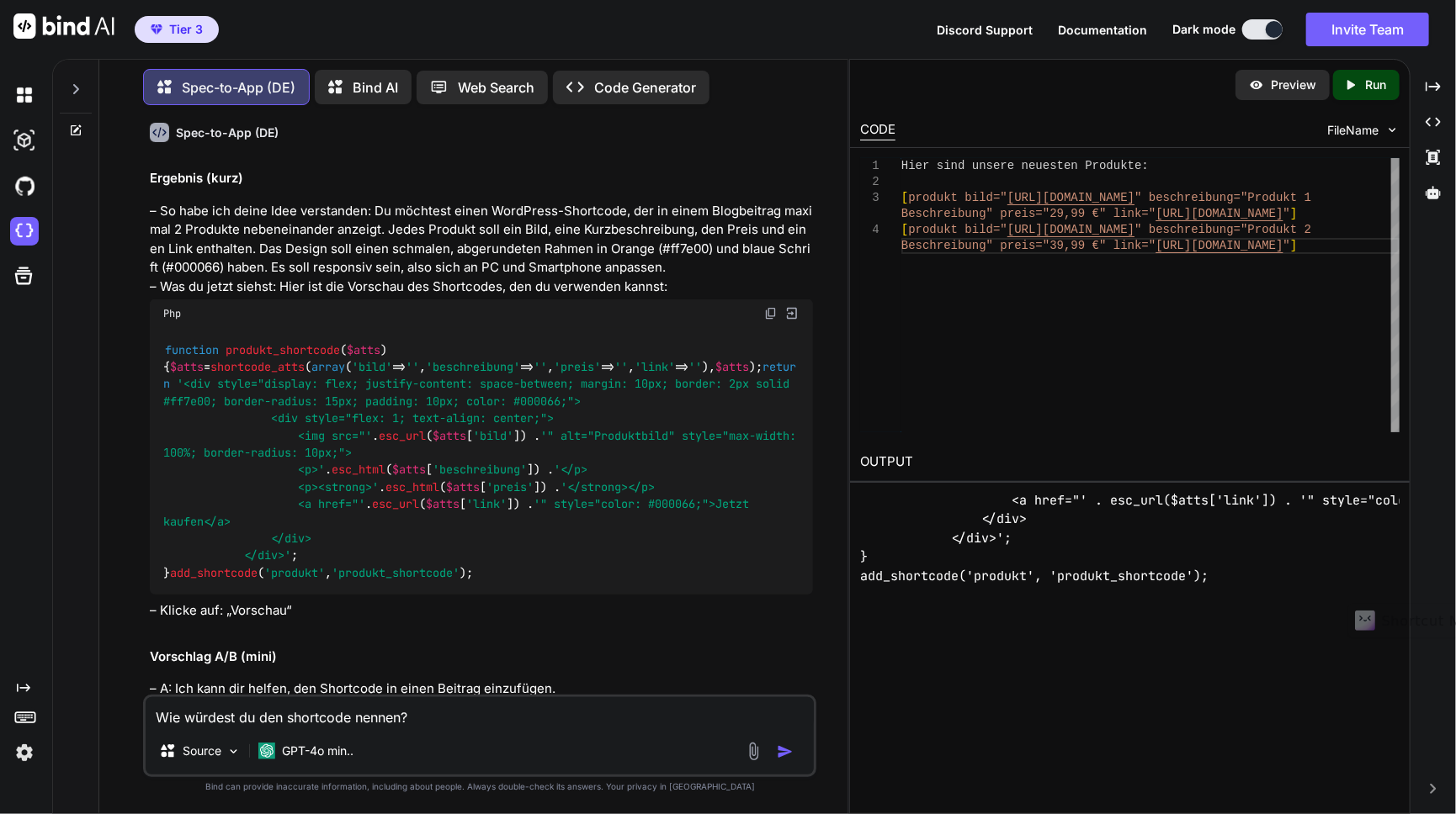
click at [307, 721] on textarea "Wie würdest du den shortcode nennen?" at bounding box center [479, 712] width 668 height 30
click at [0, 0] on span "Shortcode" at bounding box center [0, 0] width 0 height 0
click at [357, 722] on textarea "Wie würdest du den Shortcode nennen?" at bounding box center [479, 712] width 668 height 30
type textarea "Wie würdest du den Shortcode benennen?"
click at [784, 752] on img "button" at bounding box center [785, 752] width 17 height 17
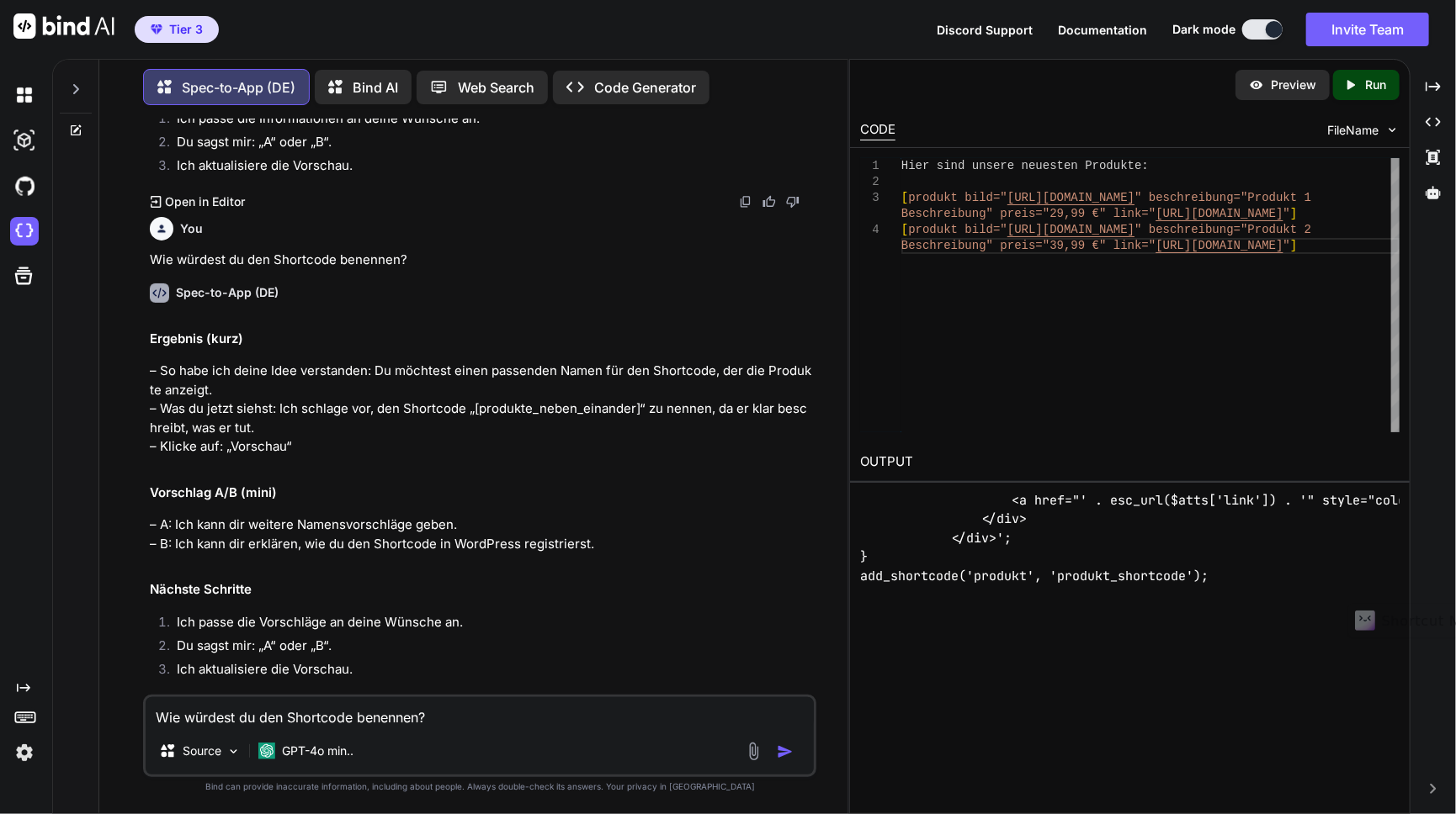
scroll to position [4823, 0]
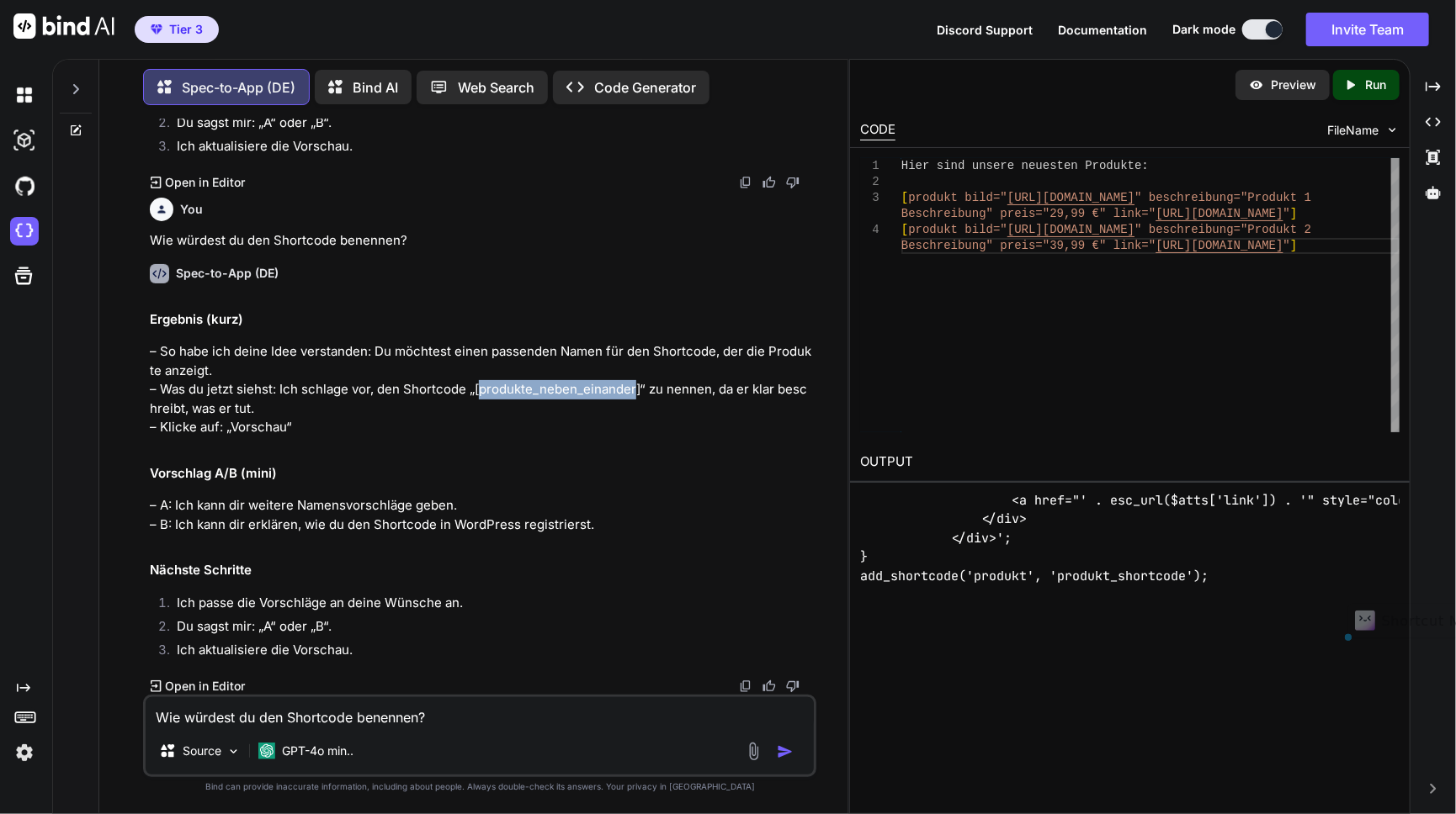
drag, startPoint x: 480, startPoint y: 392, endPoint x: 633, endPoint y: 390, distance: 153.0
click at [633, 390] on p "– So habe ich deine Idee verstanden: Du möchtest einen passenden Namen für den …" at bounding box center [482, 389] width 663 height 95
copy p "produkte_neben_einander"
click at [320, 718] on textarea "Wie würdest du den Shortcode benennen?" at bounding box center [479, 712] width 668 height 30
type textarea "W"
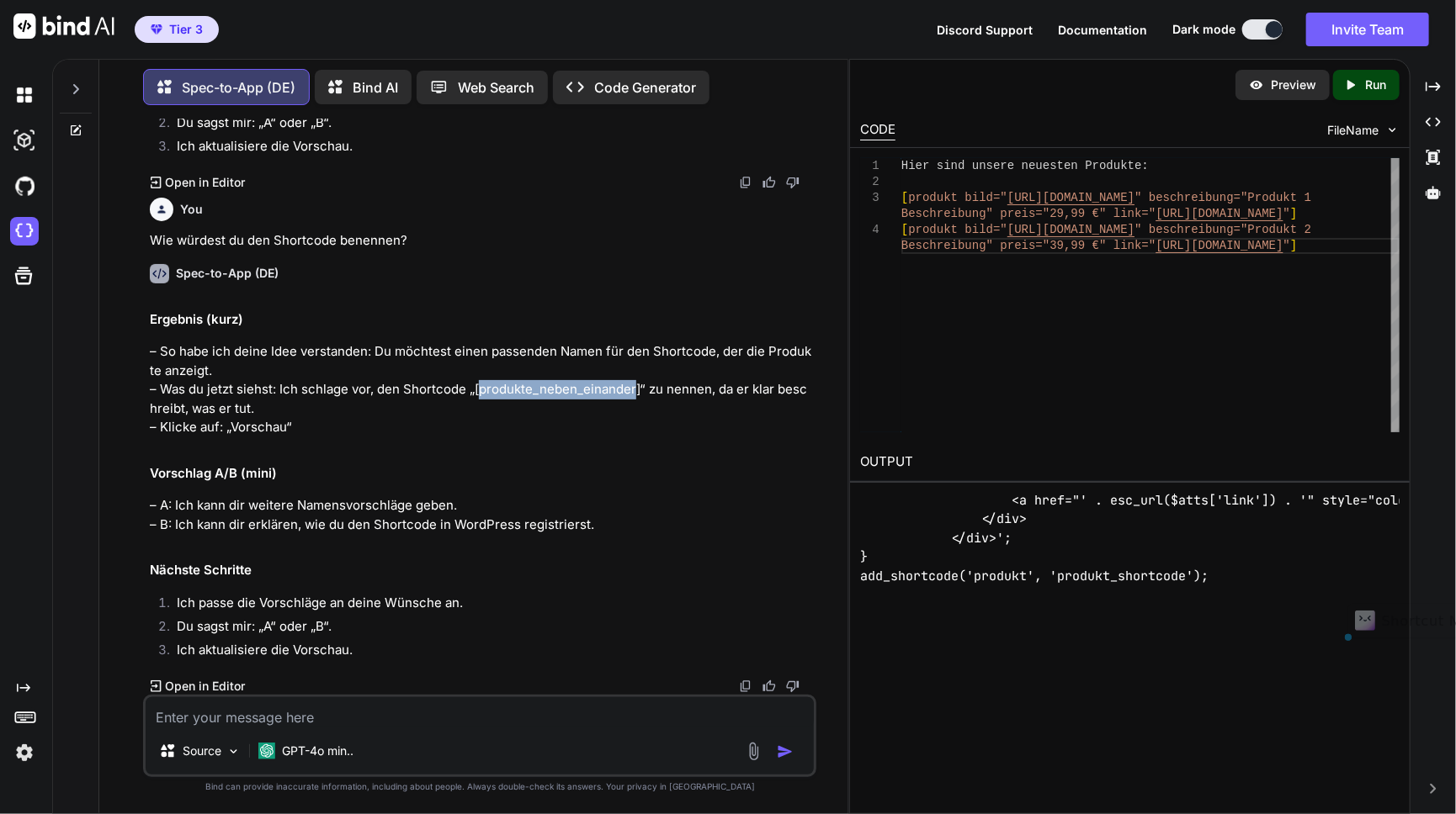
drag, startPoint x: 481, startPoint y: 392, endPoint x: 632, endPoint y: 390, distance: 151.0
click at [632, 390] on p "– So habe ich deine Idee verstanden: Du möchtest einen passenden Namen für den …" at bounding box center [482, 389] width 663 height 95
copy p "produkte_neben_einander"
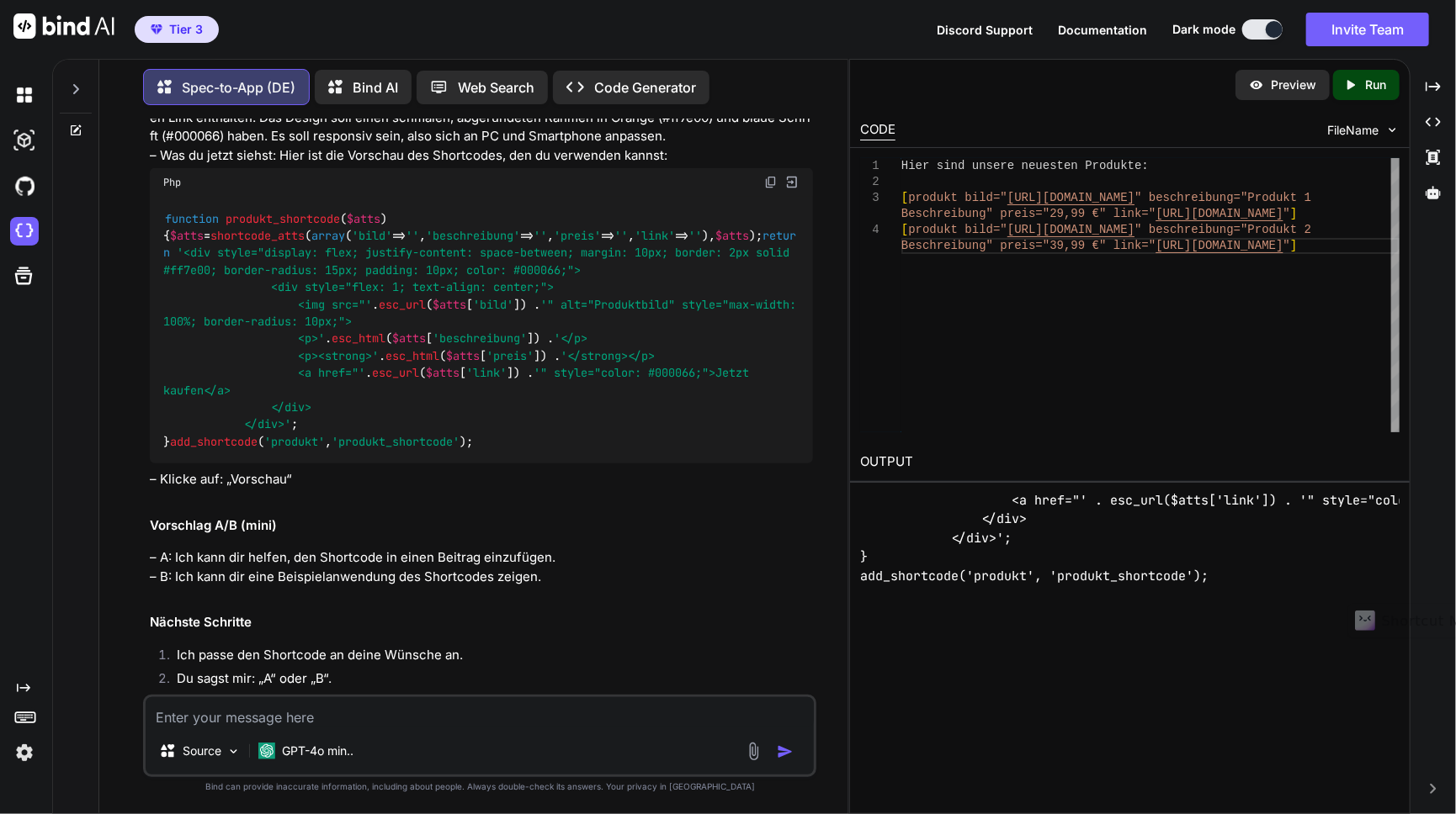
scroll to position [1346, 0]
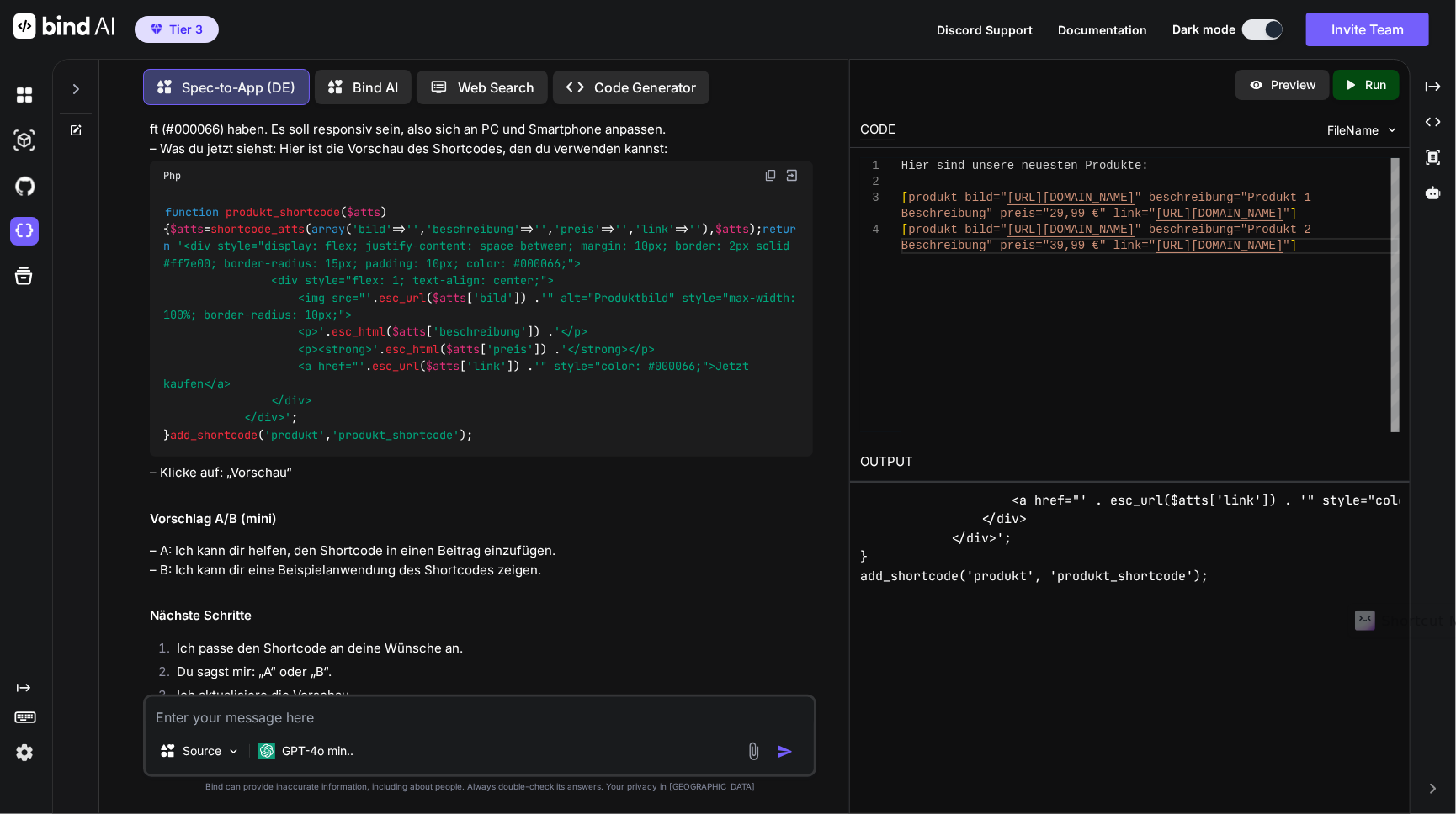
click at [768, 175] on img at bounding box center [771, 176] width 13 height 13
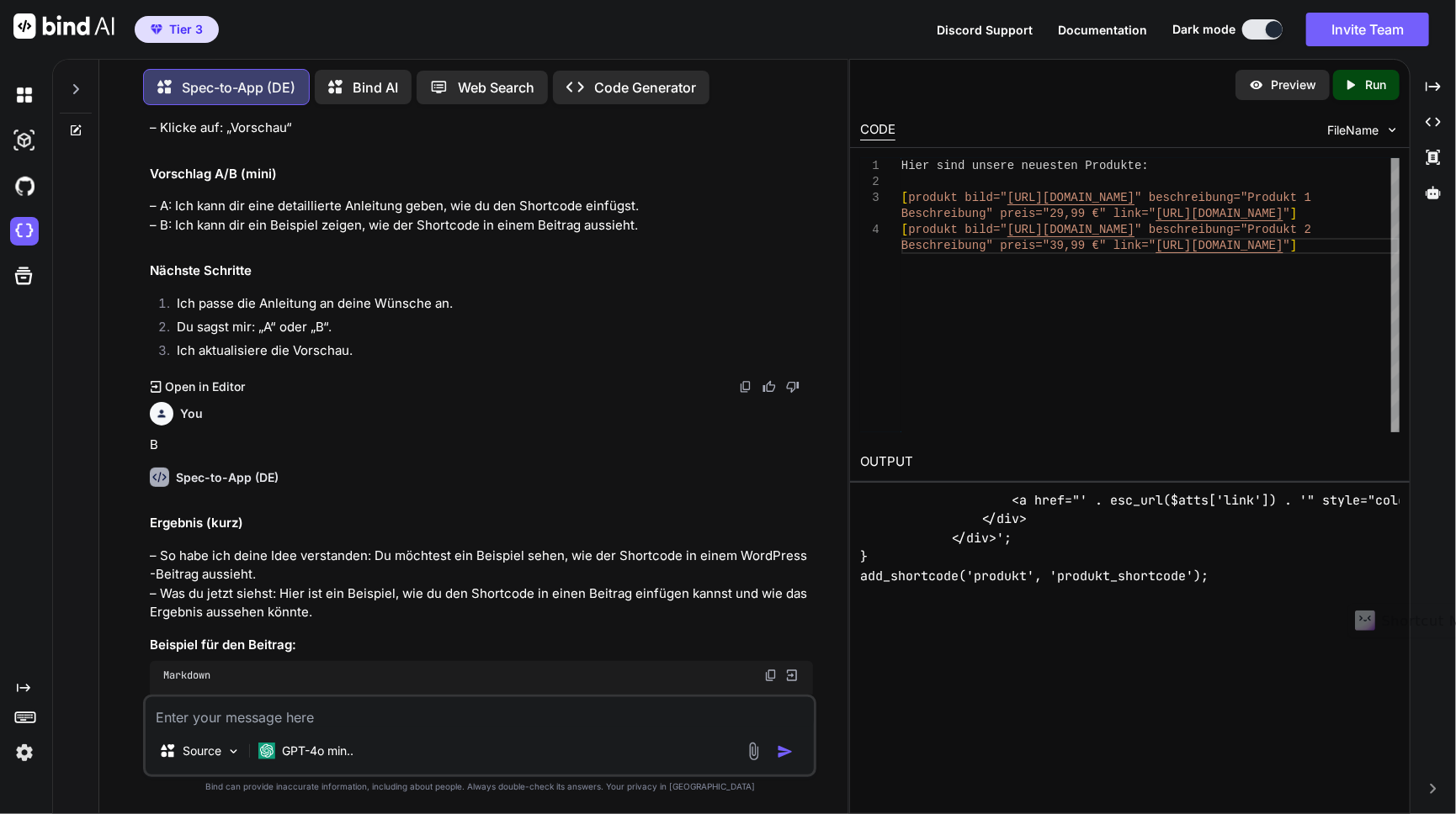
scroll to position [4823, 0]
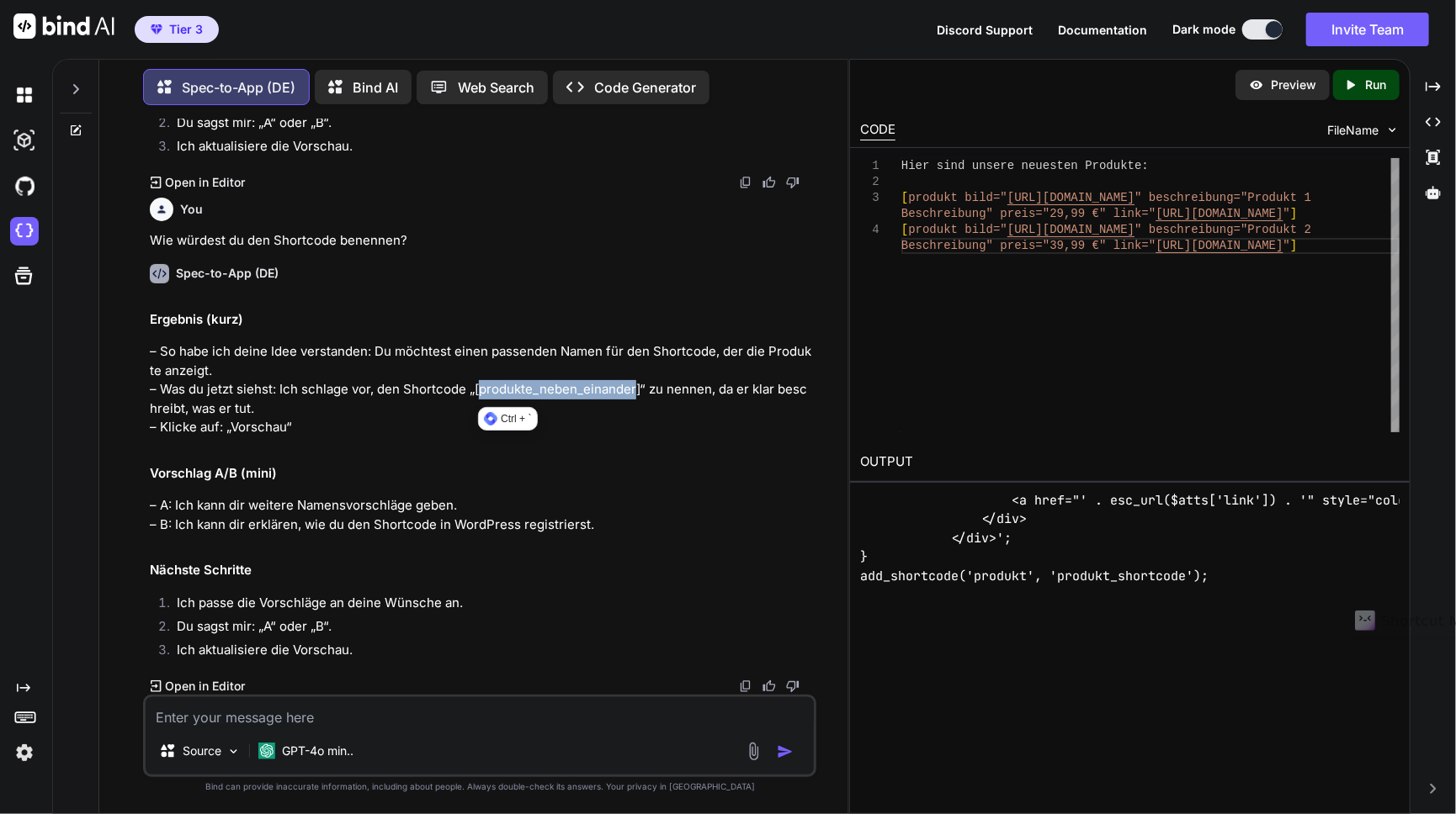
copy p "produkte_neben_einander"
click at [274, 727] on textarea at bounding box center [479, 712] width 668 height 30
click at [393, 723] on textarea "Wo und wie füge ich den Shortcode ein und kann ihn anpassen?" at bounding box center [479, 712] width 668 height 30
click at [390, 722] on textarea "Wo und wie füge ich den Shortcode ein und kann ihn anpassen?" at bounding box center [479, 712] width 668 height 30
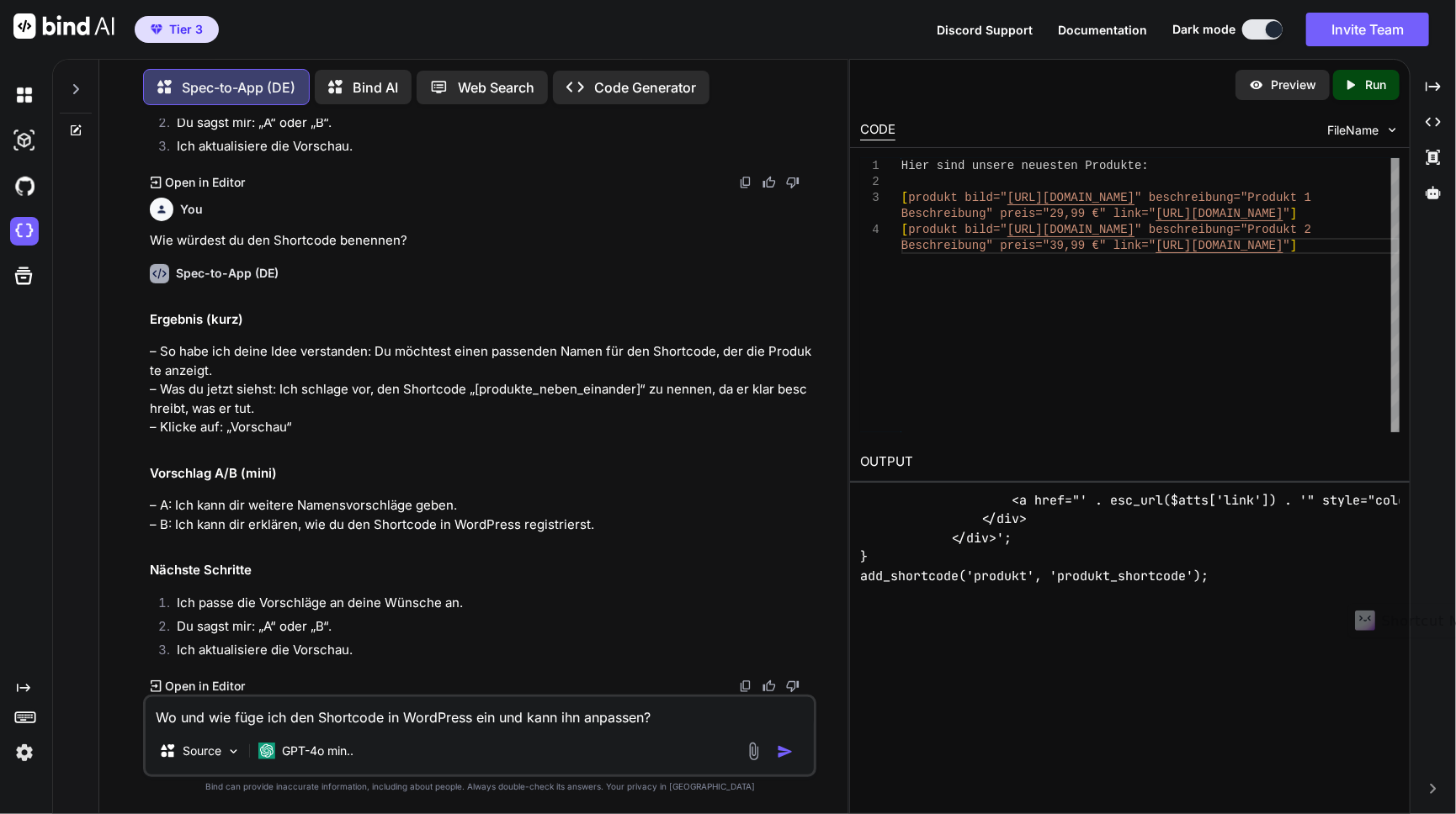
type textarea "Wo und wie füge ich den Shortcode in WordPress ein und kann ihn anpassen?"
click at [777, 749] on img "button" at bounding box center [785, 752] width 17 height 17
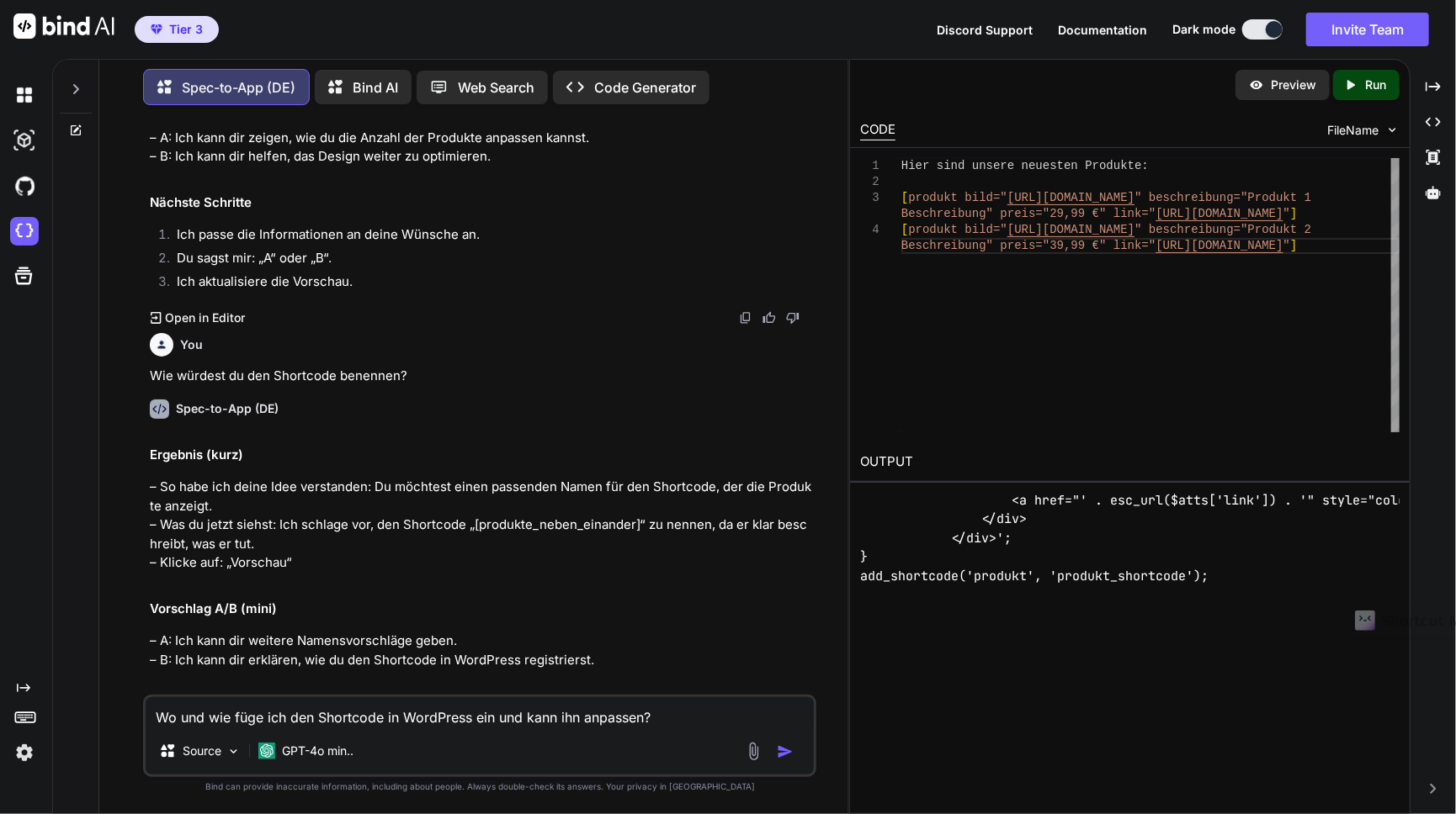
scroll to position [5326, 0]
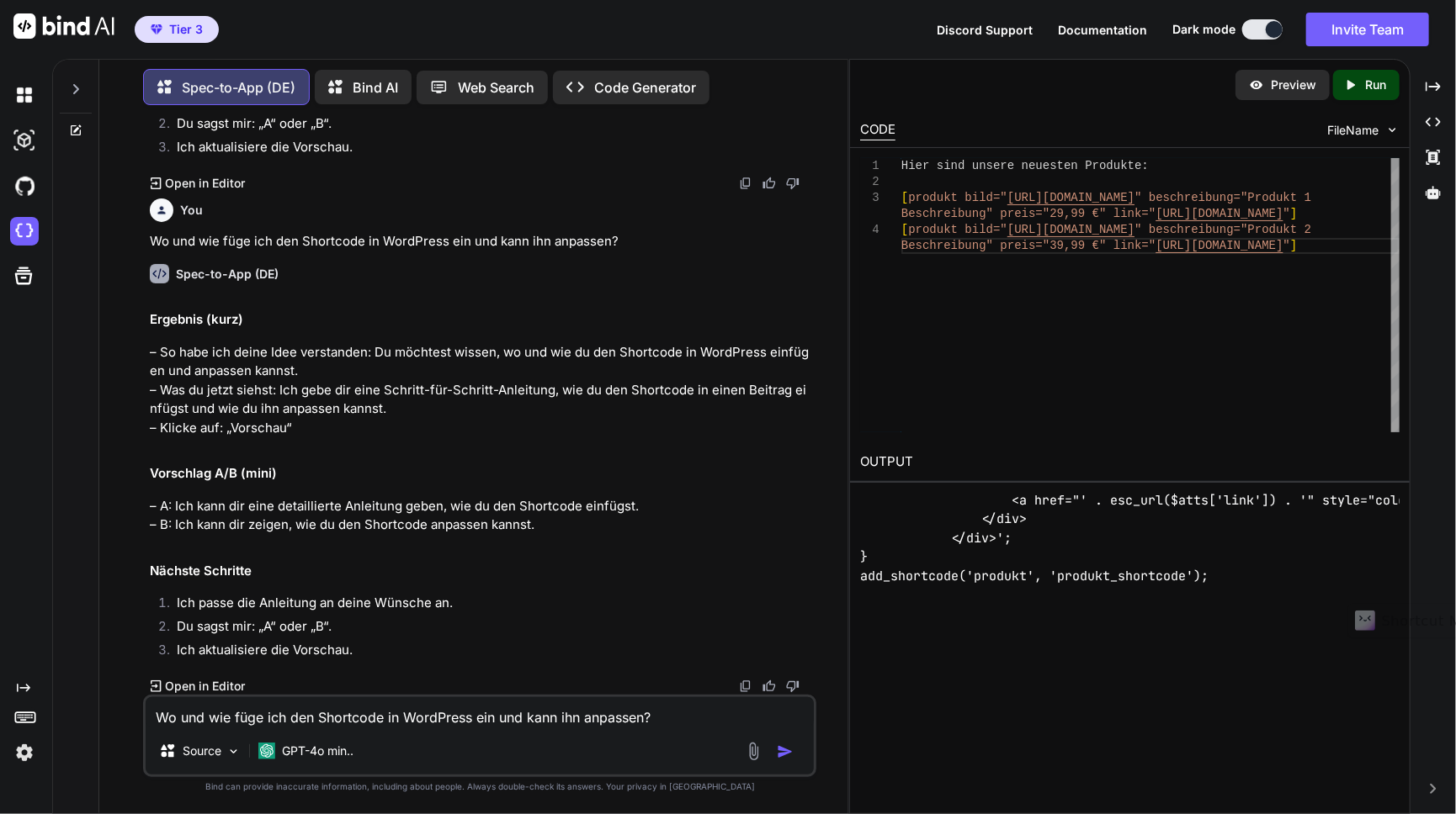
click at [279, 715] on textarea "Wo und wie füge ich den Shortcode in WordPress ein und kann ihn anpassen?" at bounding box center [479, 712] width 668 height 30
type textarea "A"
click at [790, 749] on img "button" at bounding box center [785, 752] width 17 height 17
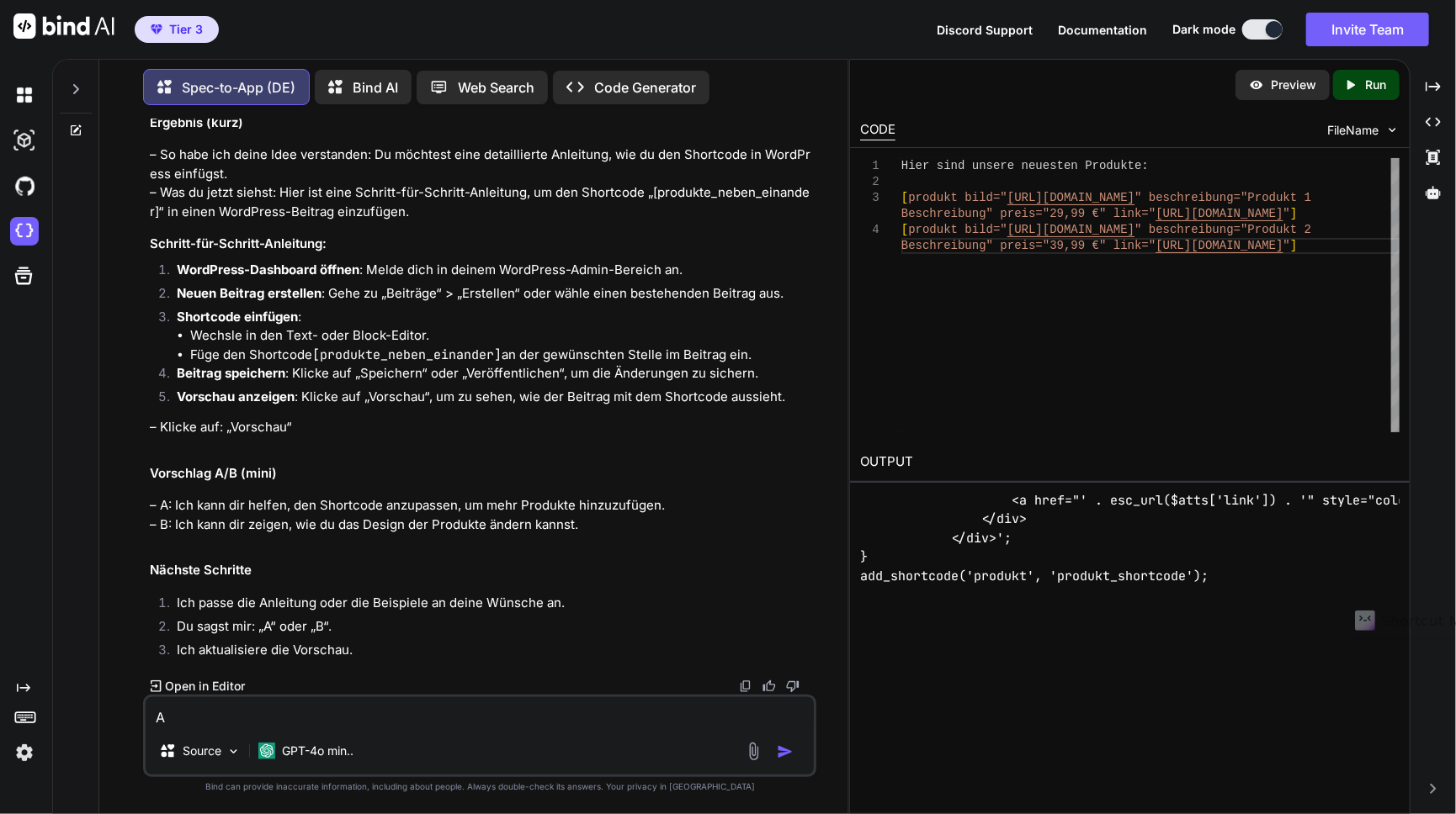
scroll to position [6027, 0]
click at [231, 754] on img at bounding box center [233, 751] width 14 height 14
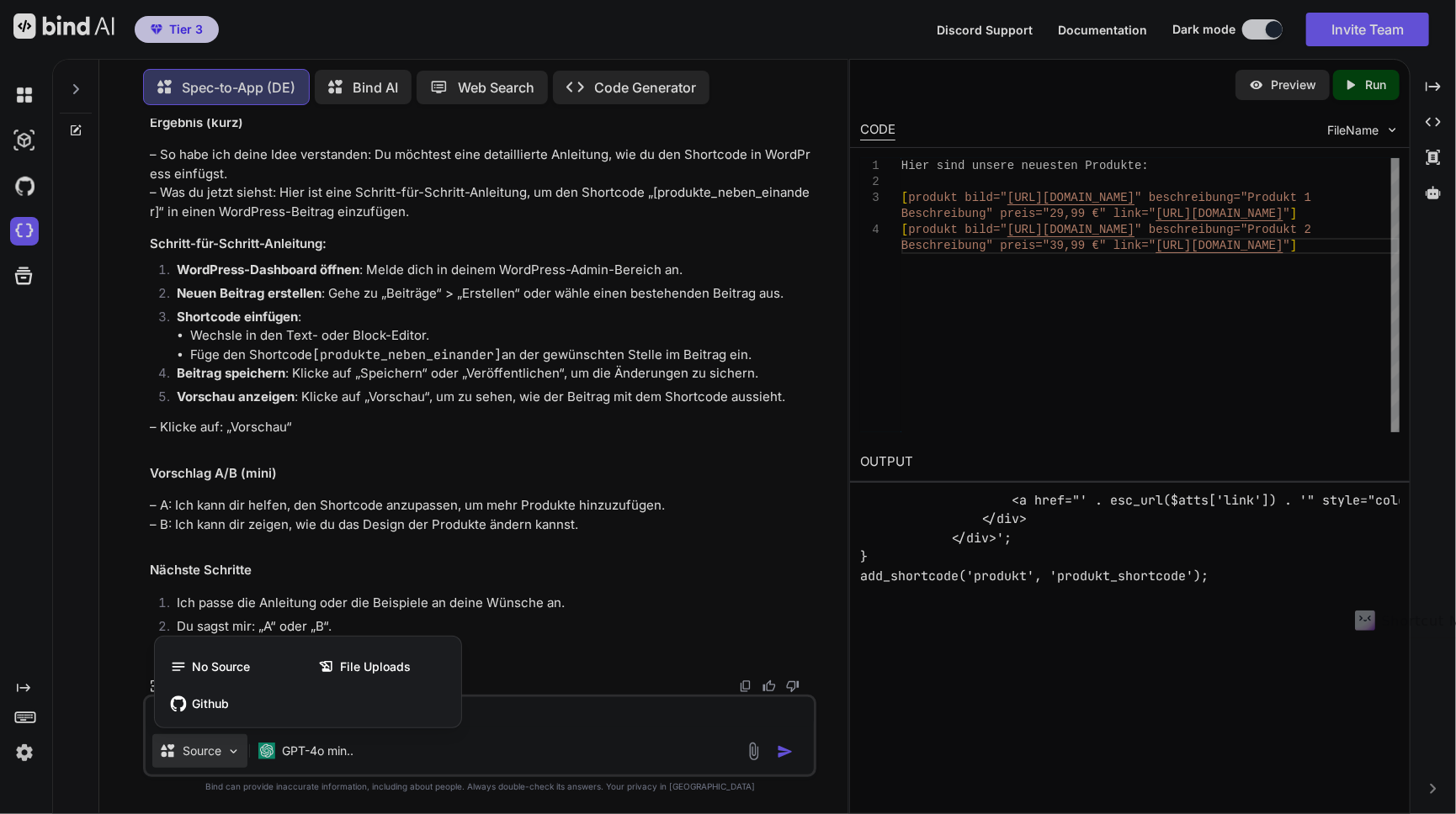
click at [231, 754] on div at bounding box center [728, 407] width 1456 height 814
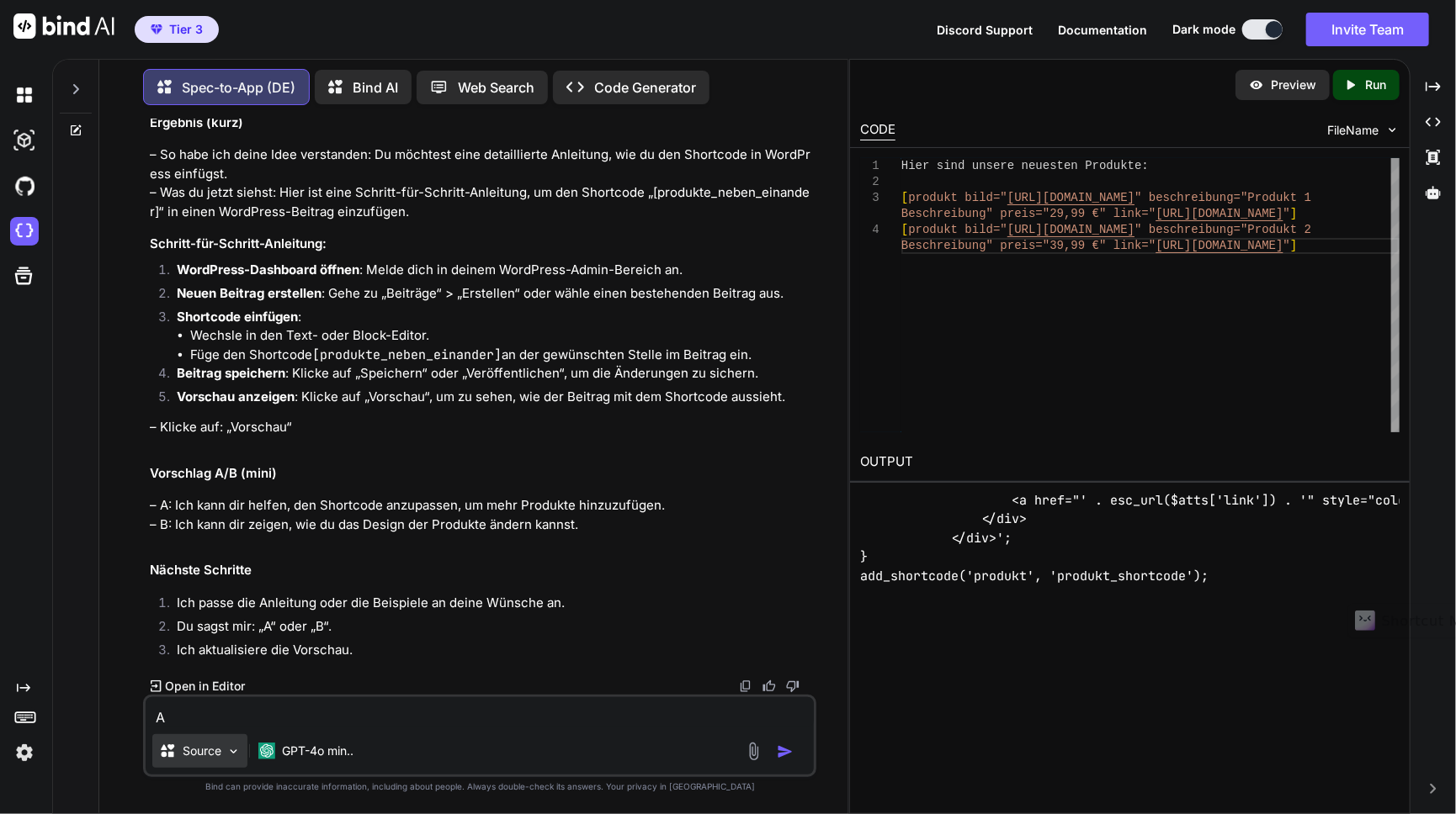
click at [231, 754] on img at bounding box center [233, 751] width 14 height 14
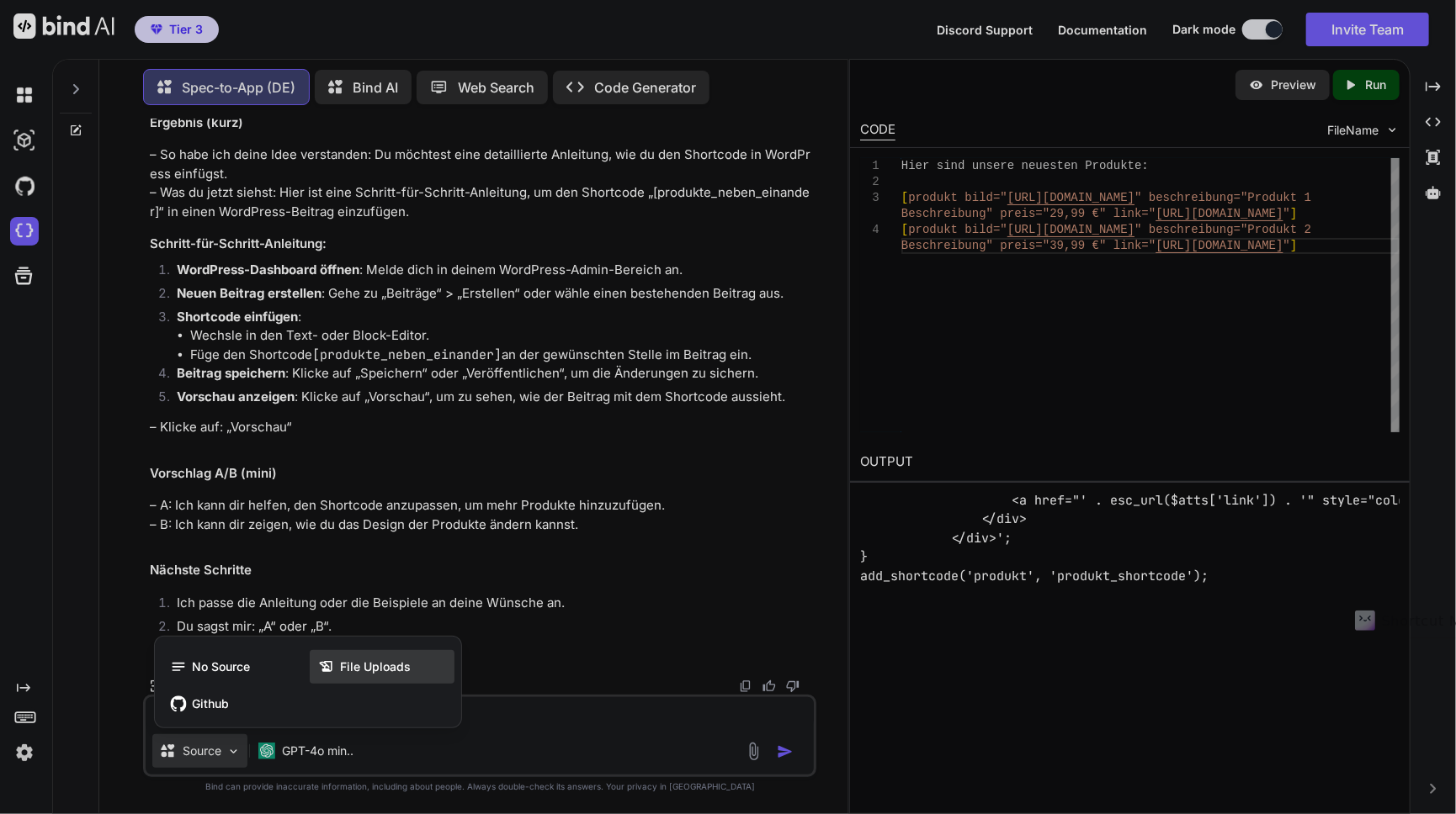
click at [349, 668] on span "File Uploads" at bounding box center [375, 667] width 70 height 17
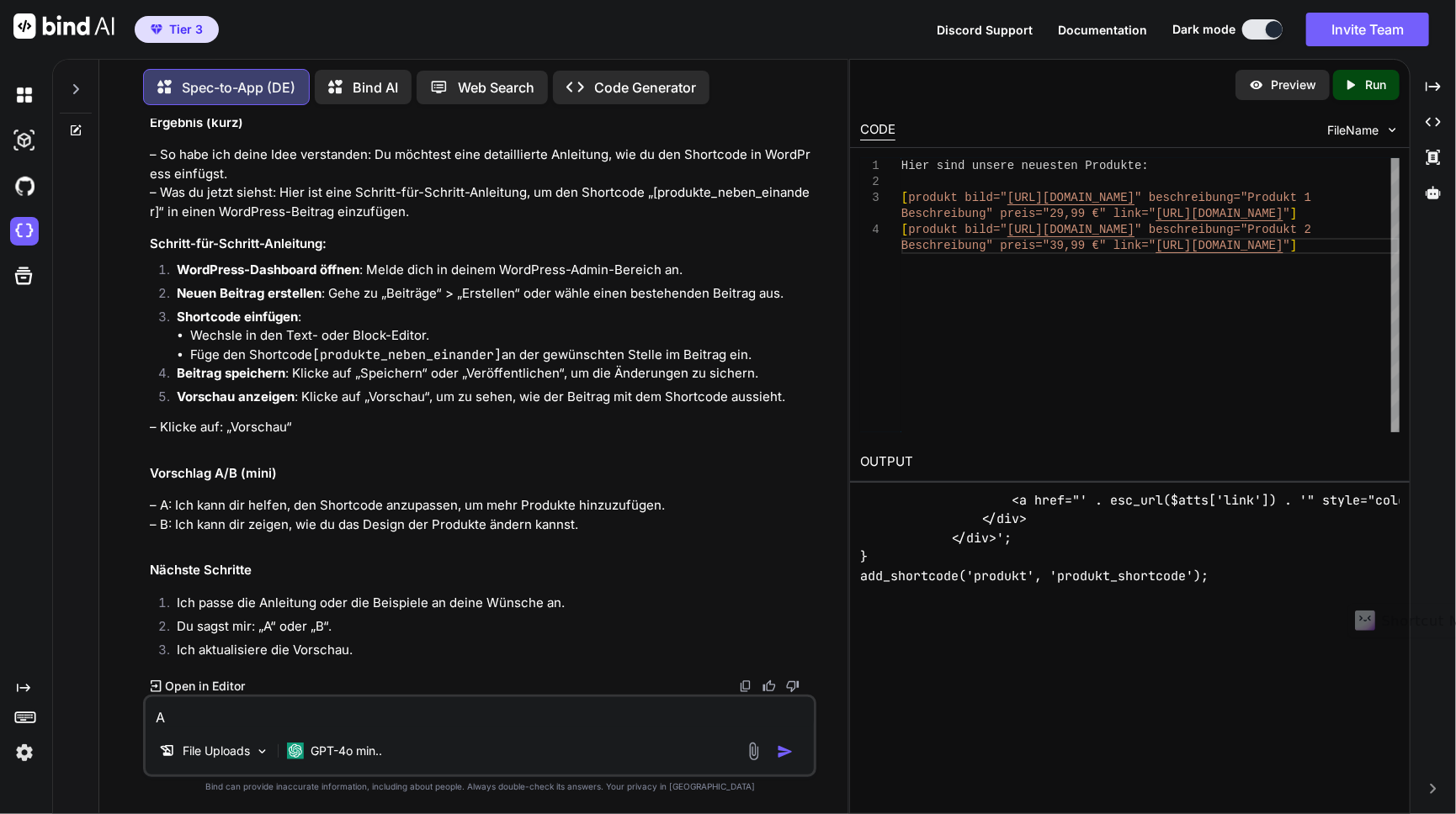
click at [757, 753] on img at bounding box center [754, 751] width 19 height 19
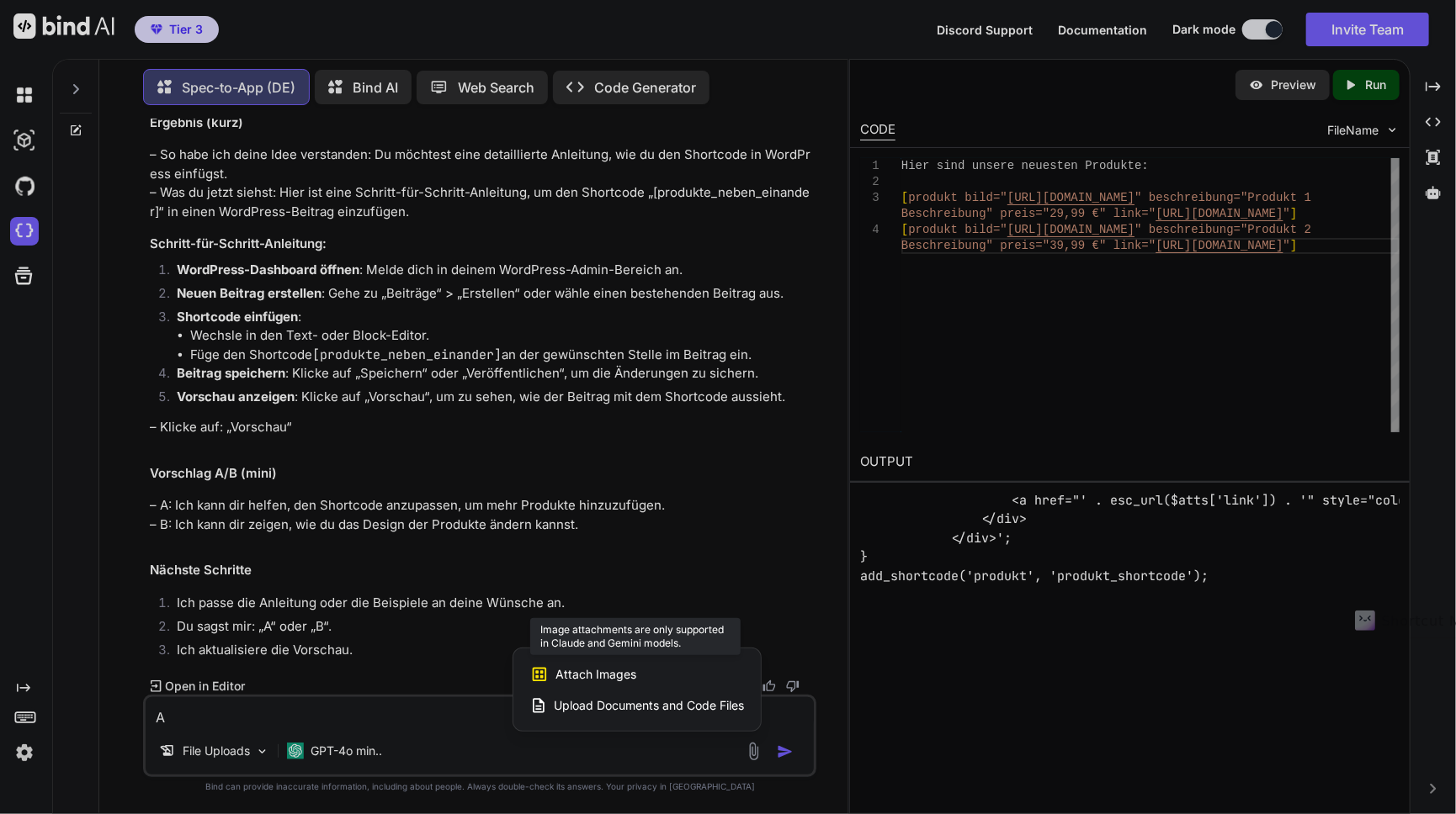
click at [609, 671] on span "Attach Images" at bounding box center [595, 674] width 81 height 17
click at [545, 677] on icon at bounding box center [539, 673] width 18 height 18
click at [540, 677] on icon at bounding box center [539, 673] width 18 height 18
click at [753, 501] on div at bounding box center [728, 407] width 1456 height 814
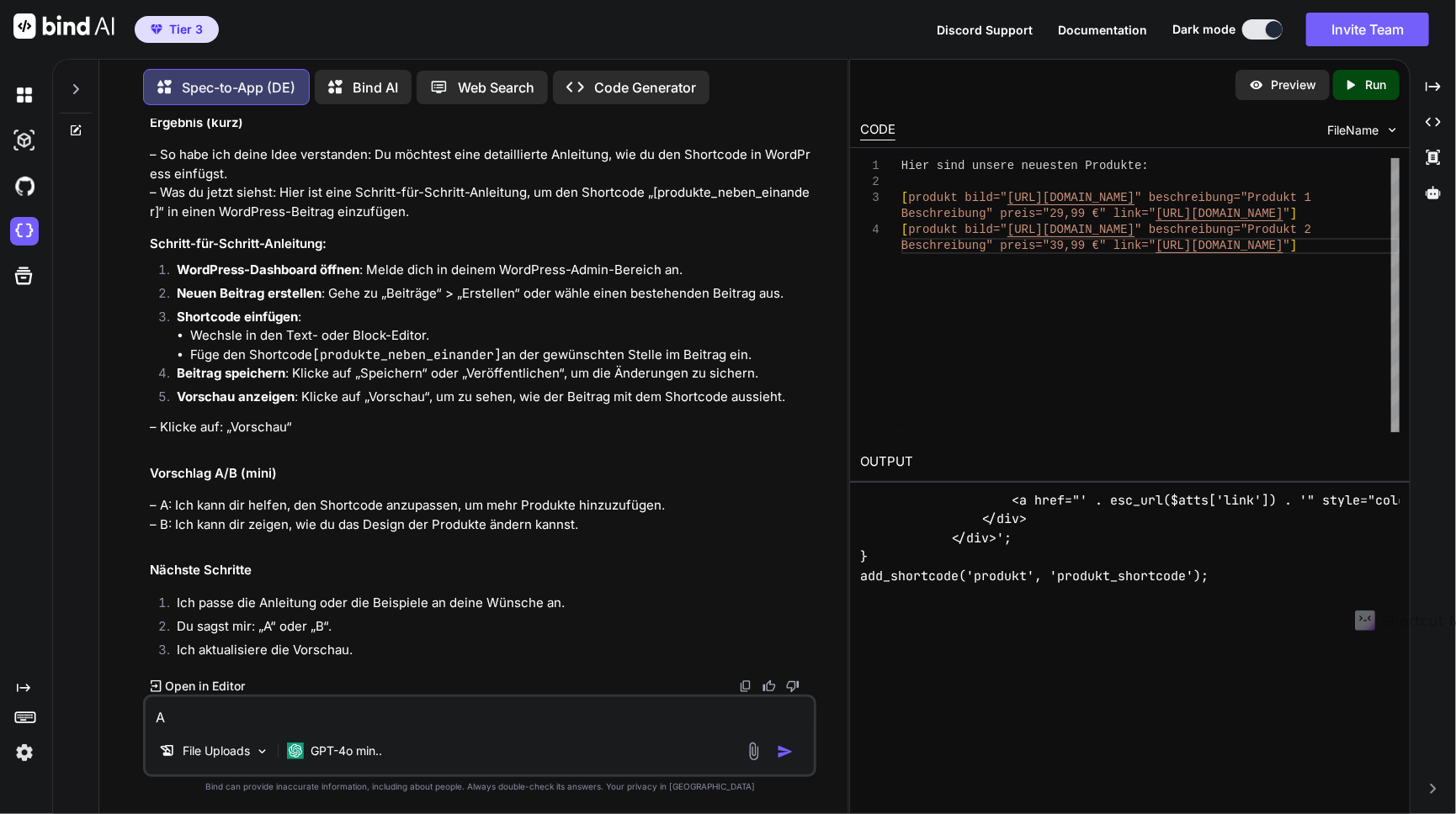
click at [485, 729] on div "A File Uploads GPT-4o min.." at bounding box center [480, 735] width 673 height 83
drag, startPoint x: 155, startPoint y: 319, endPoint x: 764, endPoint y: 359, distance: 610.3
click at [764, 359] on ol "WordPress-Dashboard öffnen : Melde dich in deinem WordPress-Admin-Bereich an. N…" at bounding box center [482, 335] width 663 height 151
copy li "Shortcode einfügen : Wechsle in den Text- oder Block-Editor. Füge den Shortcode…"
click at [339, 728] on textarea "A" at bounding box center [479, 712] width 668 height 30
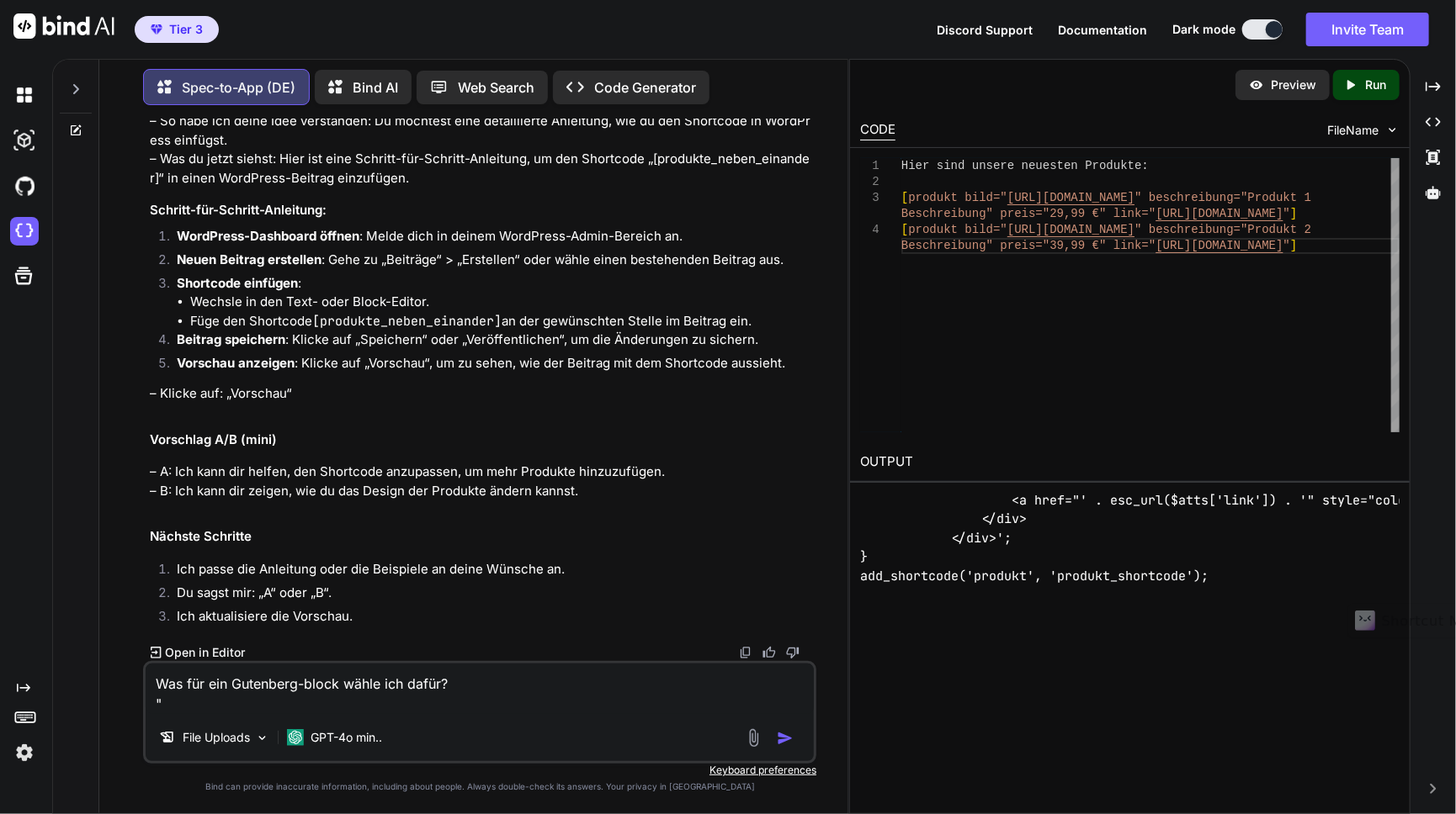
paste textarea "Shortcode einfügen: Wechsle in den Text- oder Block-Editor. Füge den Shortcode …"
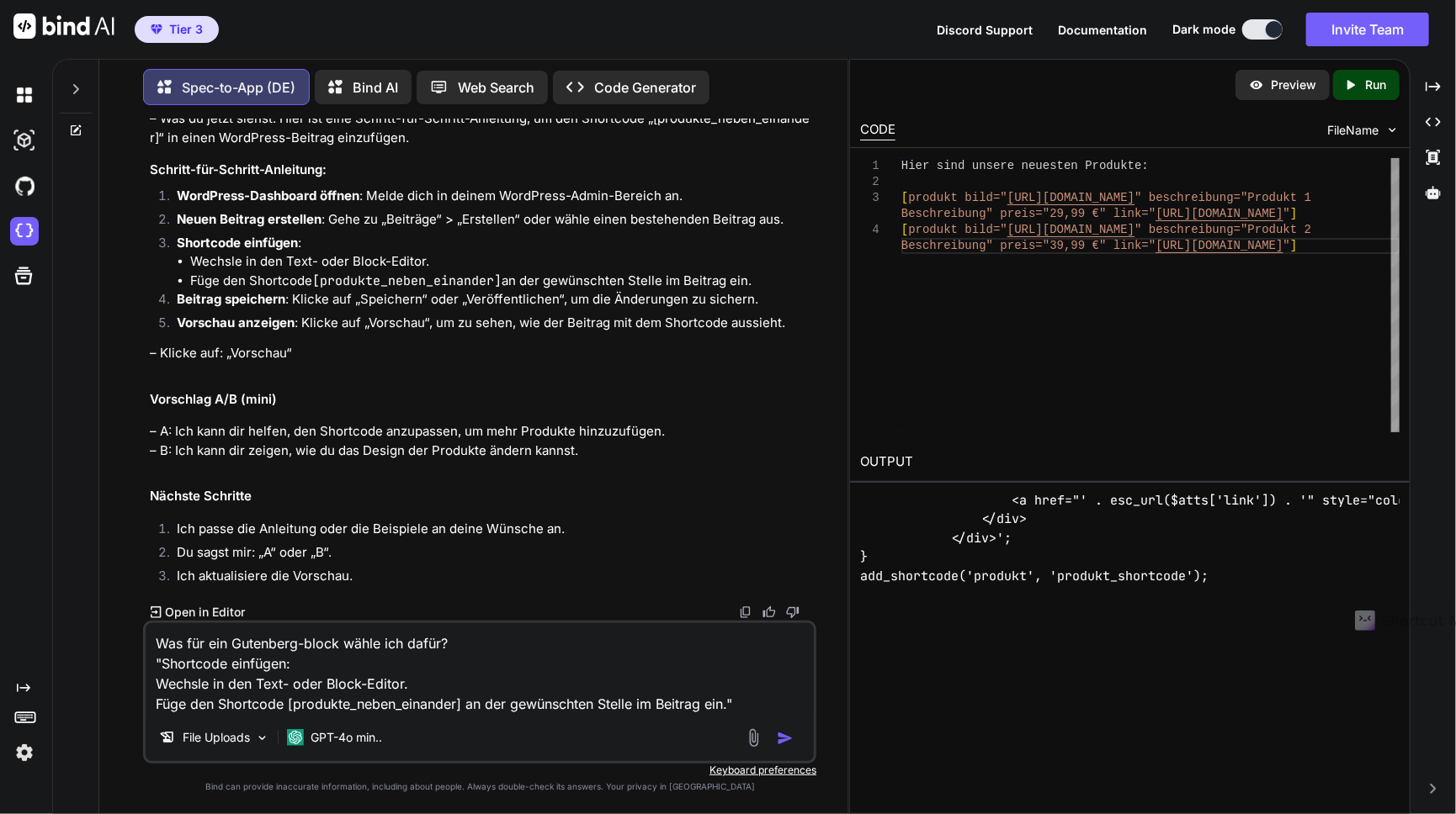
type textarea "Was für ein Gutenberg-block wähle ich dafür? "Shortcode einfügen: Wechsle in de…"
click at [786, 739] on img "button" at bounding box center [785, 739] width 17 height 17
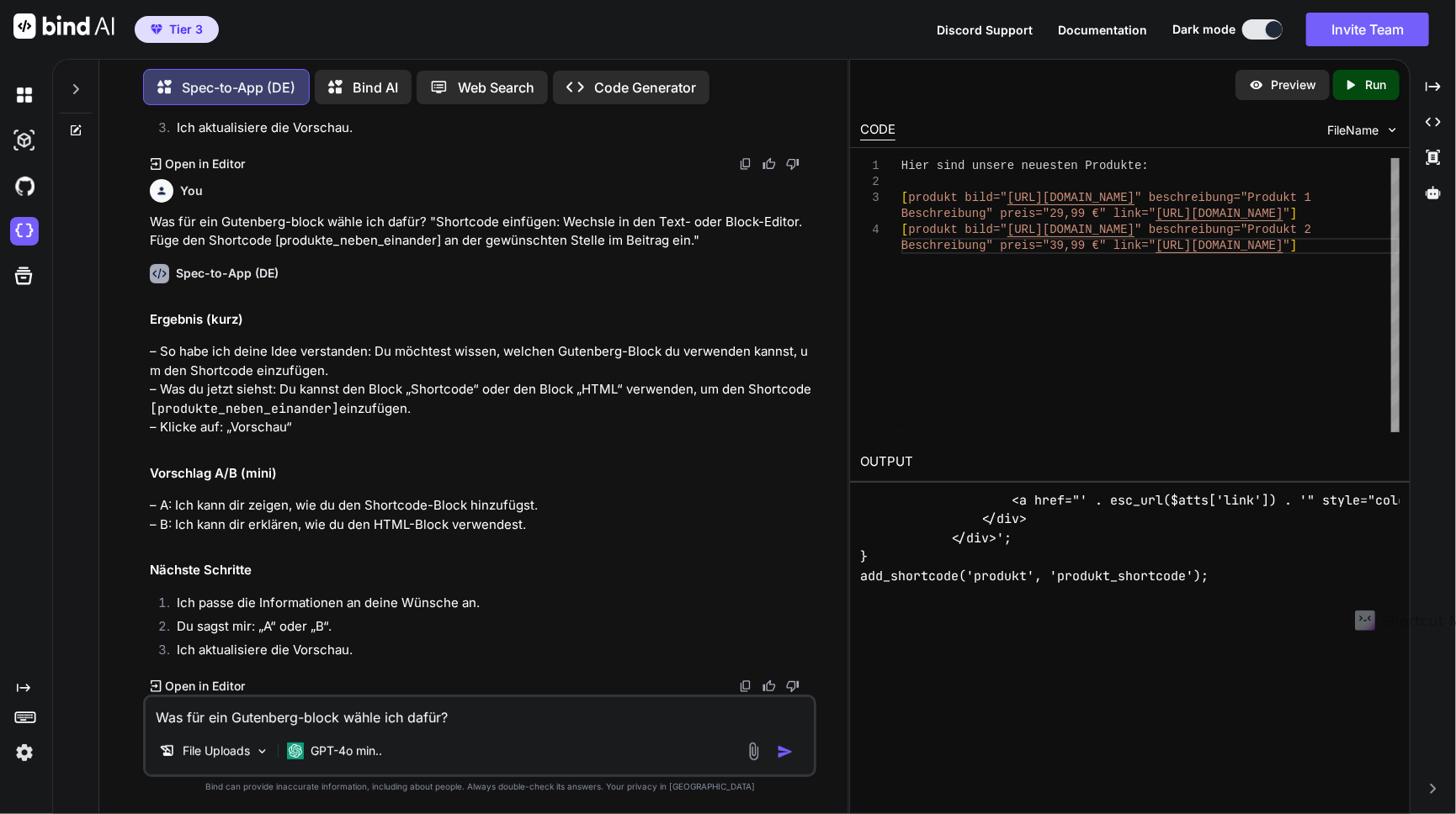
scroll to position [6549, 0]
drag, startPoint x: 153, startPoint y: 413, endPoint x: 338, endPoint y: 409, distance: 185.0
click at [338, 409] on code "[produkte_neben_einander]" at bounding box center [244, 408] width 189 height 17
copy code "[produkte_neben_einander]"
click at [577, 444] on div "Ergebnis (kurz) – So habe ich deine Idee verstanden: Du möchtest wissen, welche…" at bounding box center [482, 487] width 663 height 354
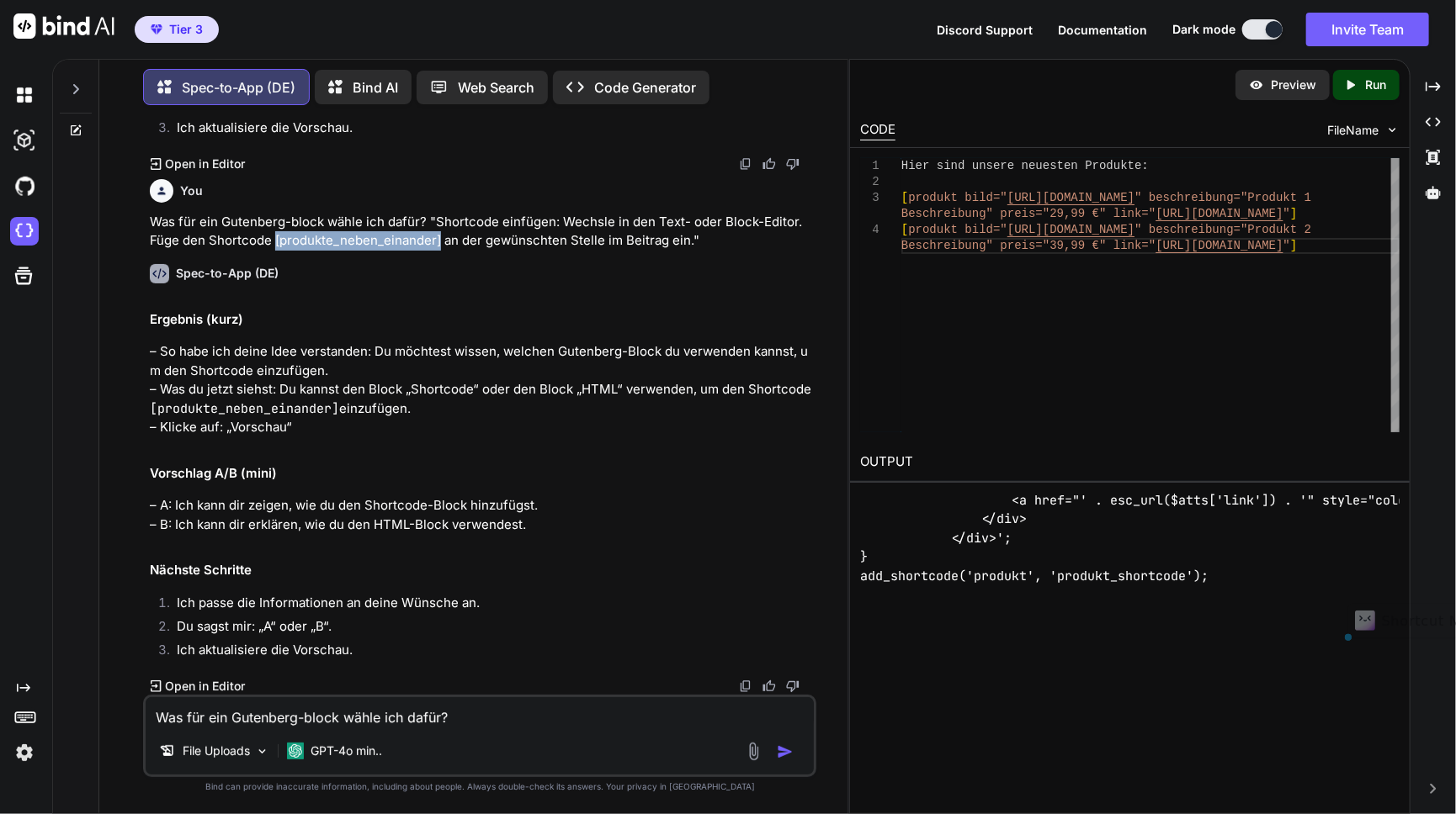
drag, startPoint x: 423, startPoint y: 241, endPoint x: 260, endPoint y: 243, distance: 163.0
click at [260, 243] on p "Was für ein Gutenberg-block wähle ich dafür? "Shortcode einfügen: Wechsle in de…" at bounding box center [482, 232] width 663 height 38
copy p "[produkte_neben_einander]"
click at [446, 327] on h2 "Ergebnis (kurz)" at bounding box center [482, 320] width 663 height 19
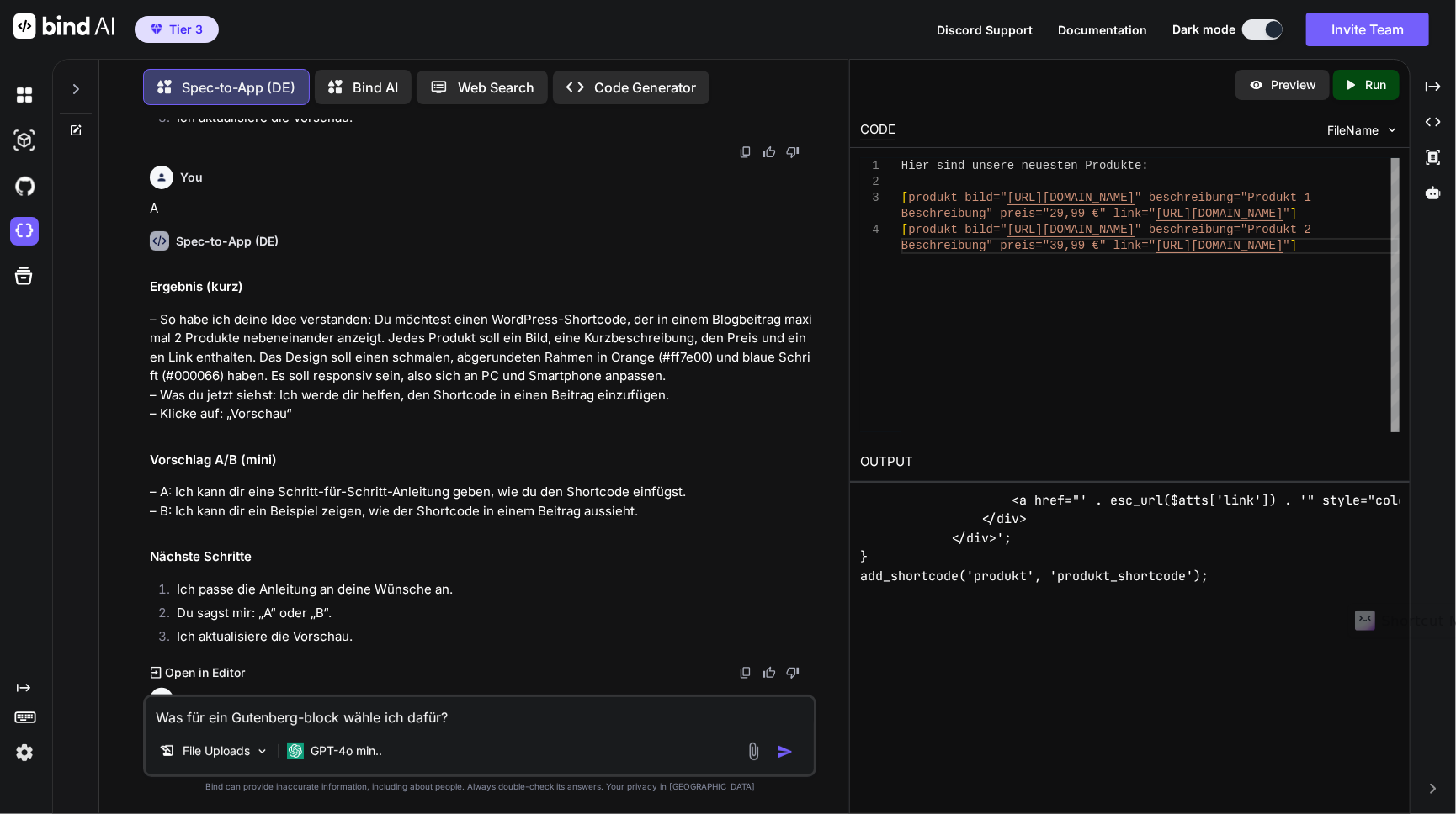
scroll to position [1335, 0]
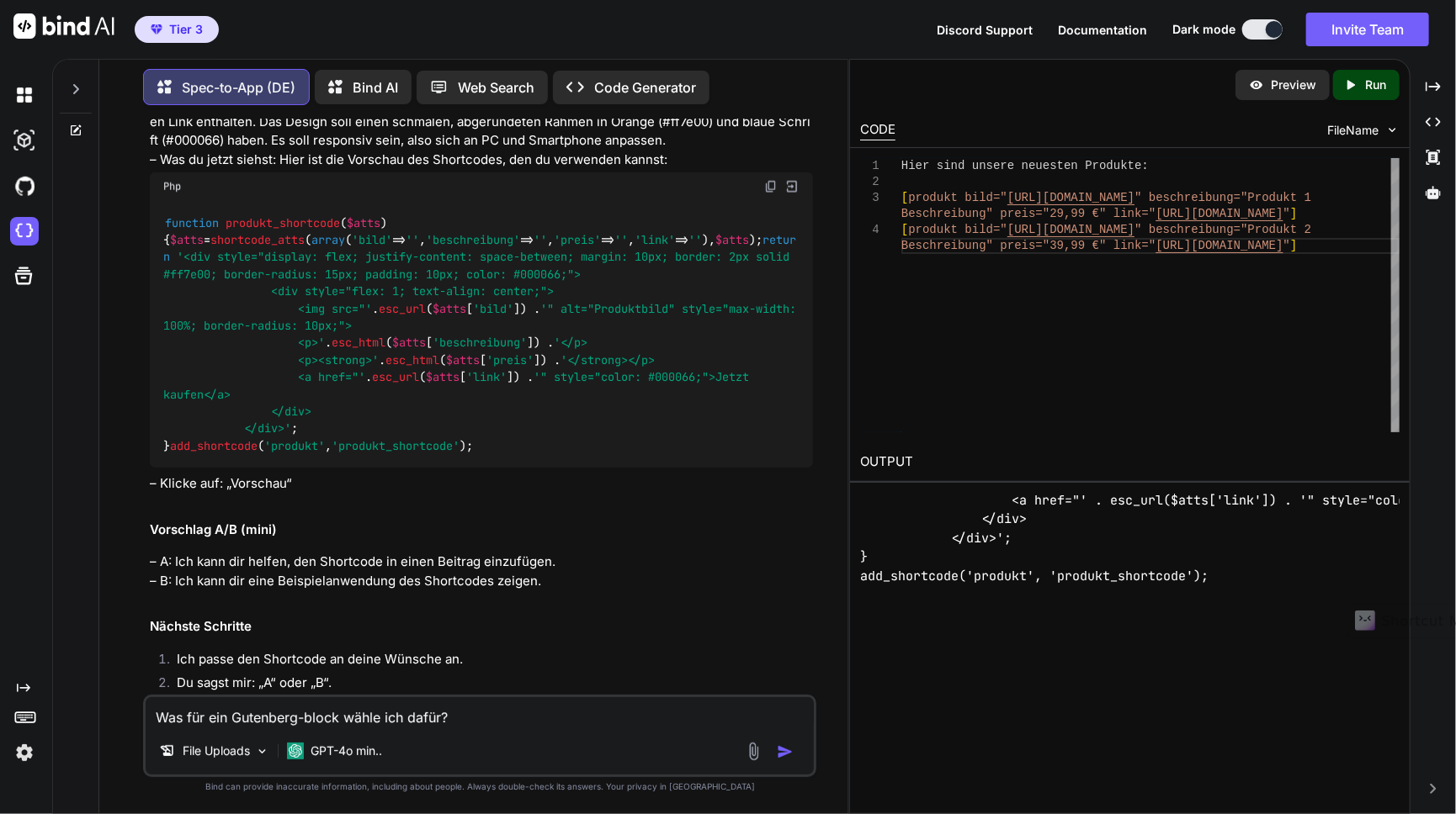
click at [766, 189] on img at bounding box center [771, 186] width 13 height 13
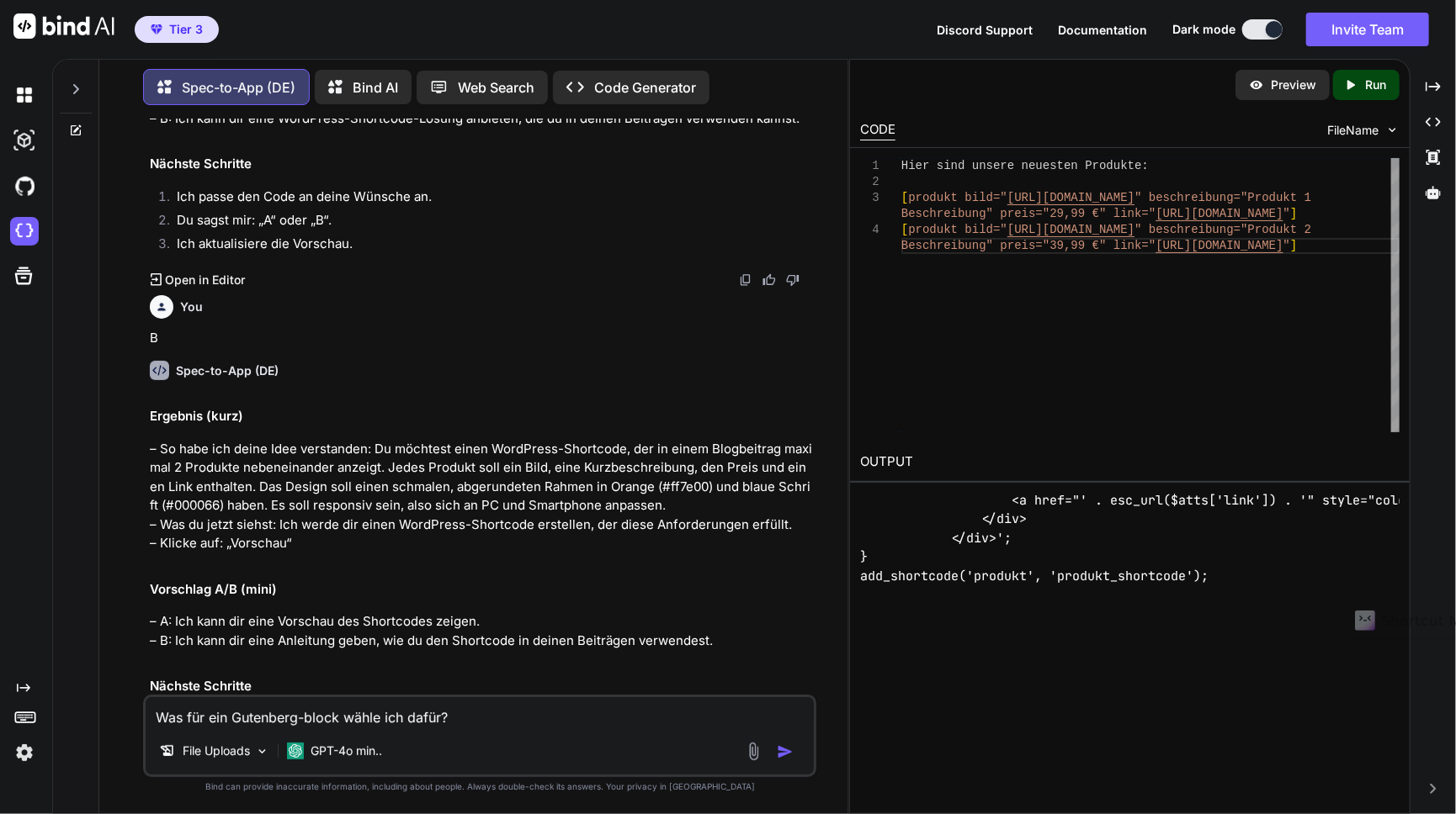
scroll to position [0, 0]
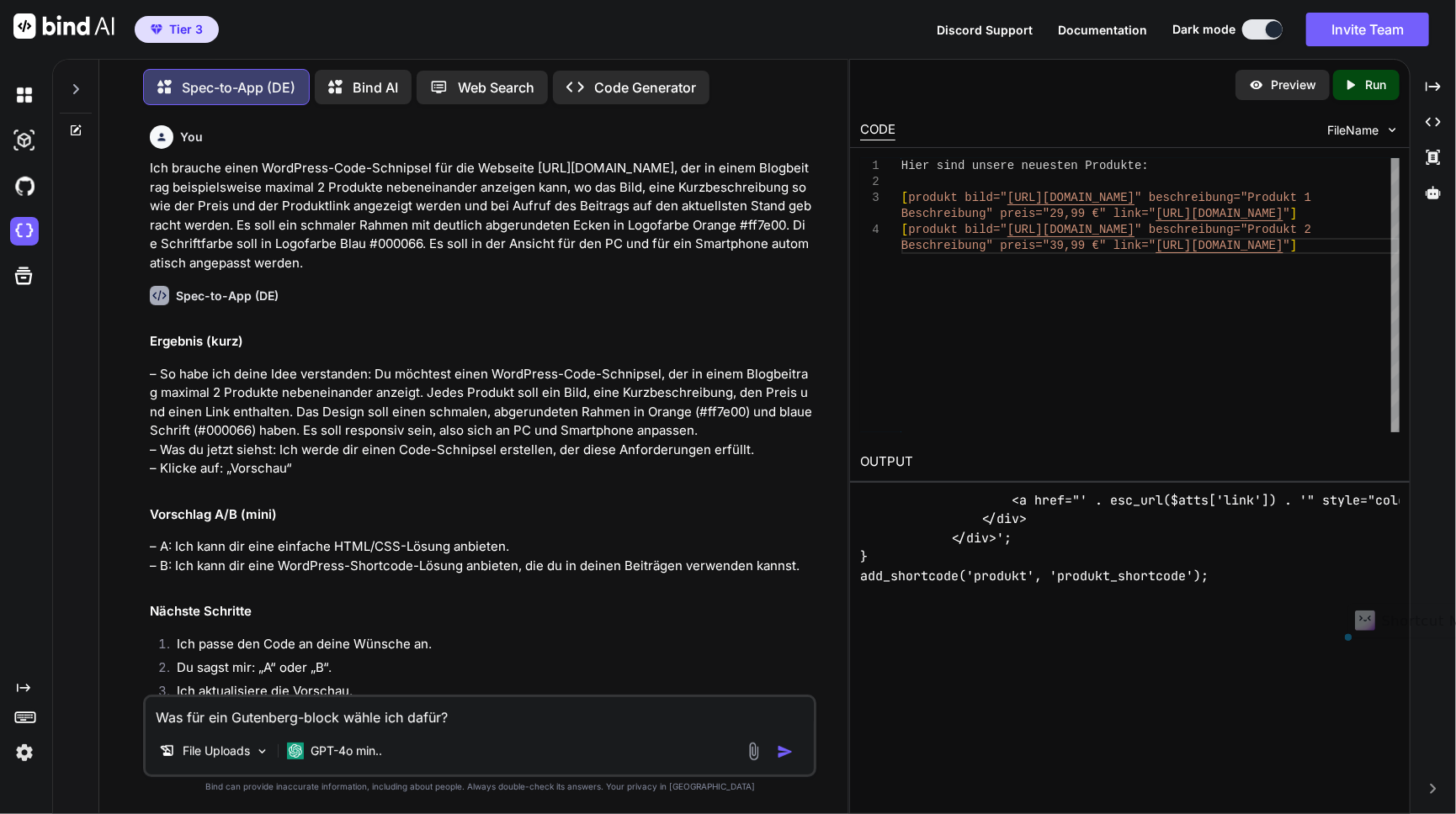
drag, startPoint x: 328, startPoint y: 268, endPoint x: 149, endPoint y: 166, distance: 206.0
click at [150, 166] on p "Ich brauche einen WordPress-Code-Schnipsel für die Webseite http://meinerfahrun…" at bounding box center [482, 216] width 663 height 114
click at [484, 280] on div "Spec-to-App (DE) Ergebnis (kurz) – So habe ich deine Idee verstanden: Du möchte…" at bounding box center [482, 504] width 663 height 464
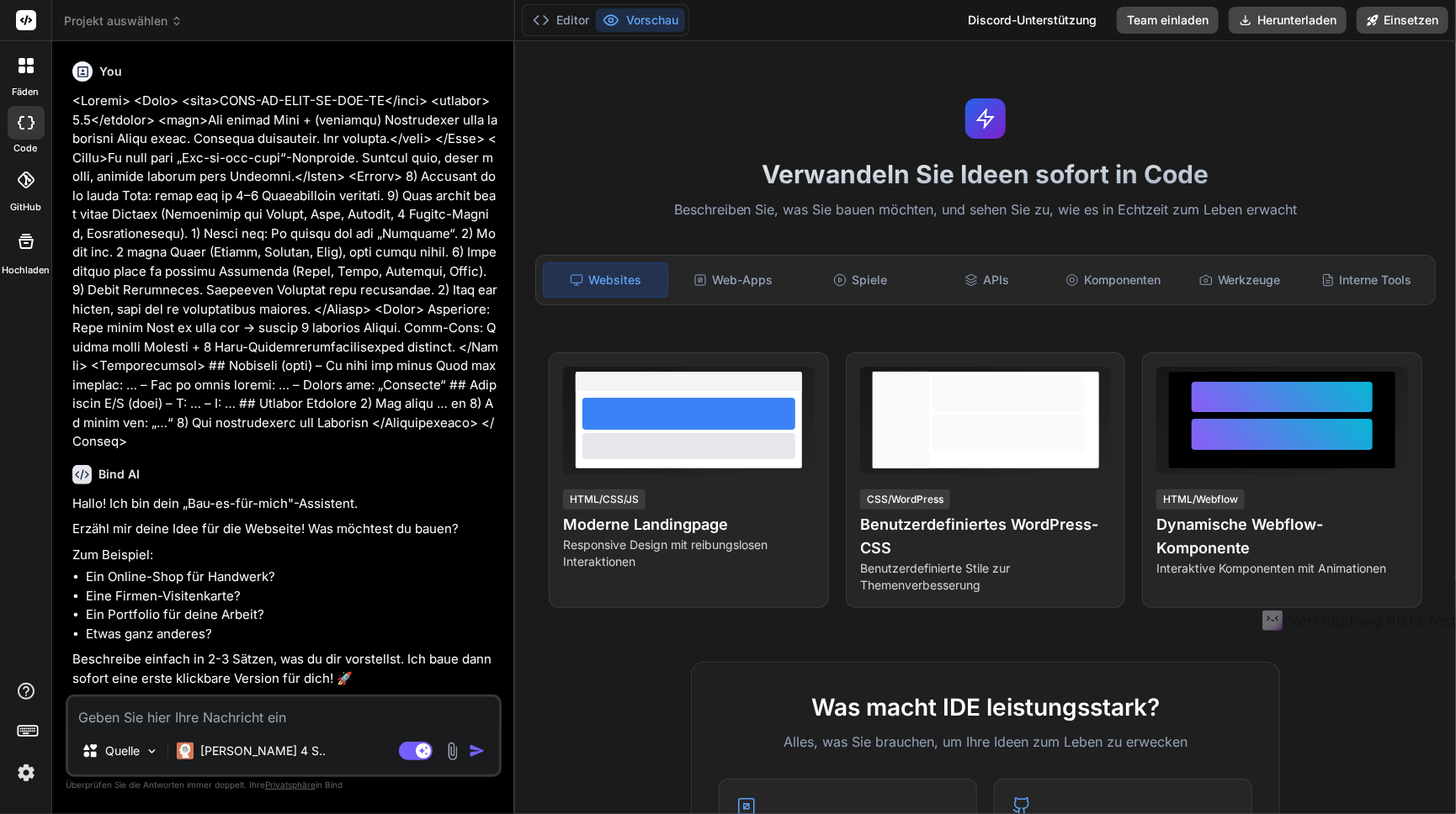
type textarea "x"
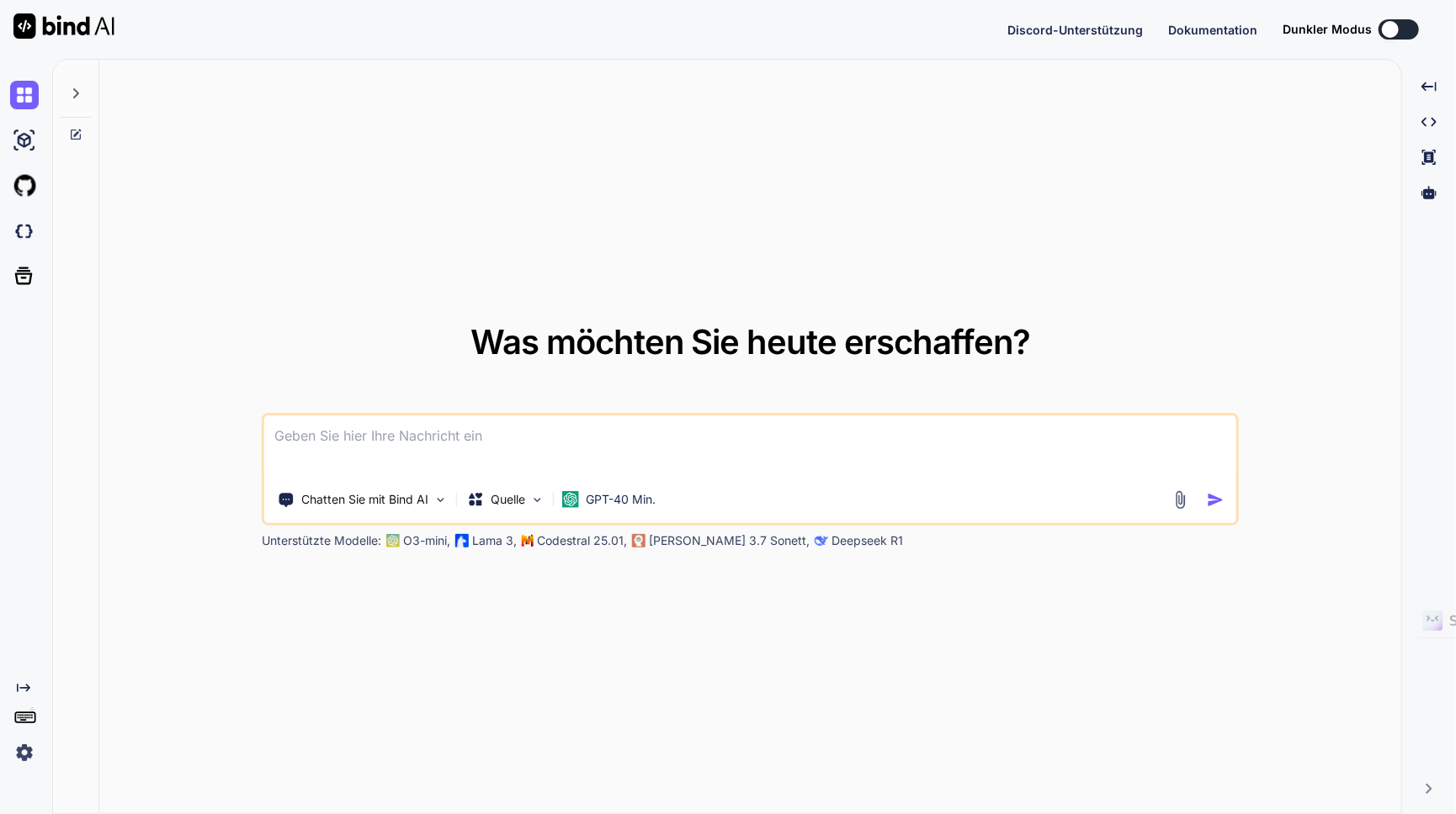
click at [28, 748] on img at bounding box center [25, 752] width 29 height 28
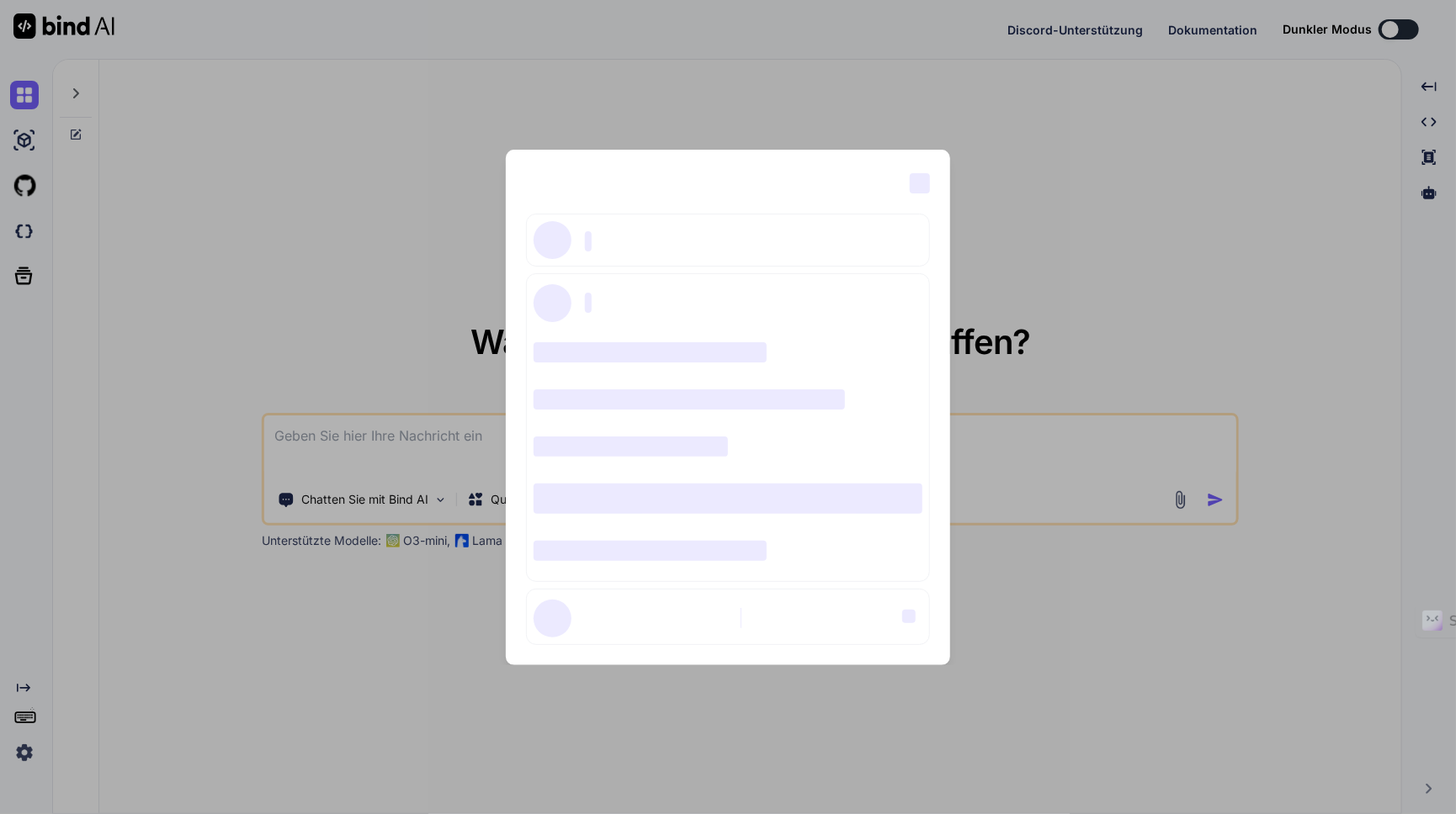
click at [282, 706] on div "‌ ‌ ‌ ‌ ‌ ‌ ‌ ‌ ‌ ‌ ‌ ‌ ‌ ‌ ‌" at bounding box center [728, 407] width 1456 height 814
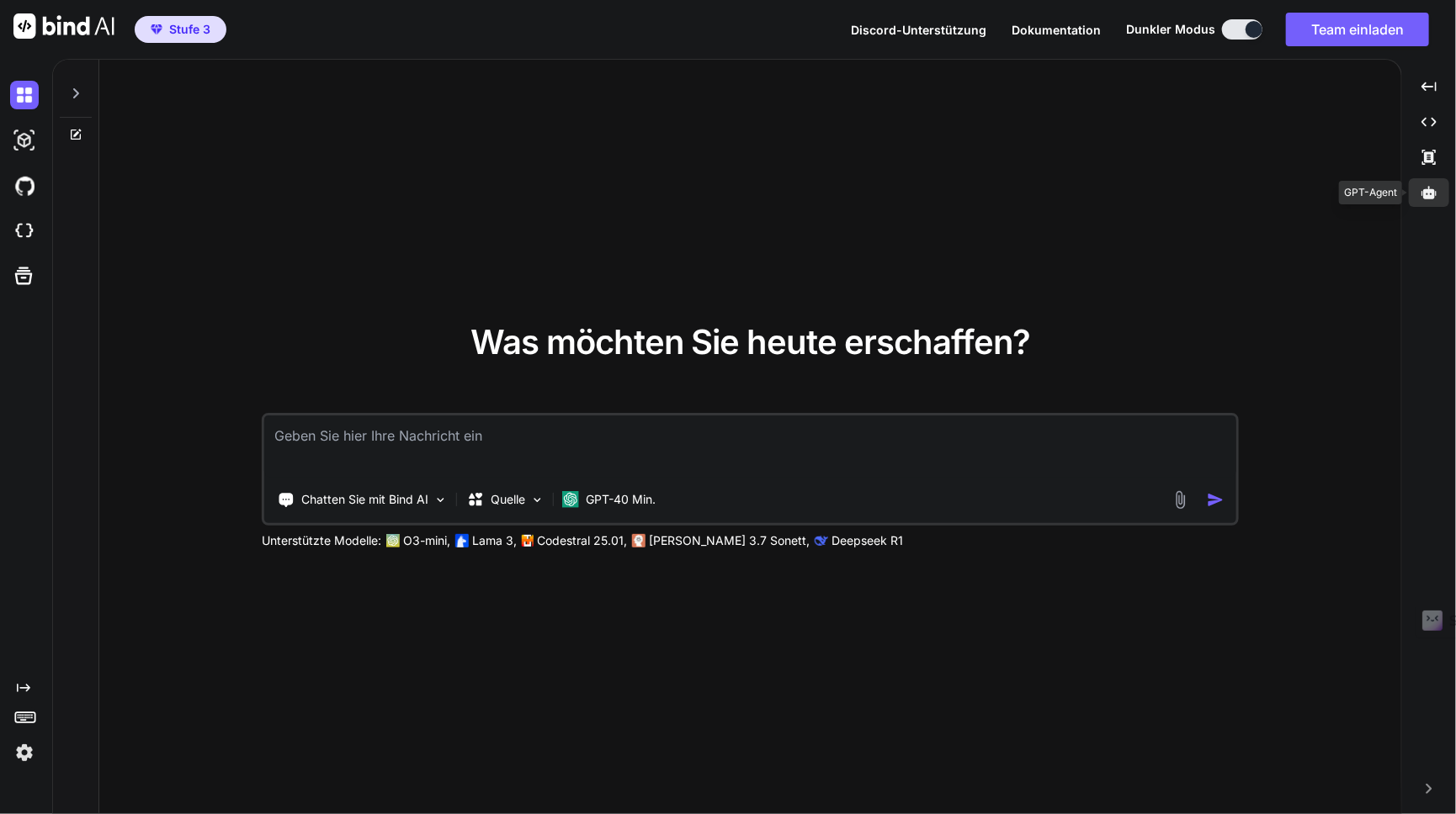
click at [1436, 194] on icon at bounding box center [1428, 192] width 15 height 12
type textarea "x"
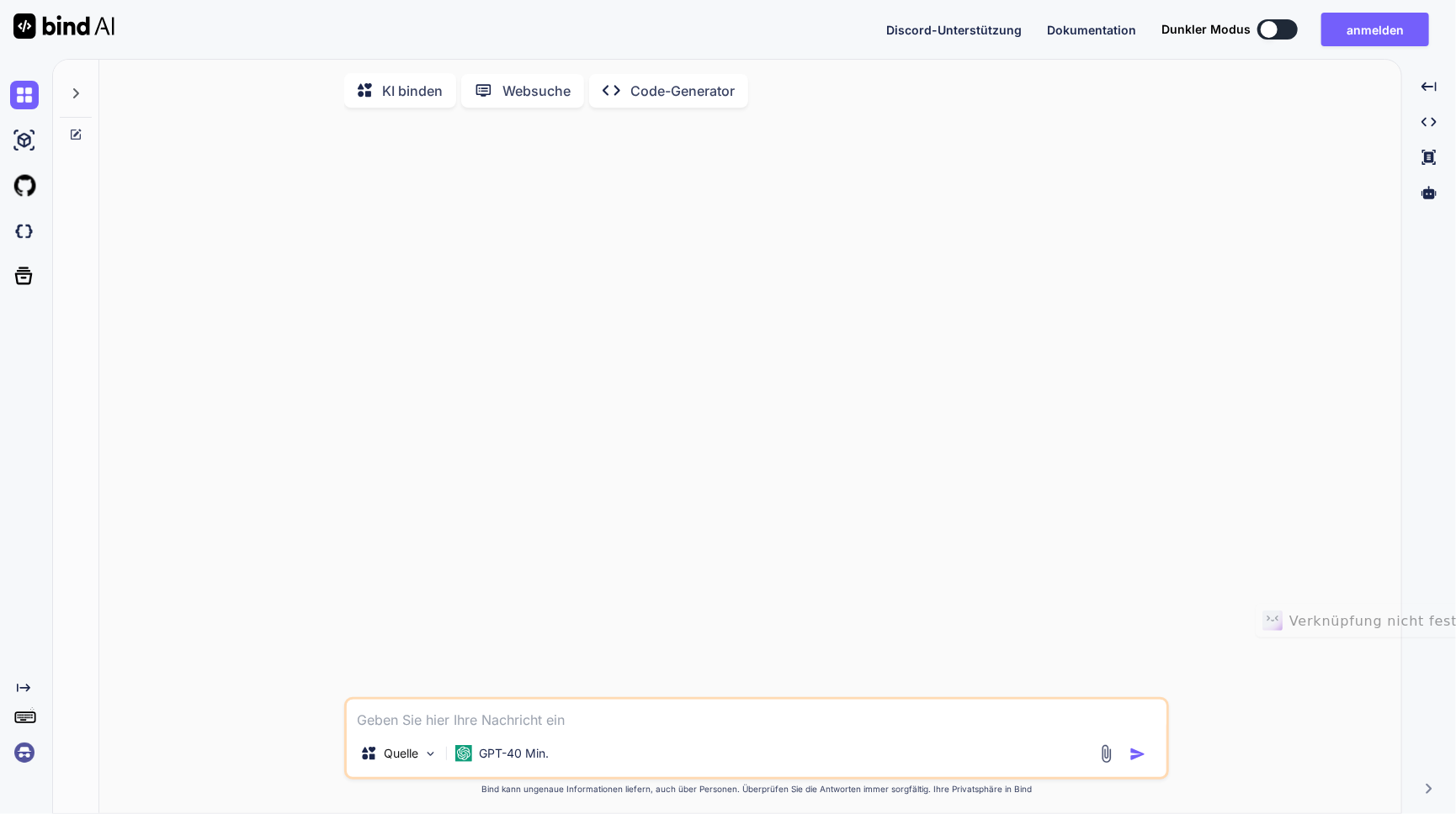
type textarea "x"
